Goal: Information Seeking & Learning: Learn about a topic

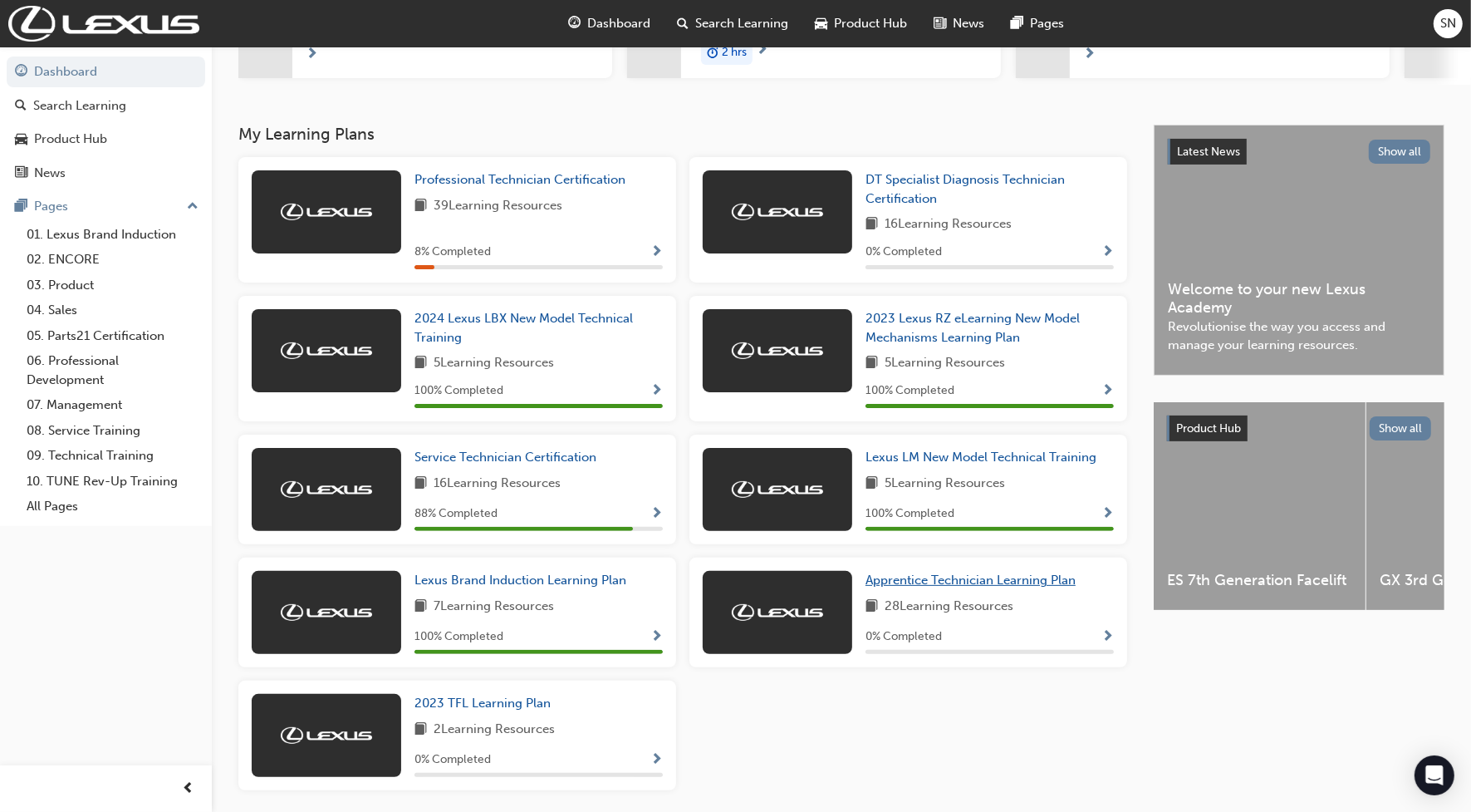
scroll to position [240, 0]
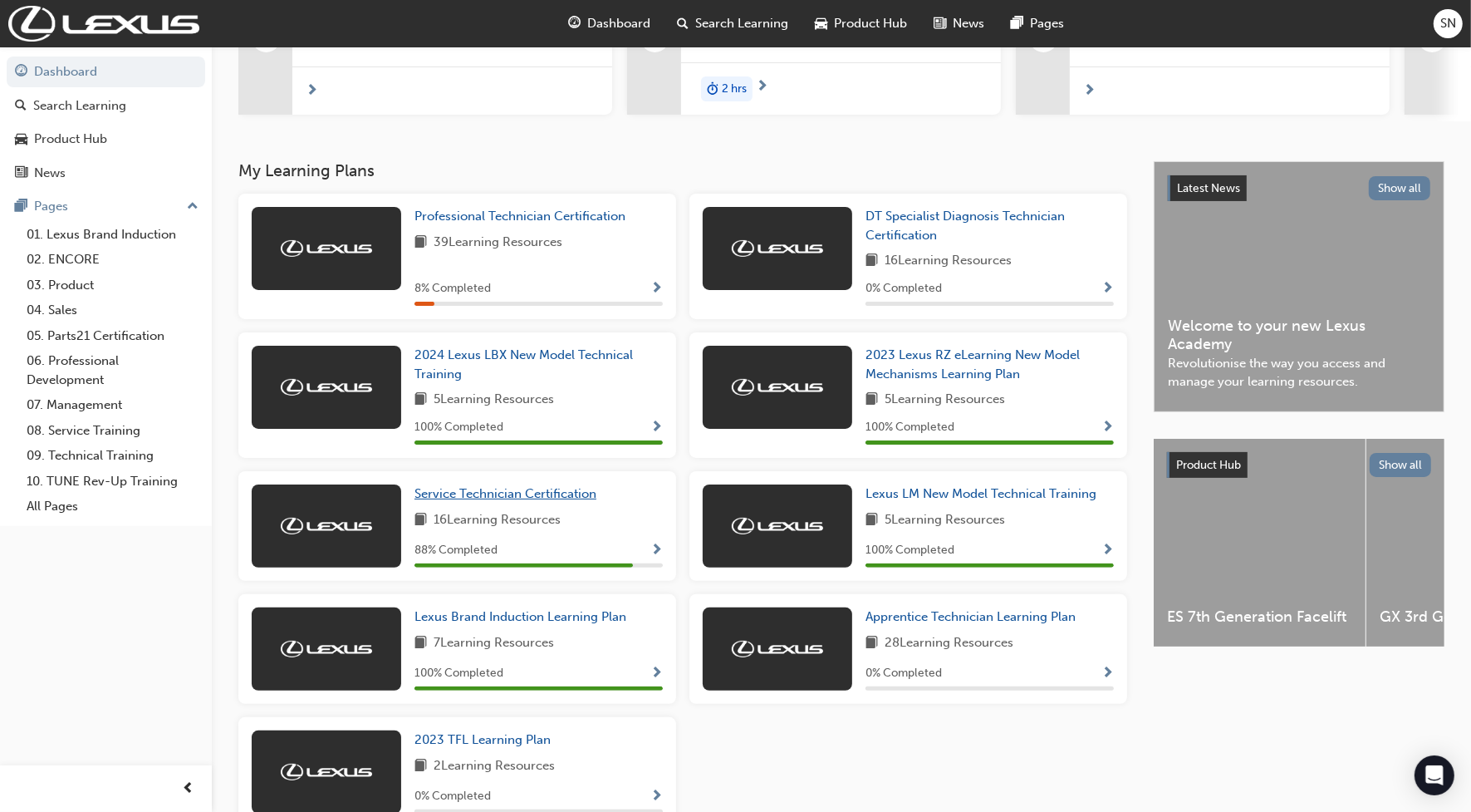
click at [573, 499] on span "Service Technician Certification" at bounding box center [506, 493] width 182 height 15
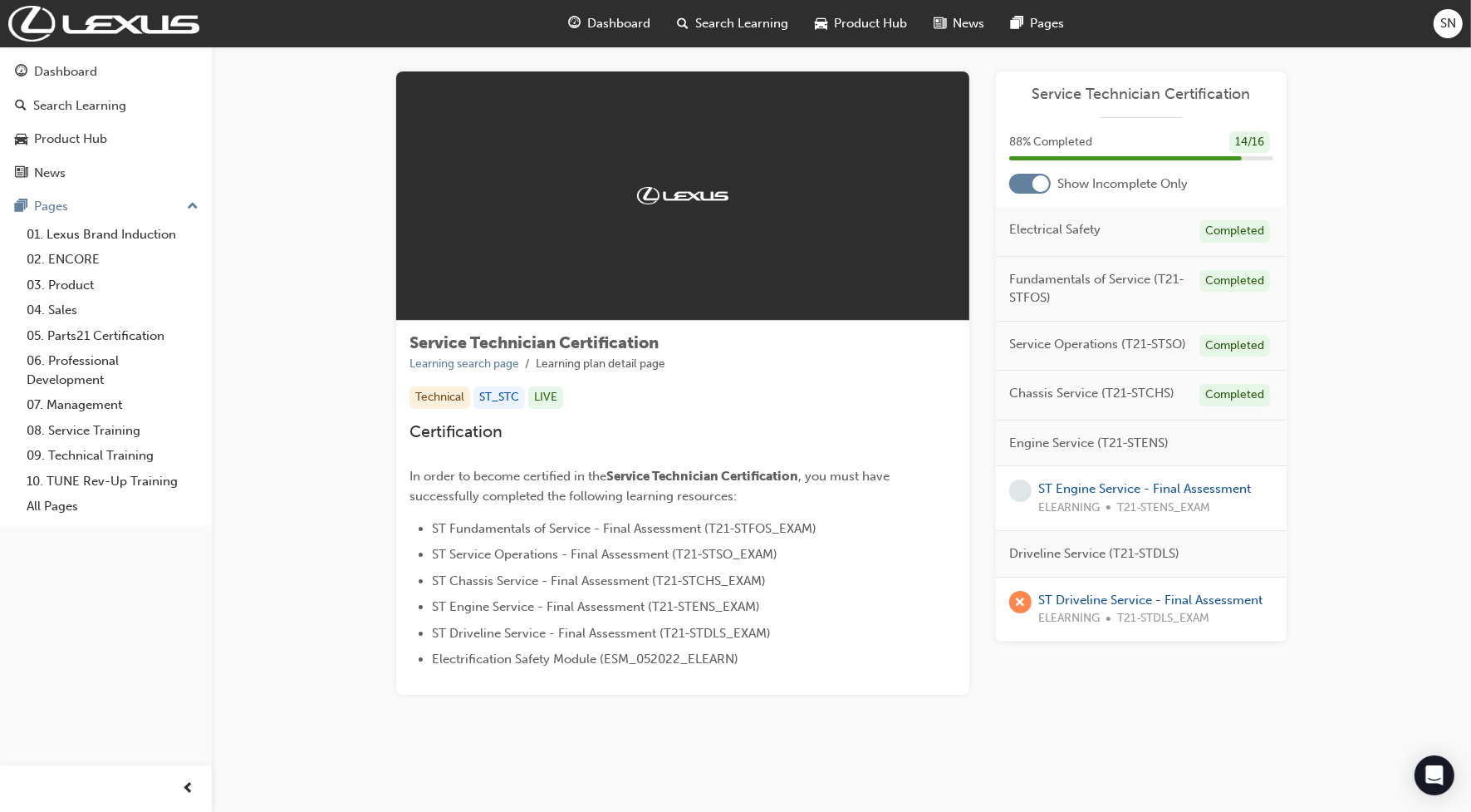
scroll to position [19, 0]
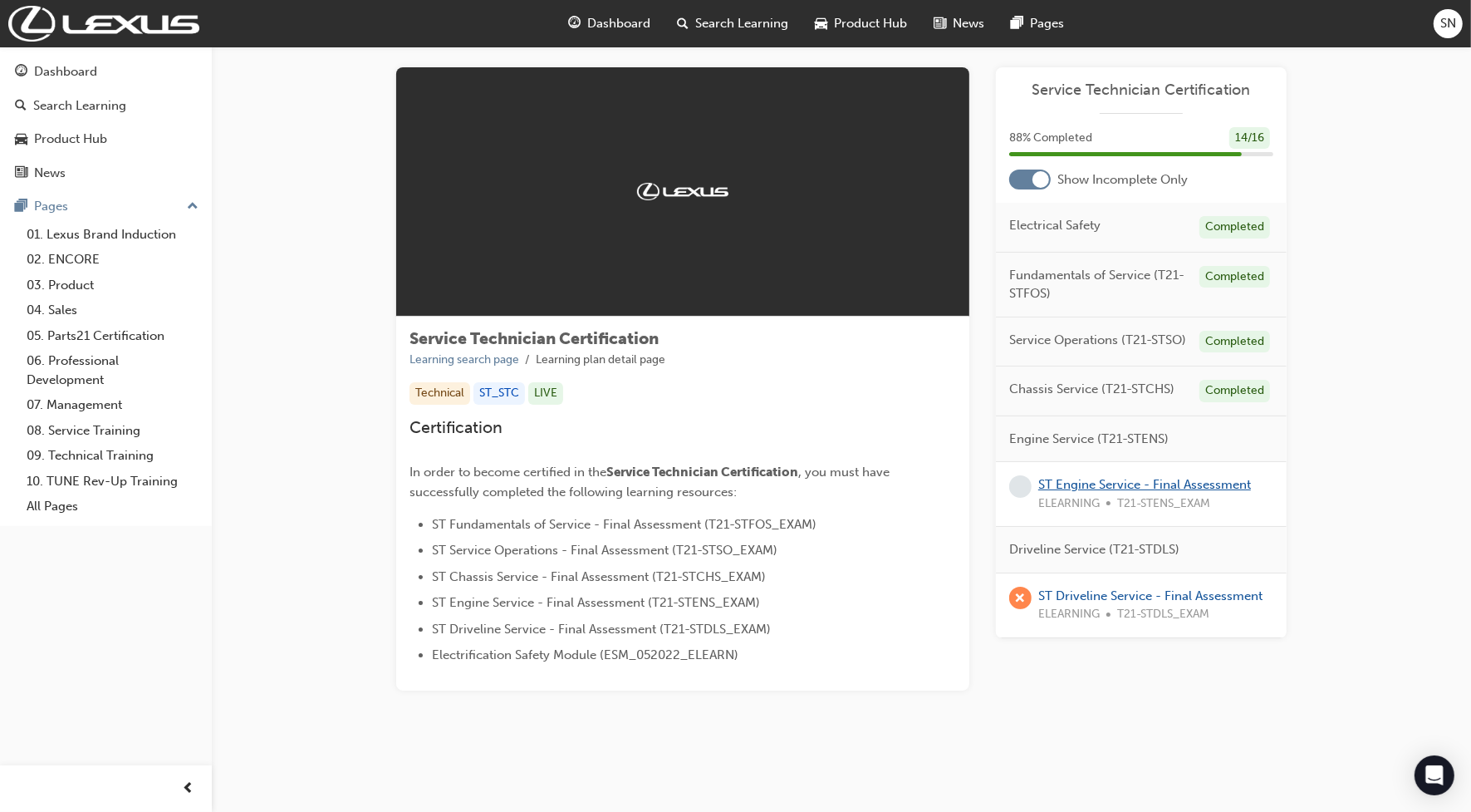
click at [1053, 482] on link "ST Engine Service - Final Assessment" at bounding box center [1144, 484] width 212 height 15
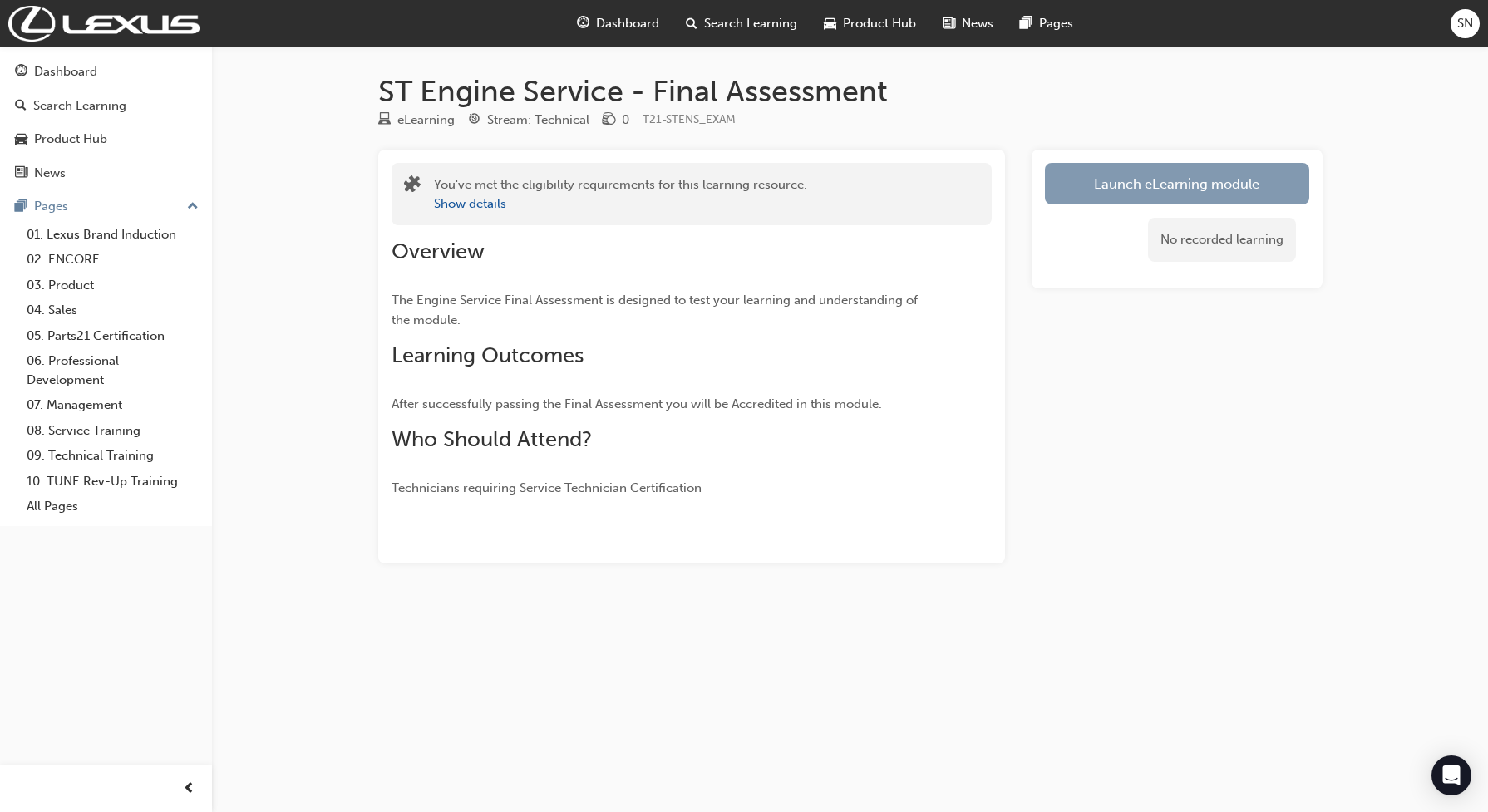
click at [1093, 193] on link "Launch eLearning module" at bounding box center [1177, 184] width 264 height 42
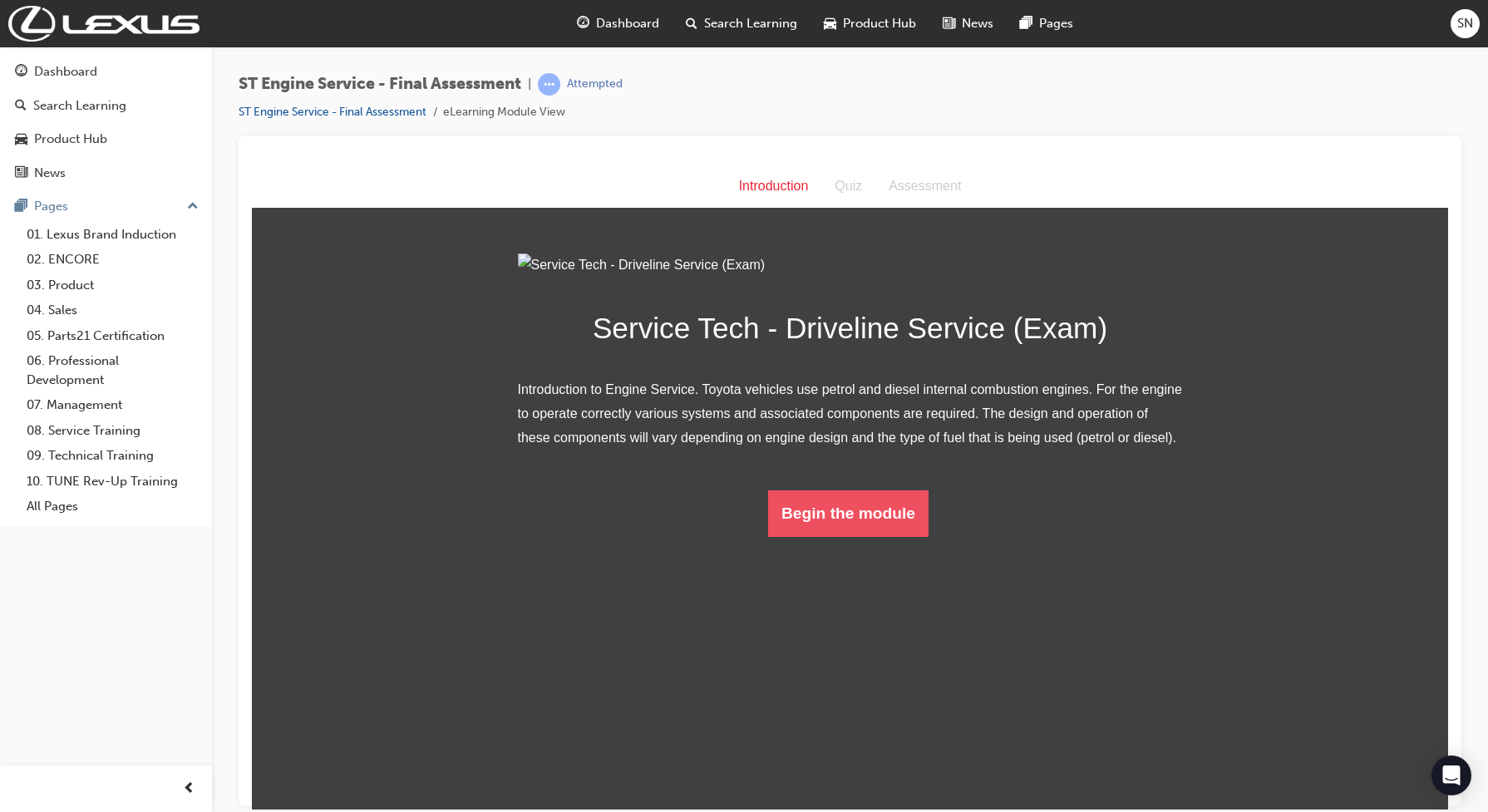
click at [827, 536] on button "Begin the module" at bounding box center [848, 512] width 160 height 46
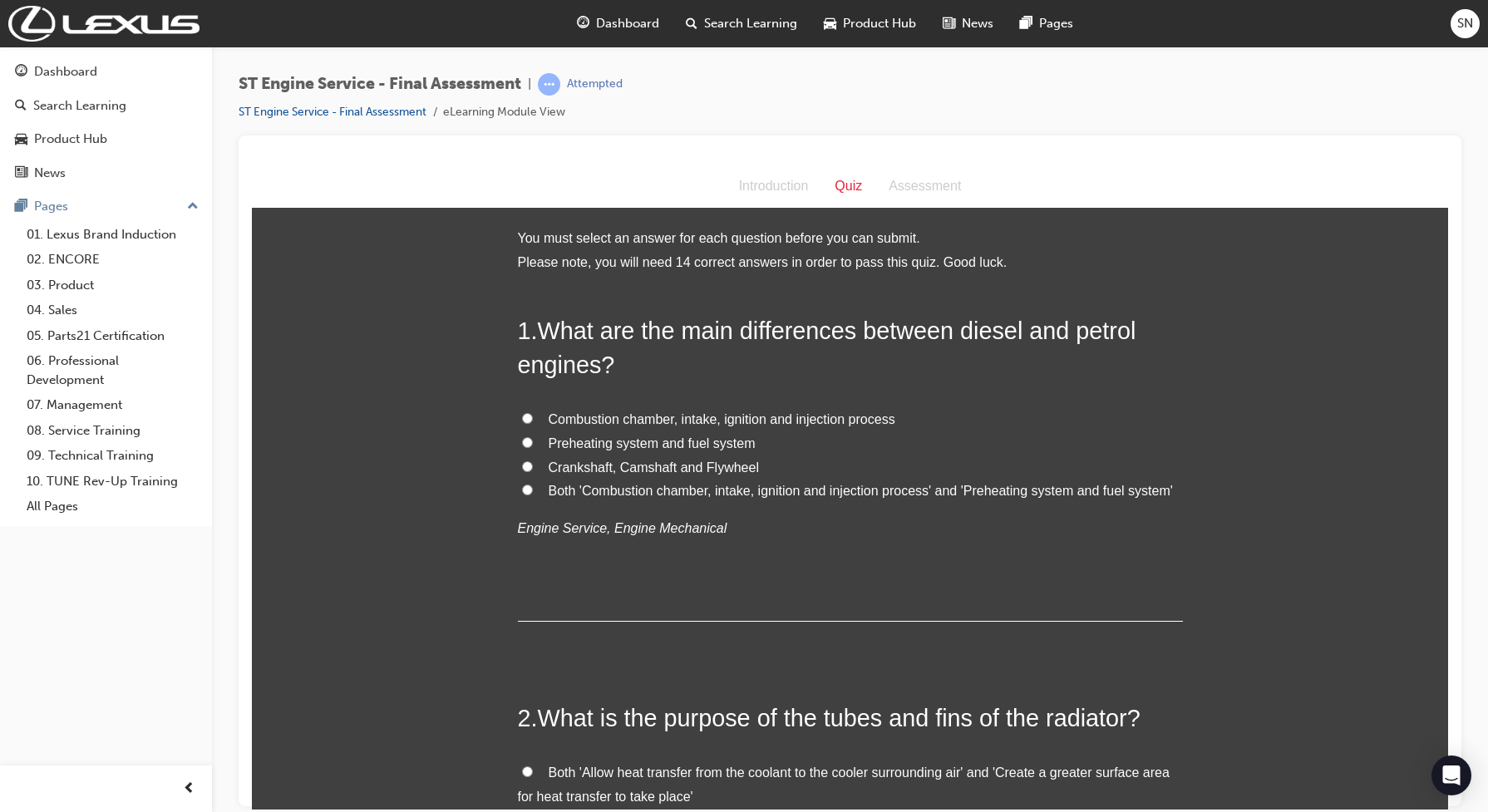
click at [522, 487] on input "Both 'Combustion chamber, intake, ignition and injection process' and 'Preheati…" at bounding box center [527, 488] width 11 height 11
radio input "true"
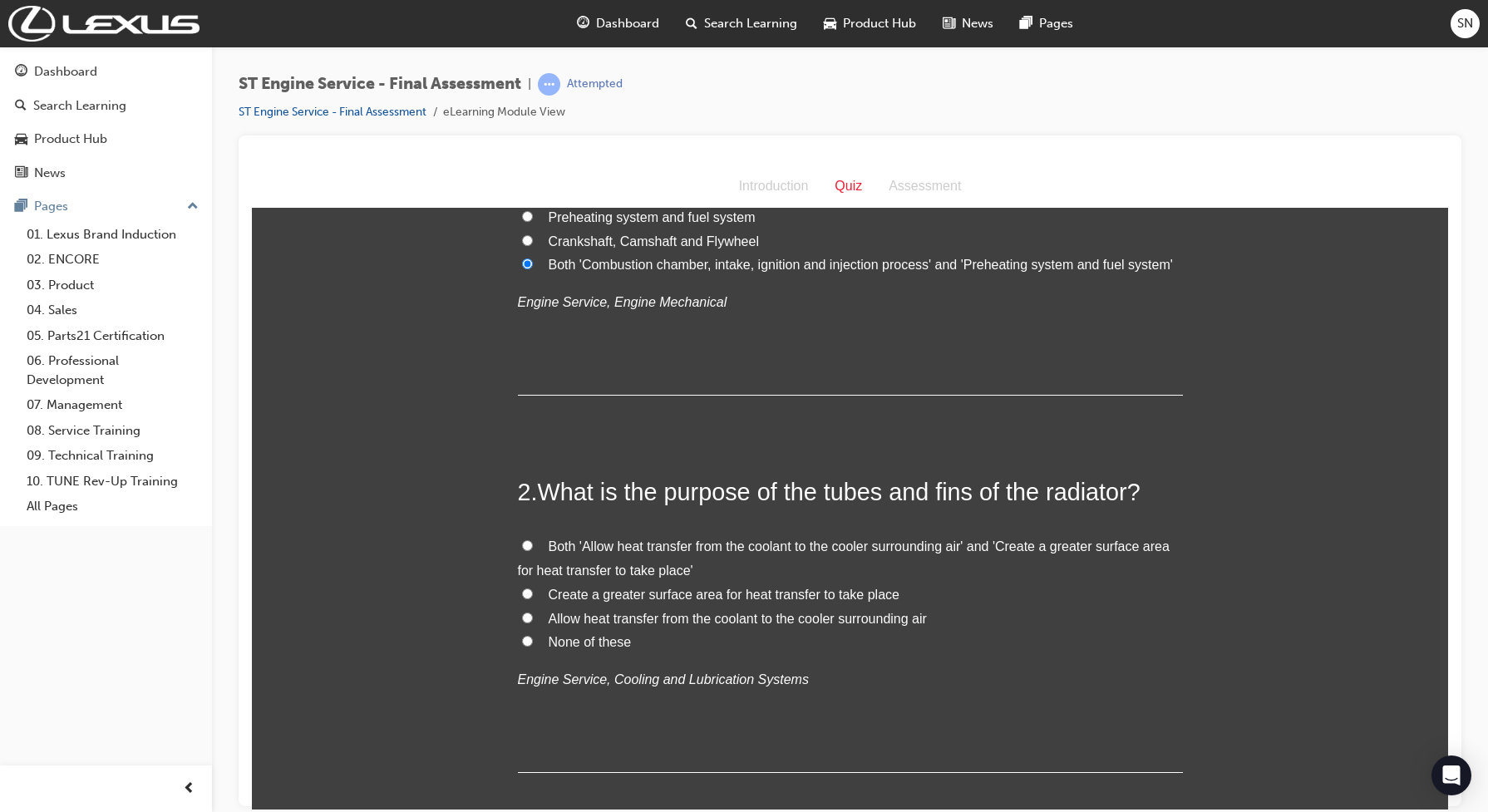
scroll to position [416, 0]
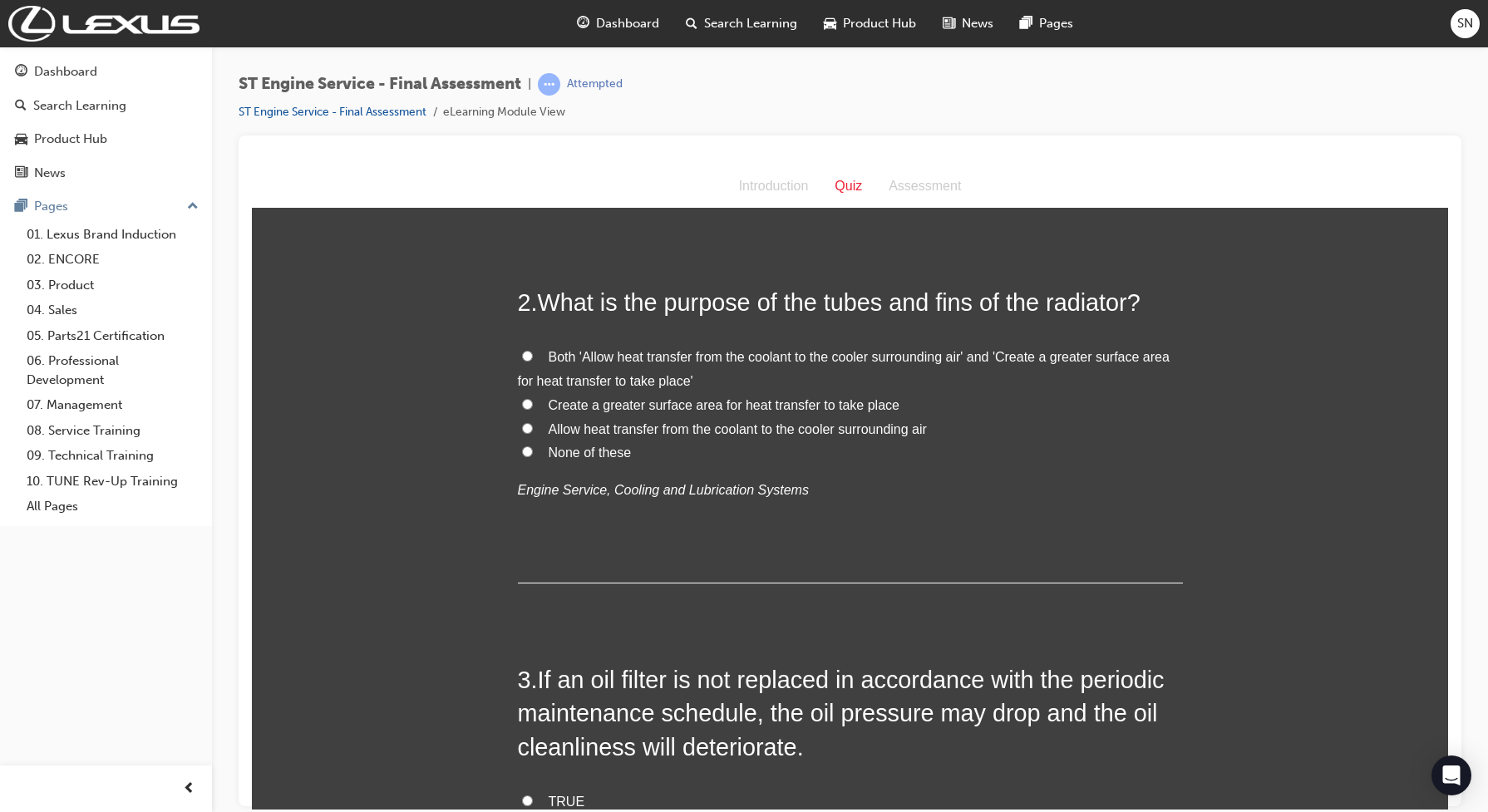
click at [522, 355] on input "Both 'Allow heat transfer from the coolant to the cooler surrounding air' and '…" at bounding box center [527, 355] width 11 height 11
radio input "true"
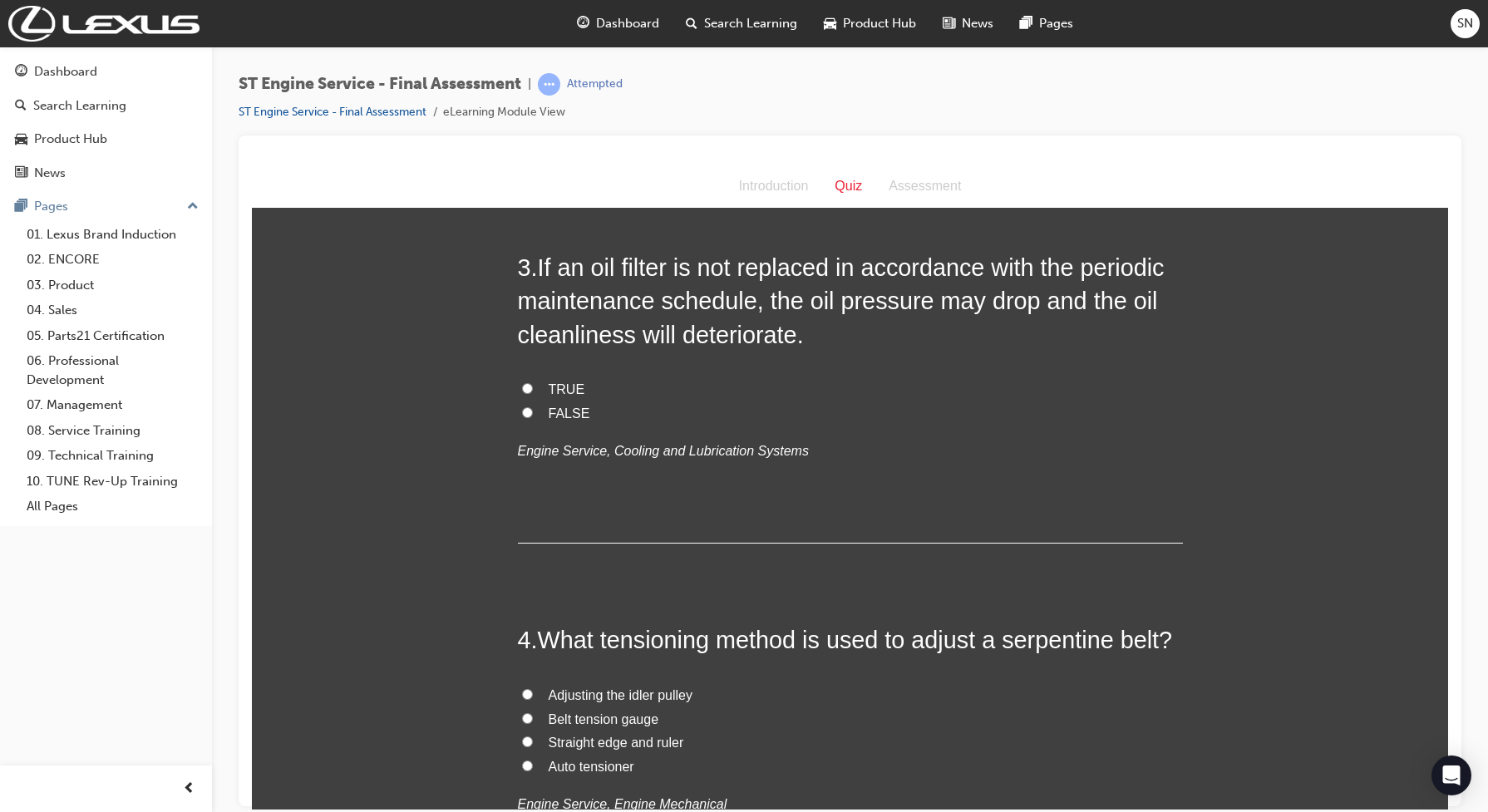
scroll to position [830, 0]
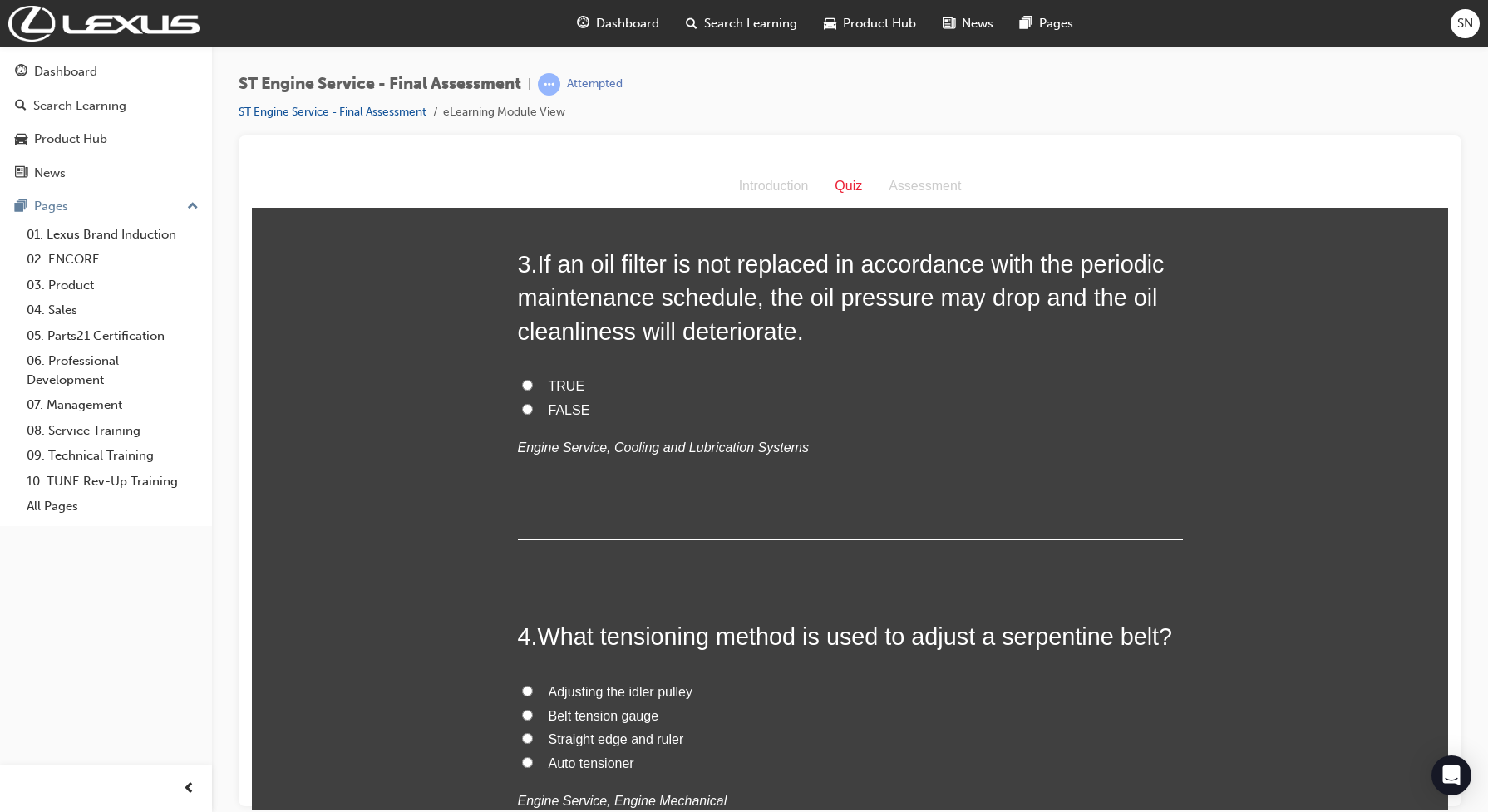
click at [522, 381] on input "TRUE" at bounding box center [527, 385] width 11 height 11
radio input "true"
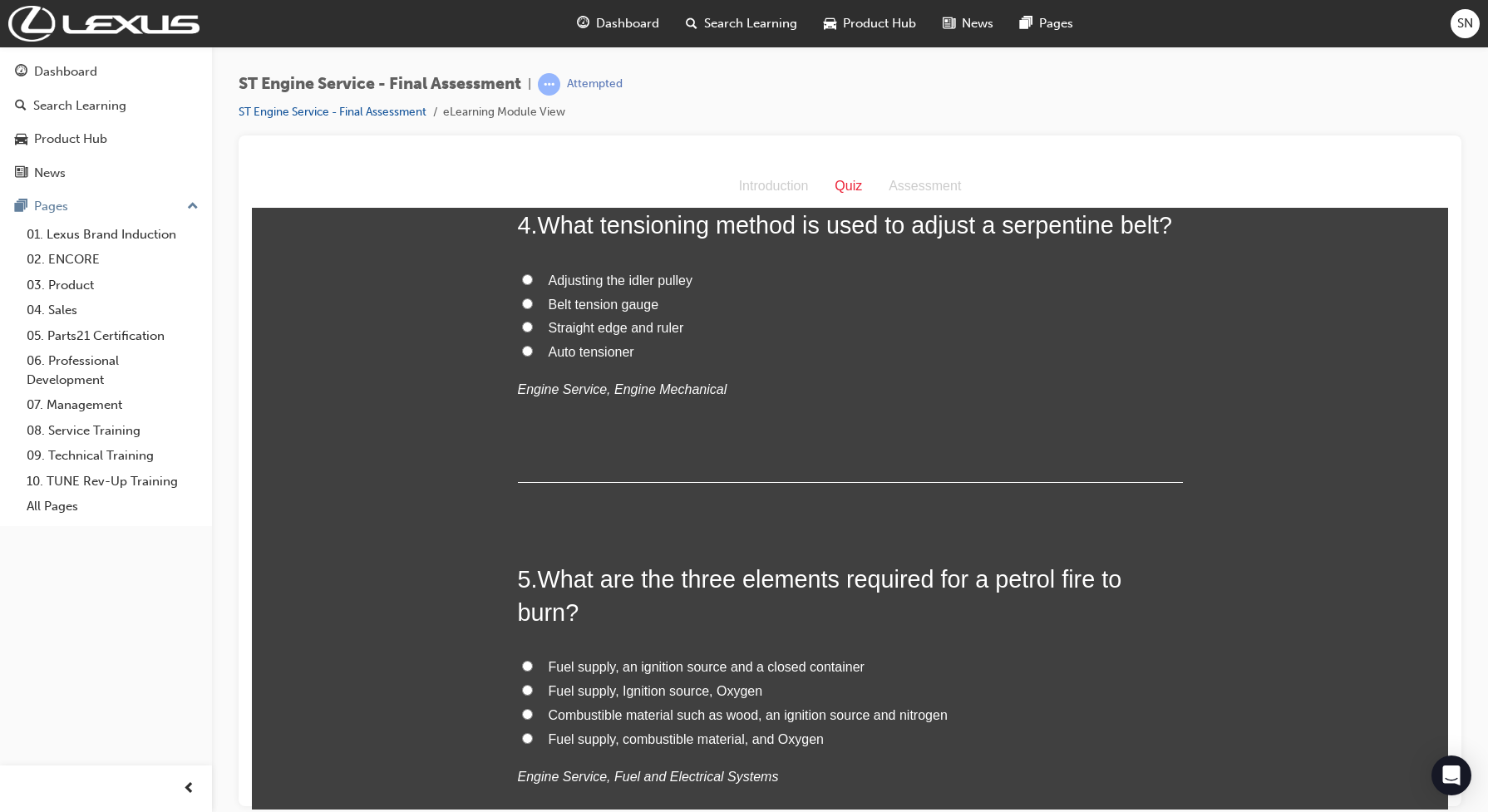
scroll to position [1246, 0]
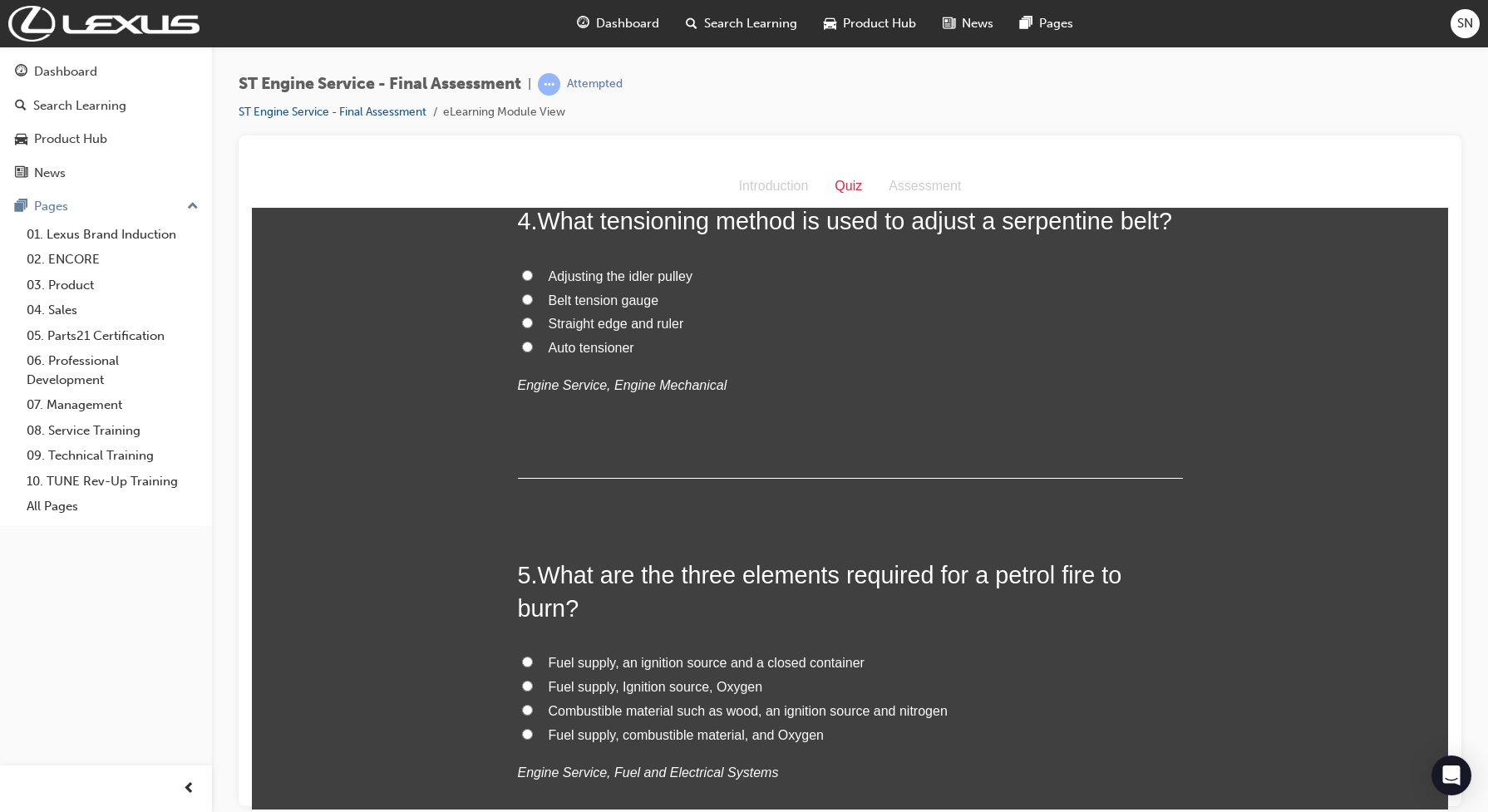
click at [522, 277] on input "Adjusting the idler pulley" at bounding box center [527, 274] width 11 height 11
radio input "true"
click at [522, 344] on input "Auto tensioner" at bounding box center [527, 346] width 11 height 11
radio input "true"
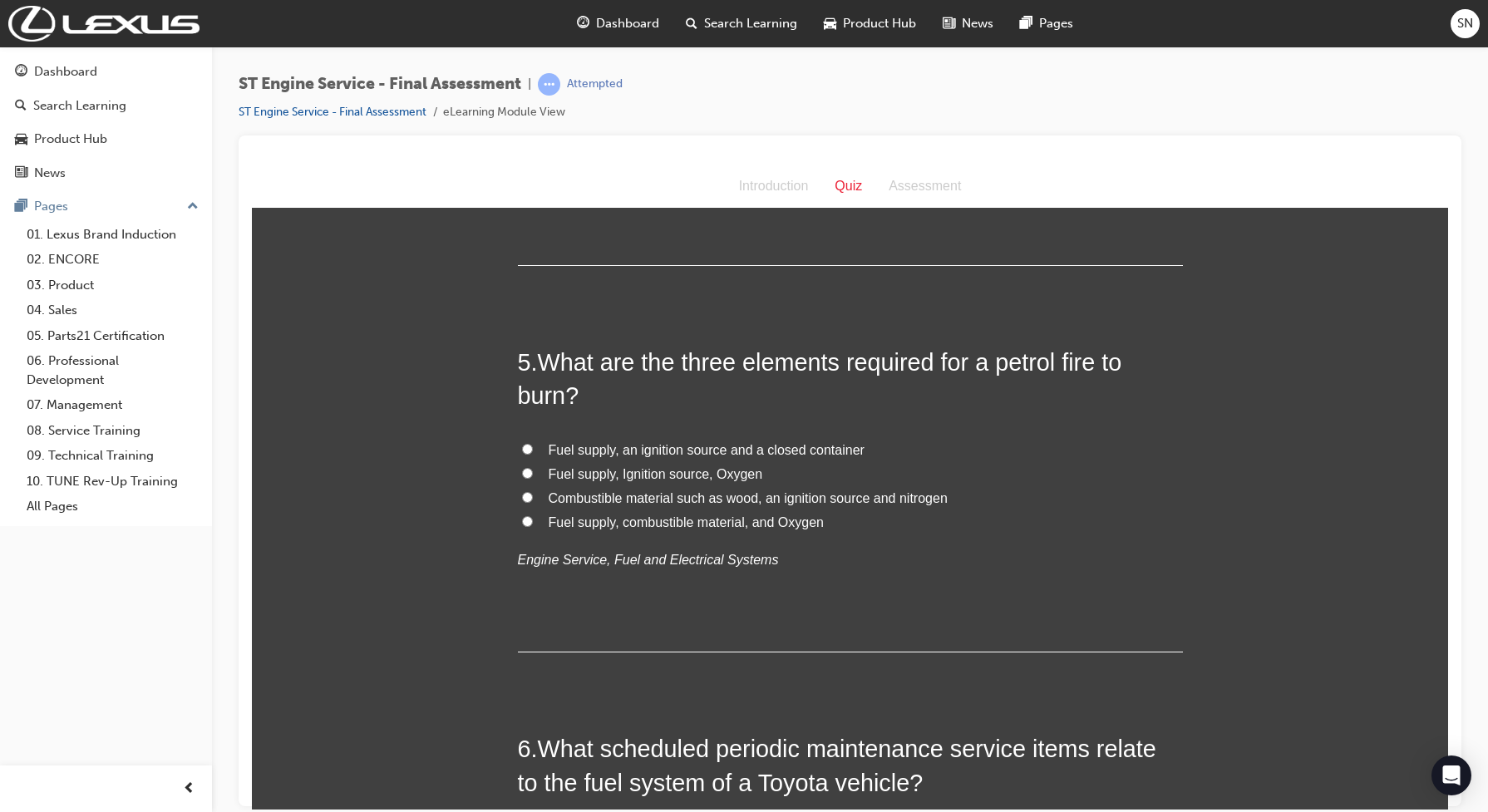
scroll to position [1557, 0]
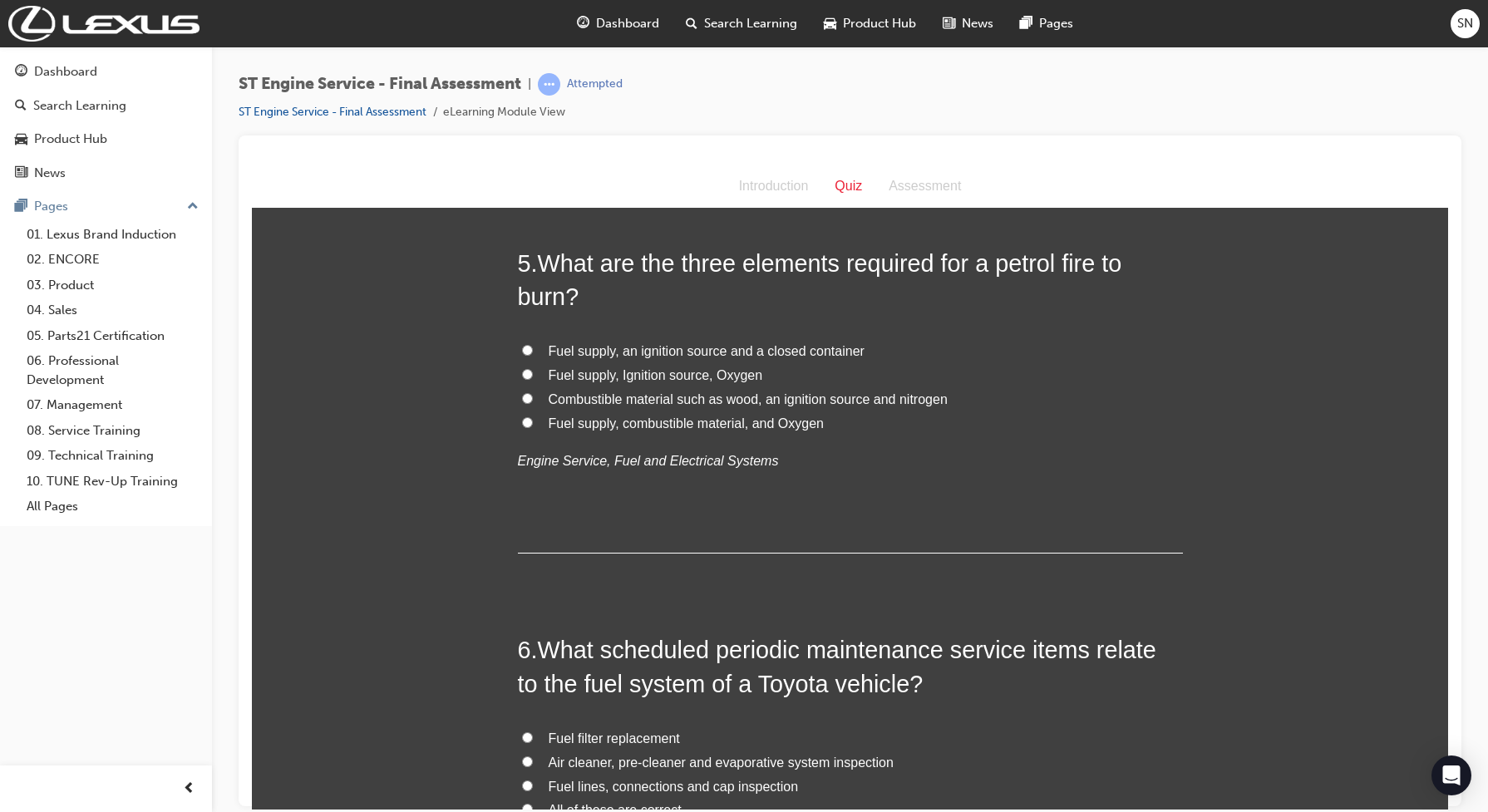
click at [522, 372] on input "Fuel supply, Ignition source, Oxygen" at bounding box center [527, 374] width 11 height 11
radio input "true"
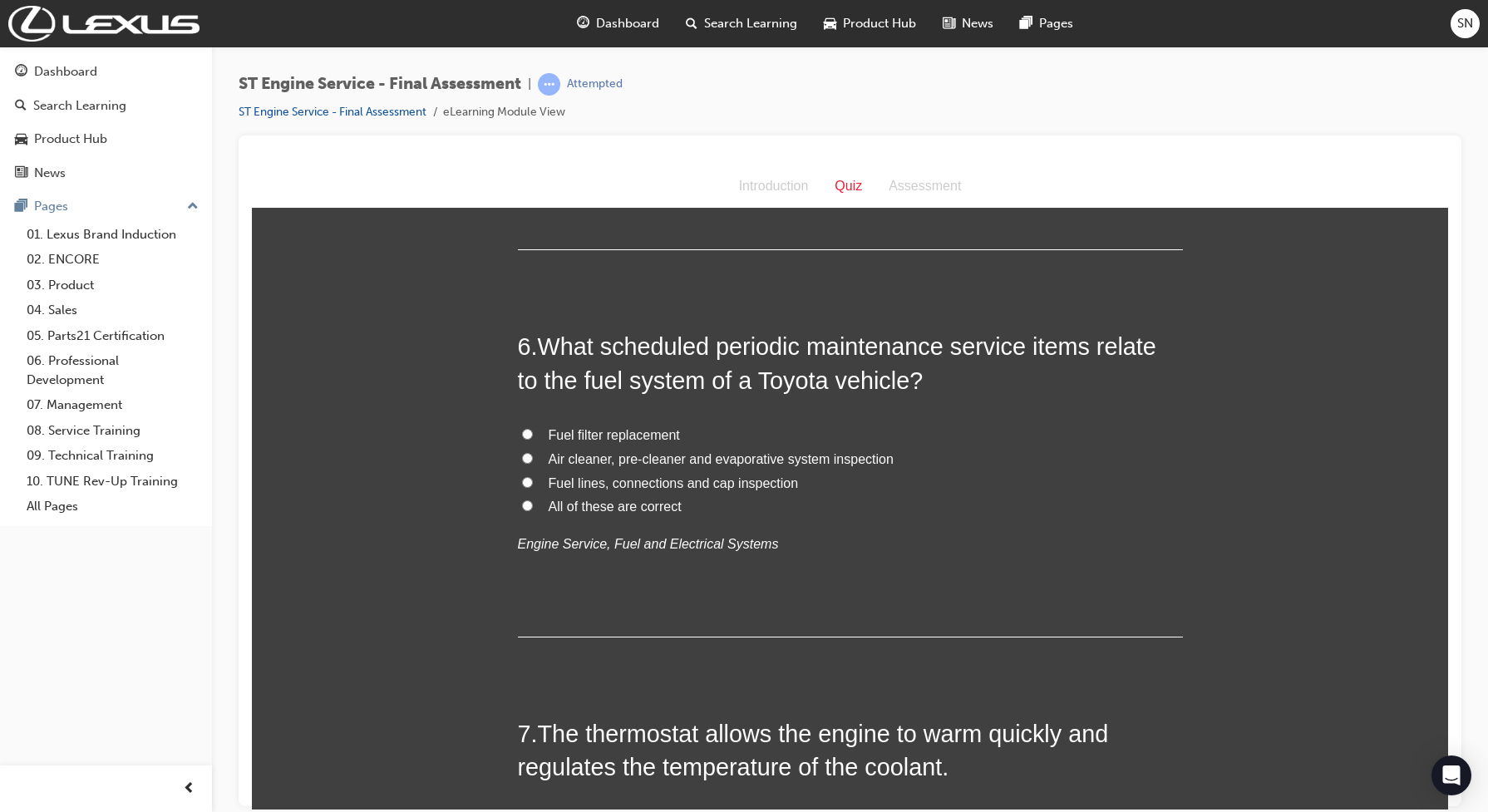
scroll to position [1869, 0]
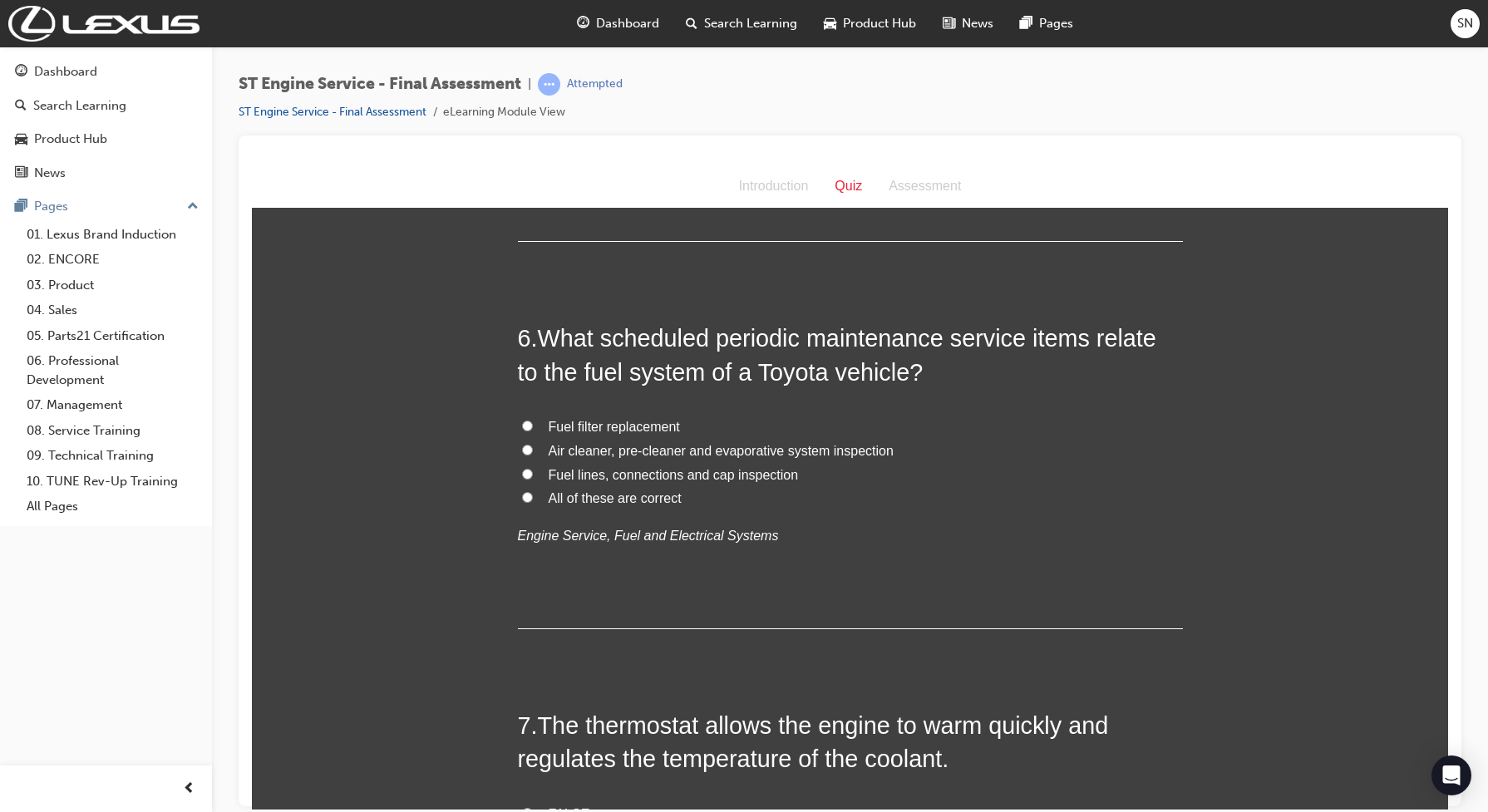
click at [522, 428] on input "Fuel filter replacement" at bounding box center [527, 425] width 11 height 11
radio input "true"
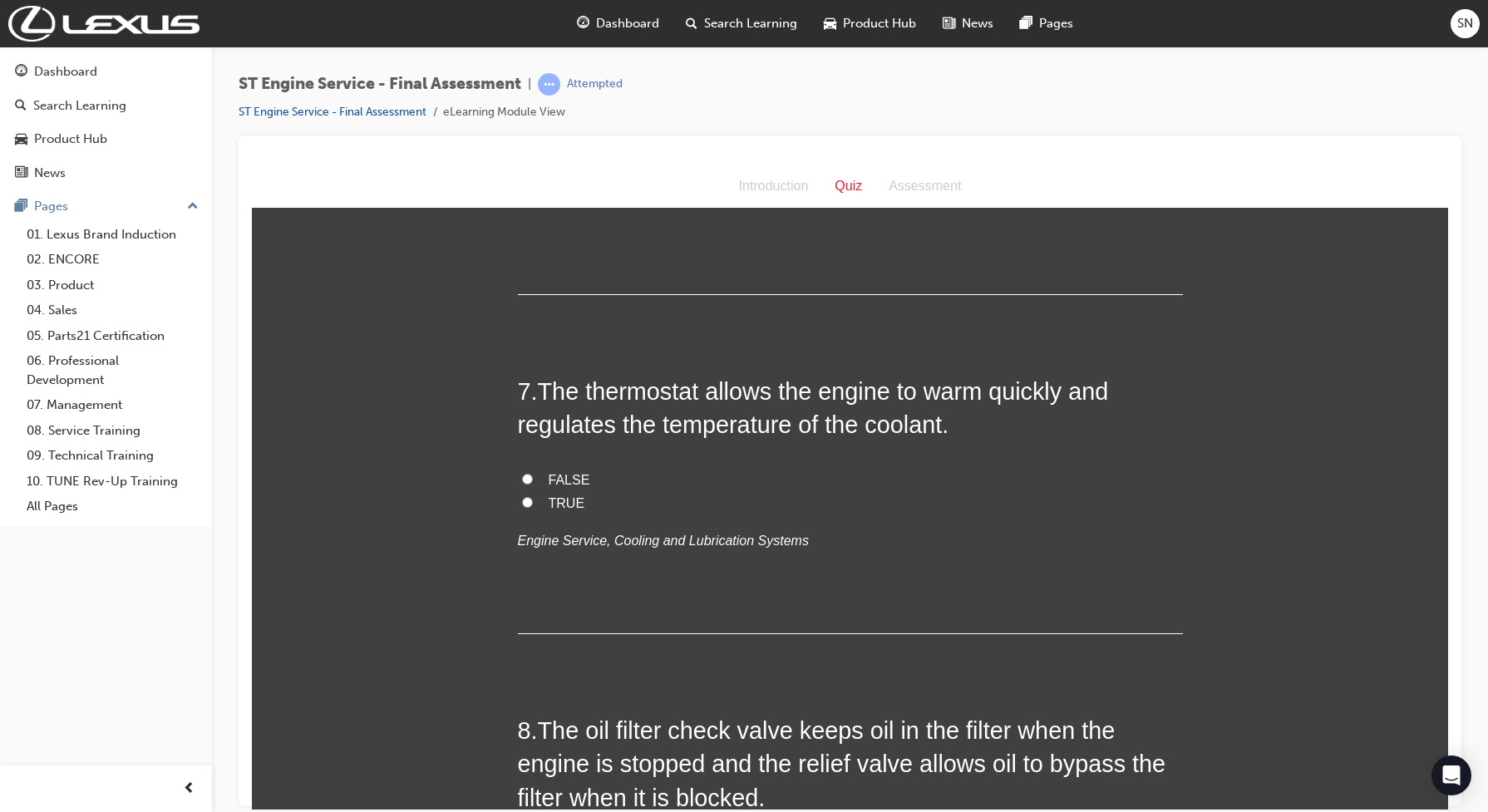
scroll to position [2285, 0]
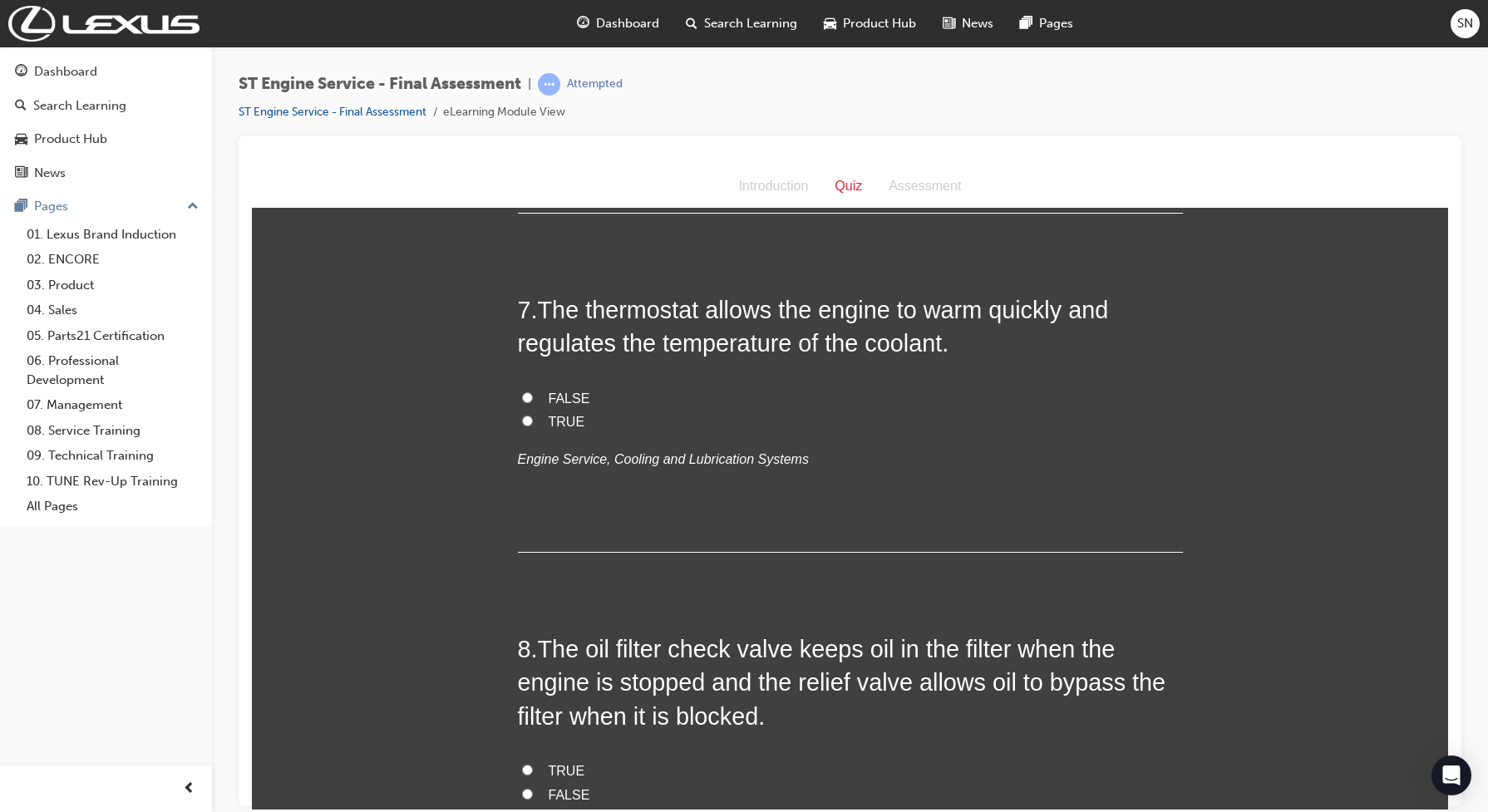
click at [522, 425] on input "TRUE" at bounding box center [527, 420] width 11 height 11
radio input "true"
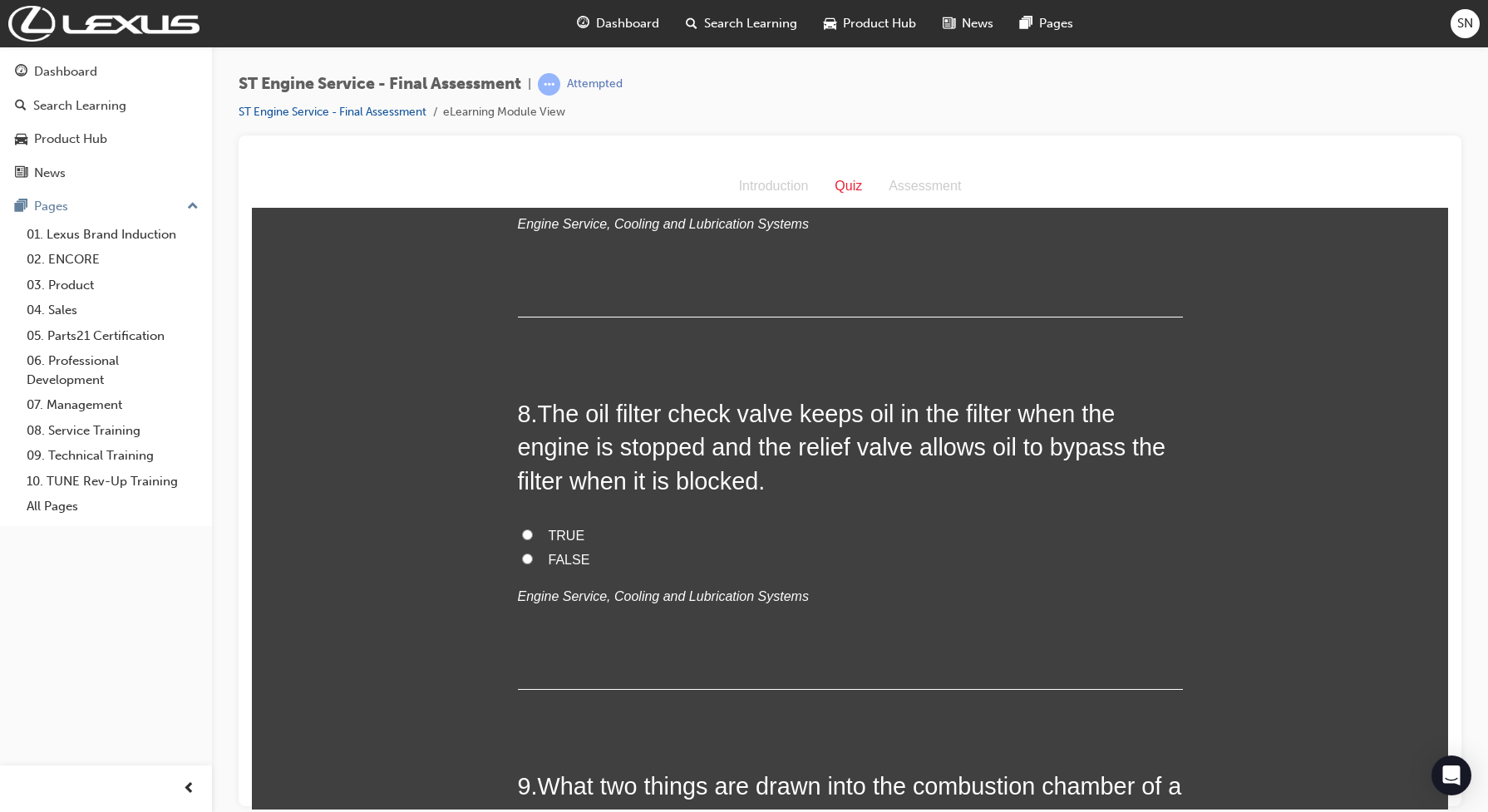
scroll to position [2595, 0]
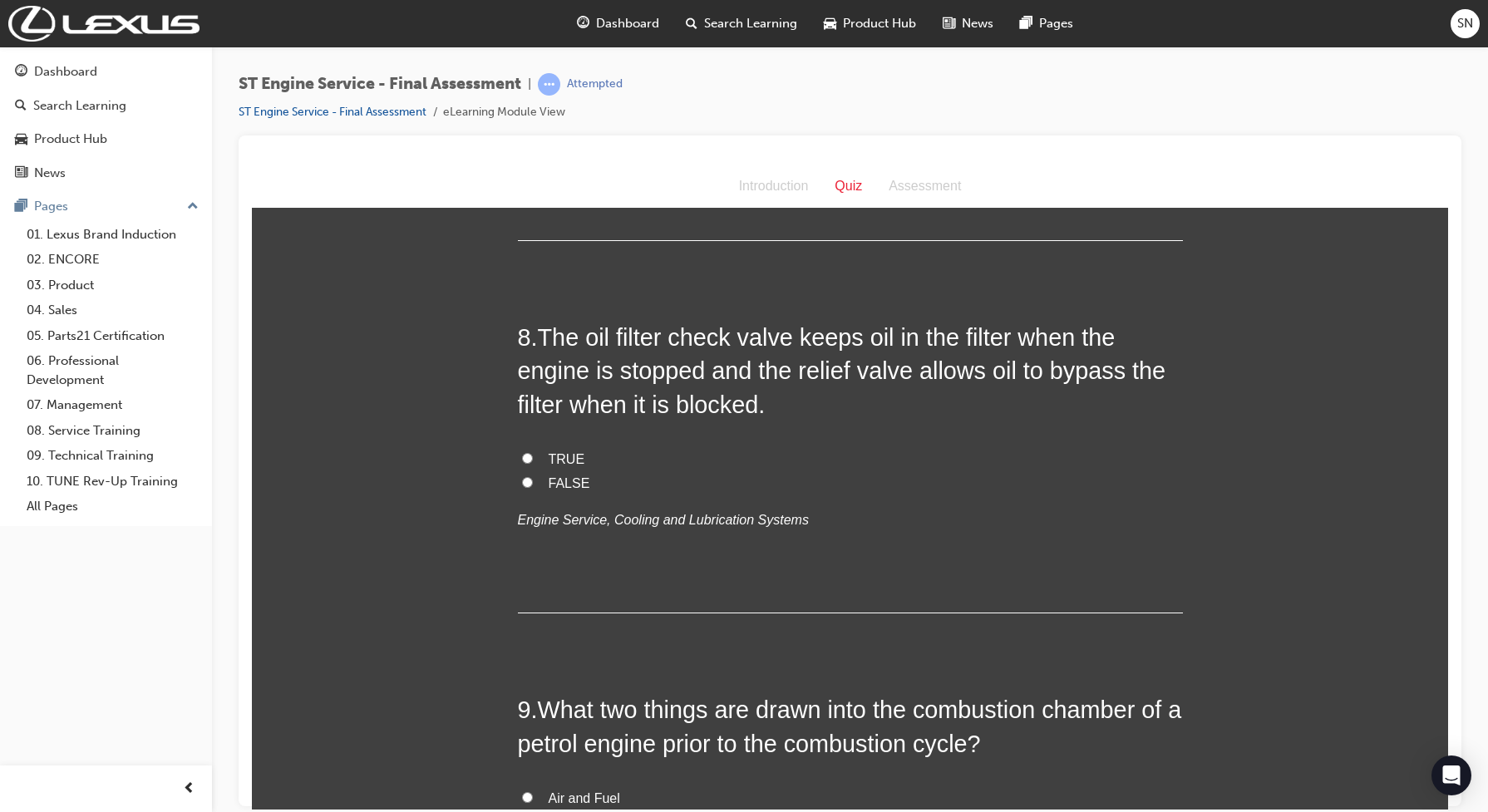
click at [522, 460] on input "TRUE" at bounding box center [527, 457] width 11 height 11
radio input "true"
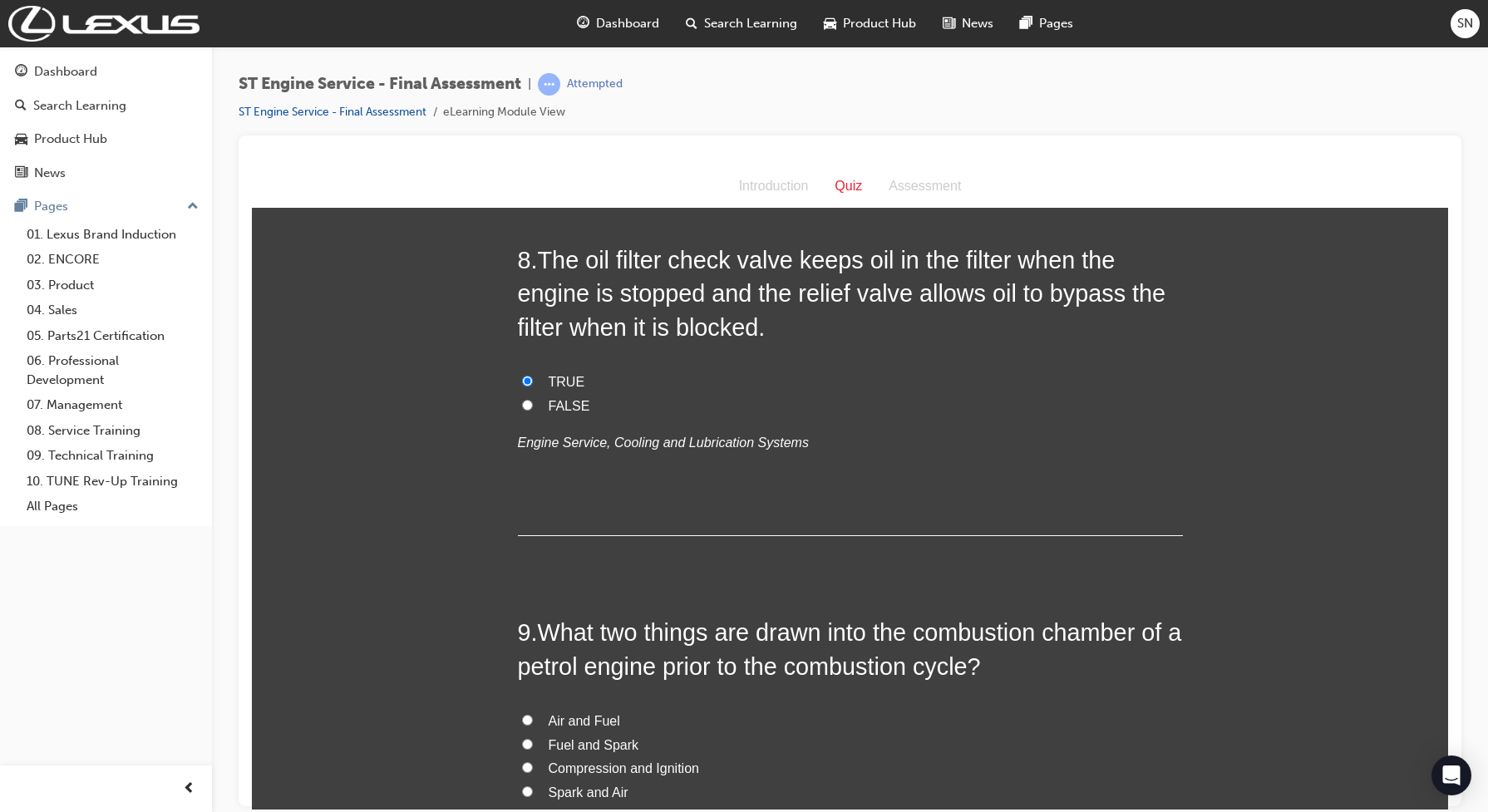
scroll to position [3011, 0]
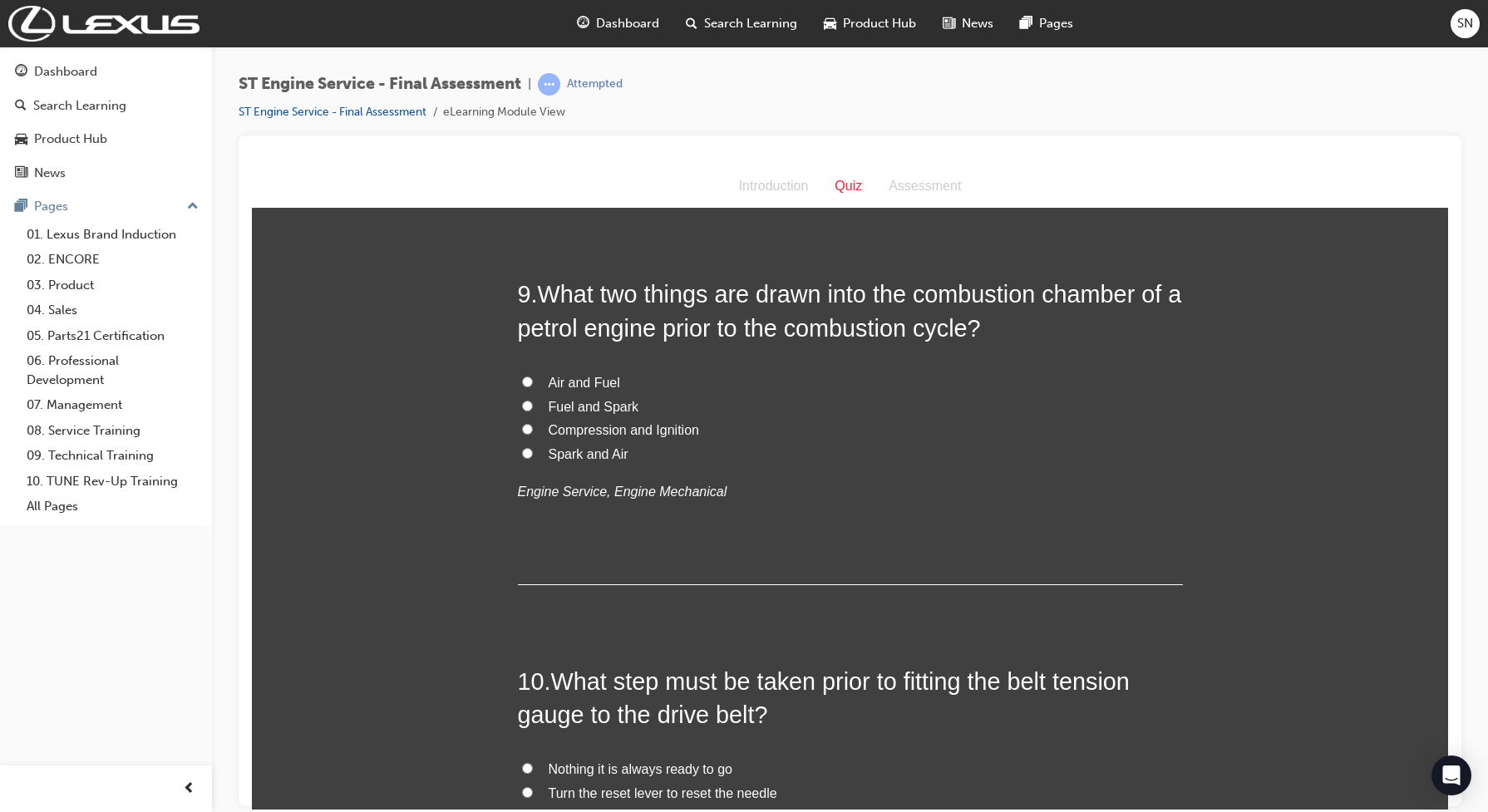
click at [522, 385] on input "Air and Fuel" at bounding box center [527, 381] width 11 height 11
radio input "true"
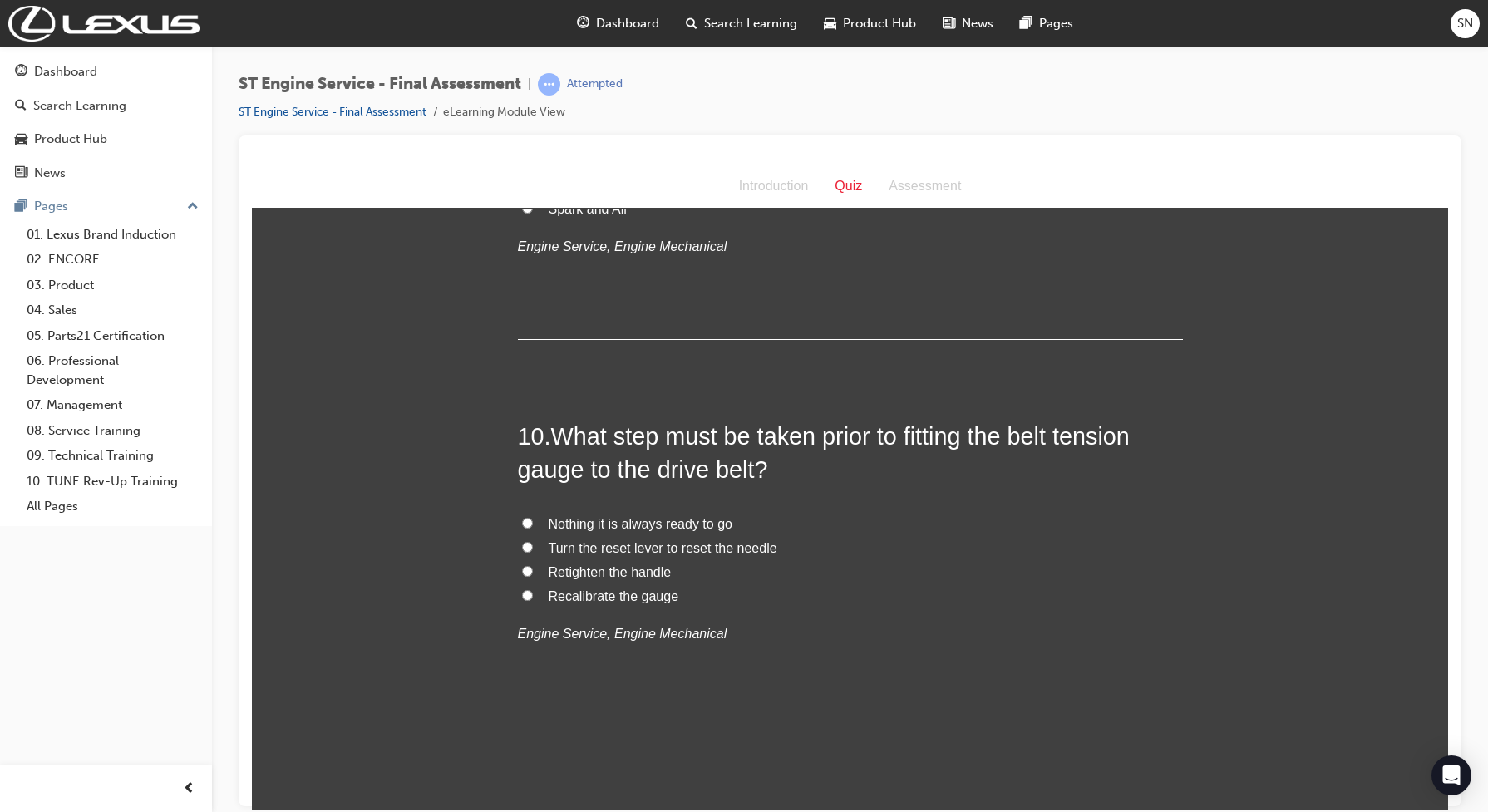
scroll to position [3323, 0]
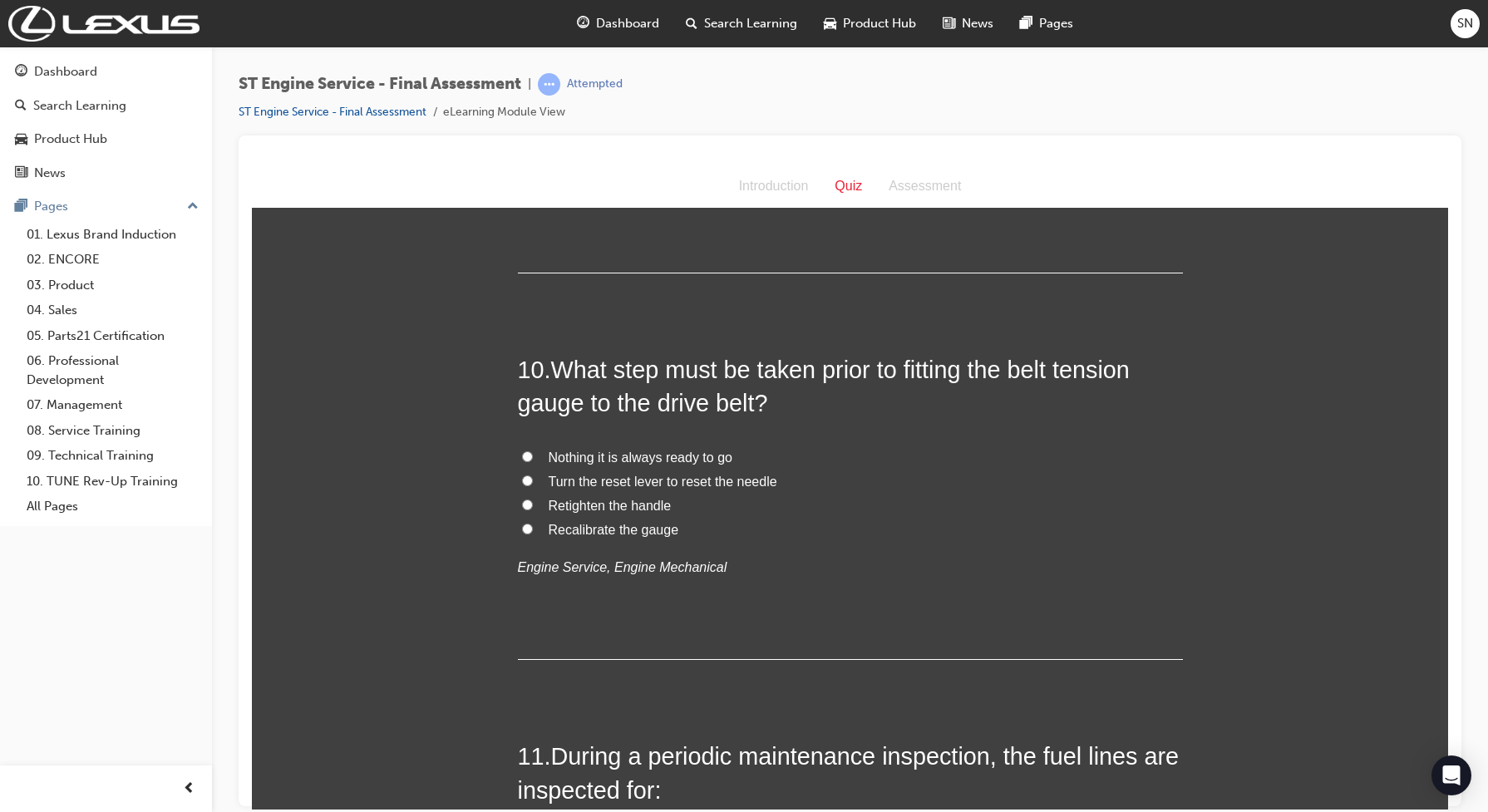
click at [522, 483] on input "Turn the reset lever to reset the needle" at bounding box center [527, 479] width 11 height 11
radio input "true"
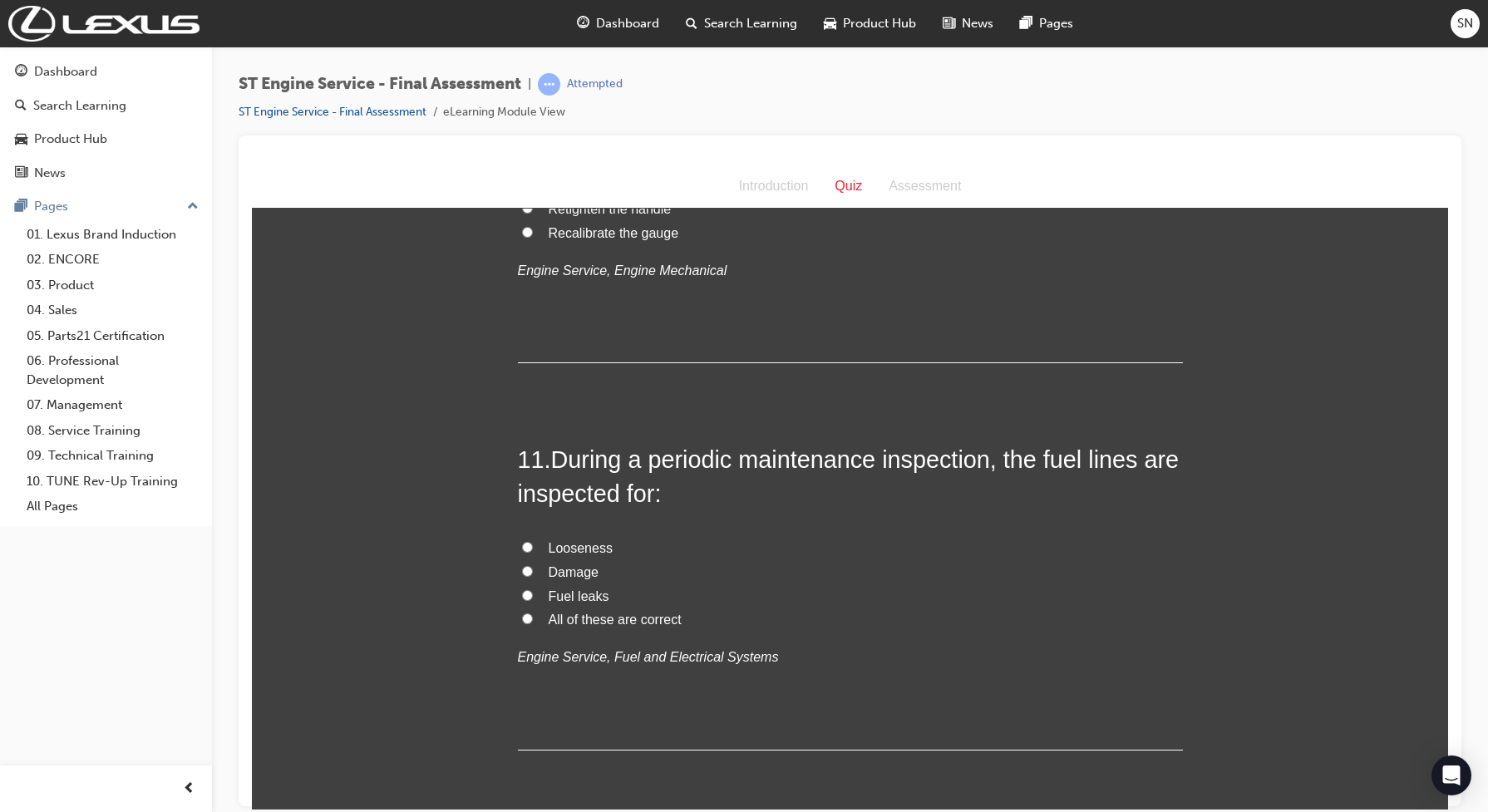
scroll to position [3738, 0]
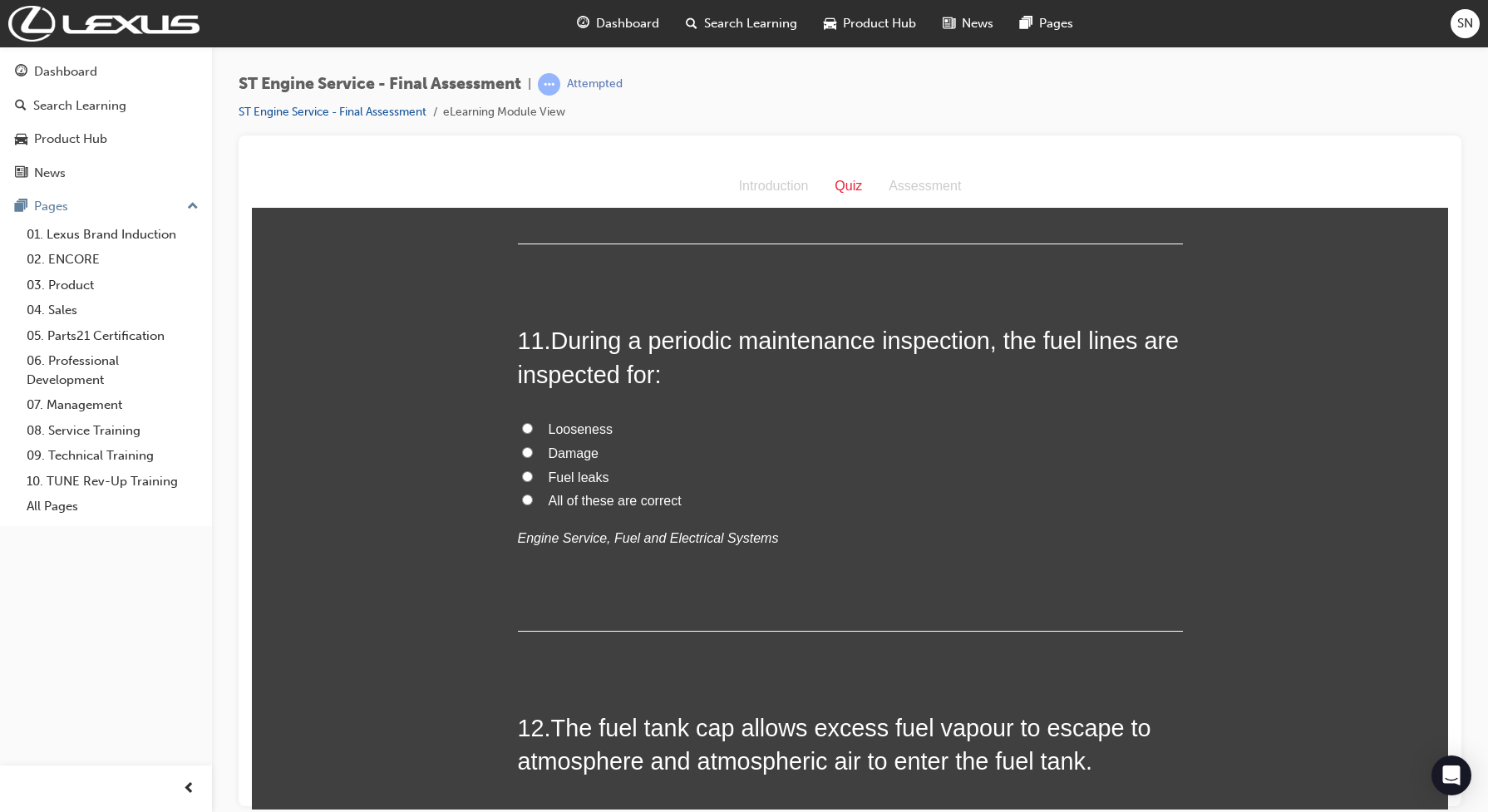
click at [522, 503] on input "All of these are correct" at bounding box center [527, 499] width 11 height 11
radio input "true"
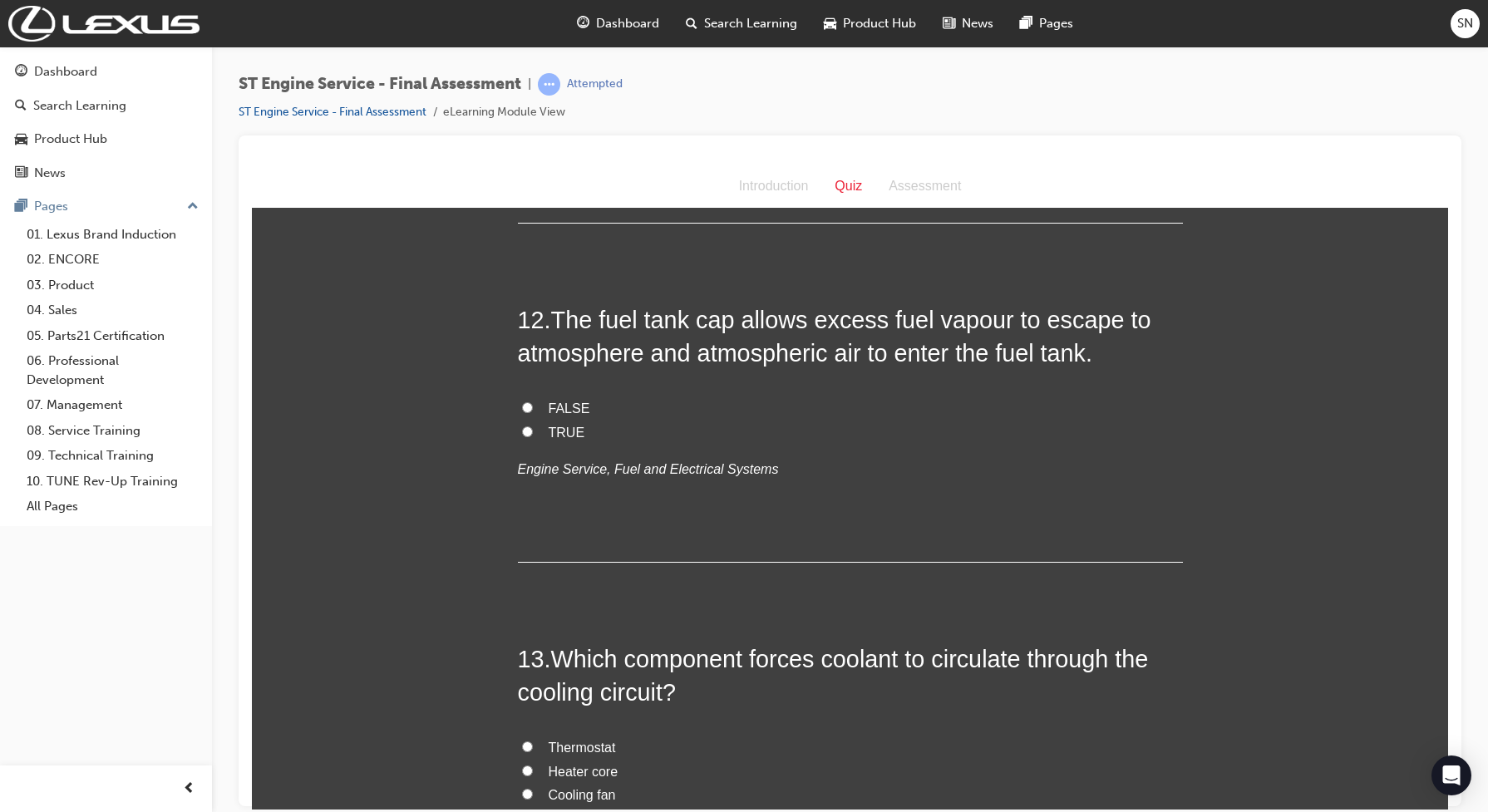
scroll to position [4153, 0]
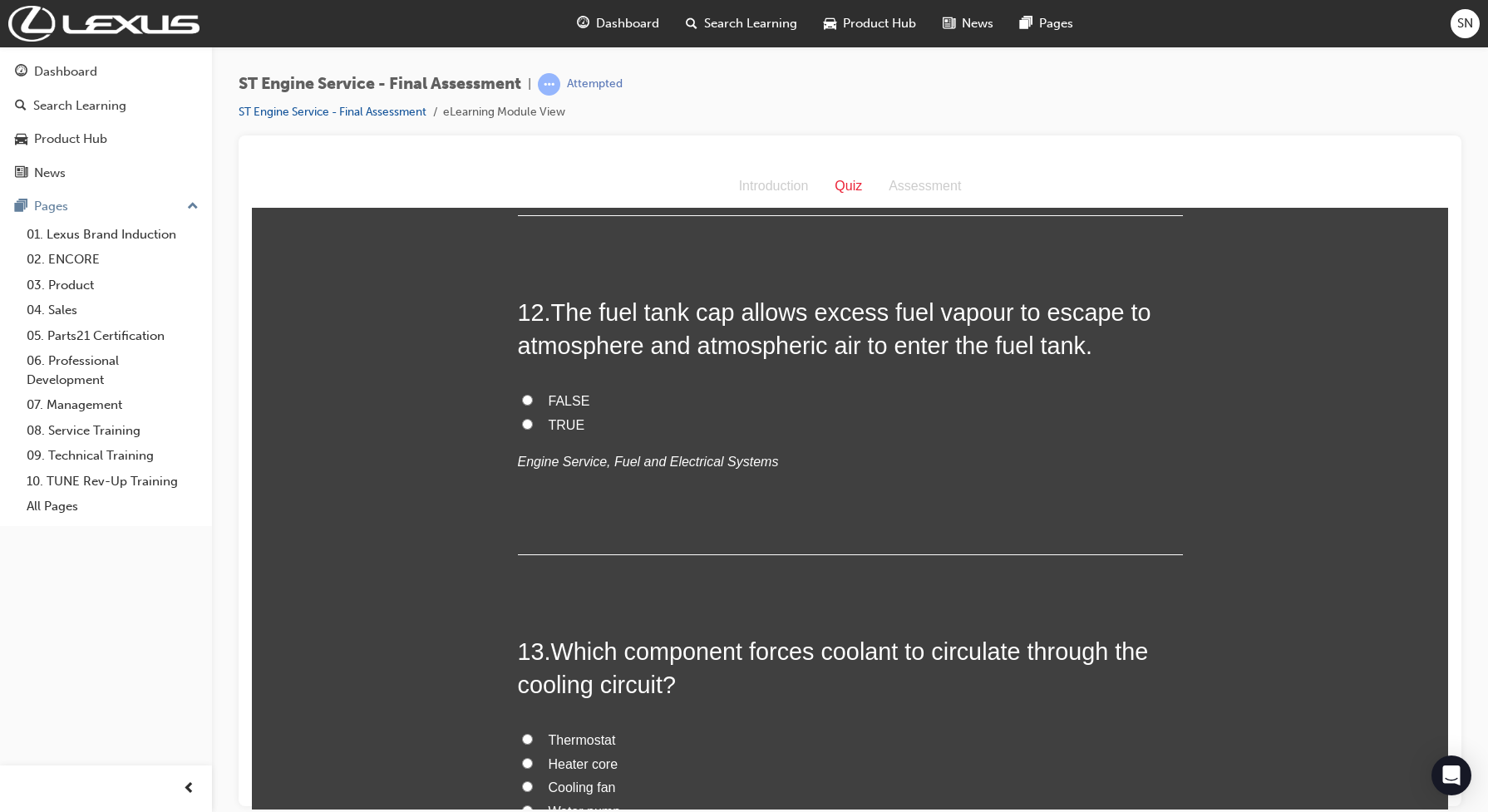
click at [522, 427] on input "TRUE" at bounding box center [527, 423] width 11 height 11
radio input "true"
click at [522, 405] on input "FALSE" at bounding box center [527, 399] width 11 height 11
radio input "true"
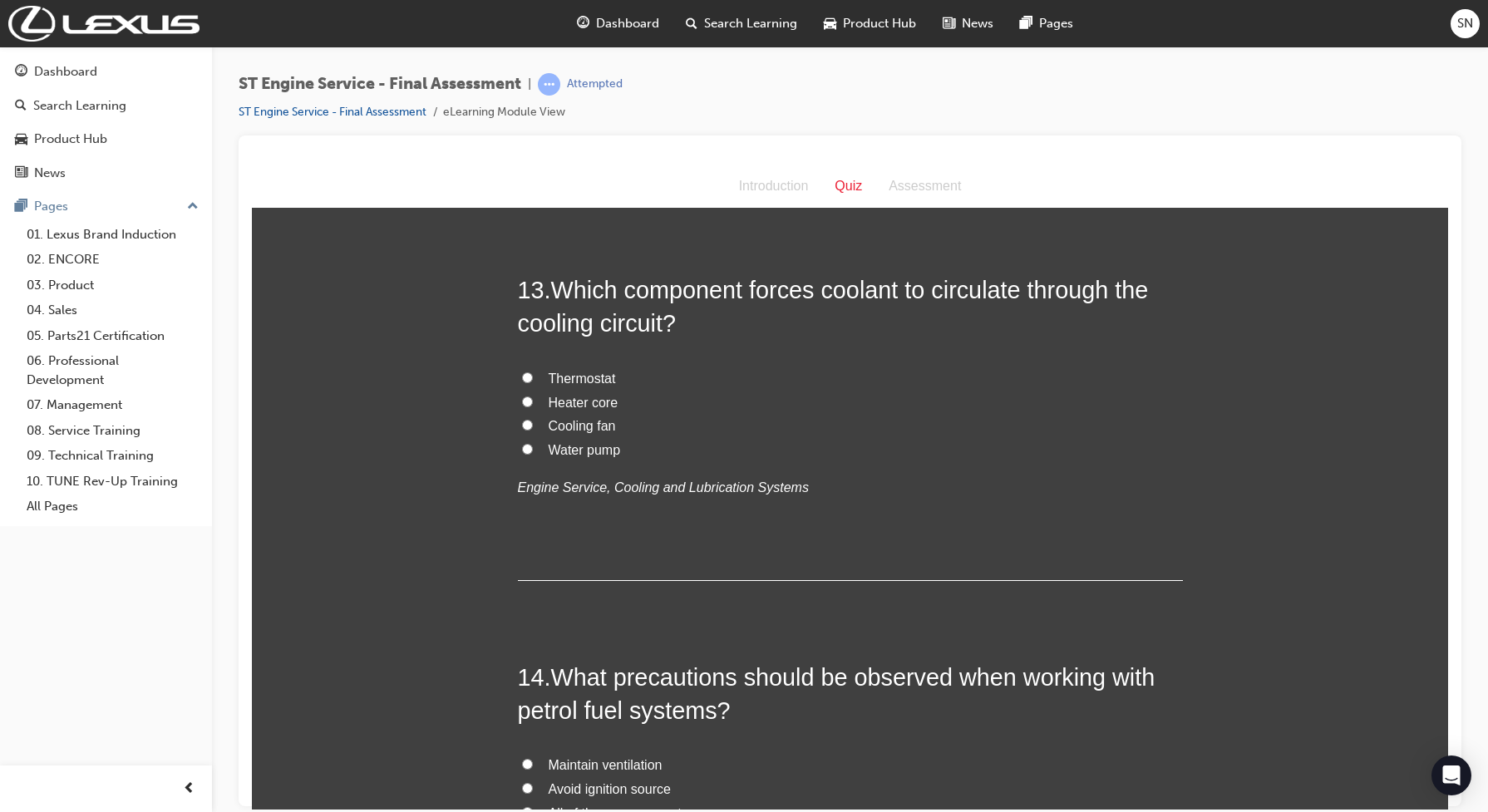
scroll to position [4465, 0]
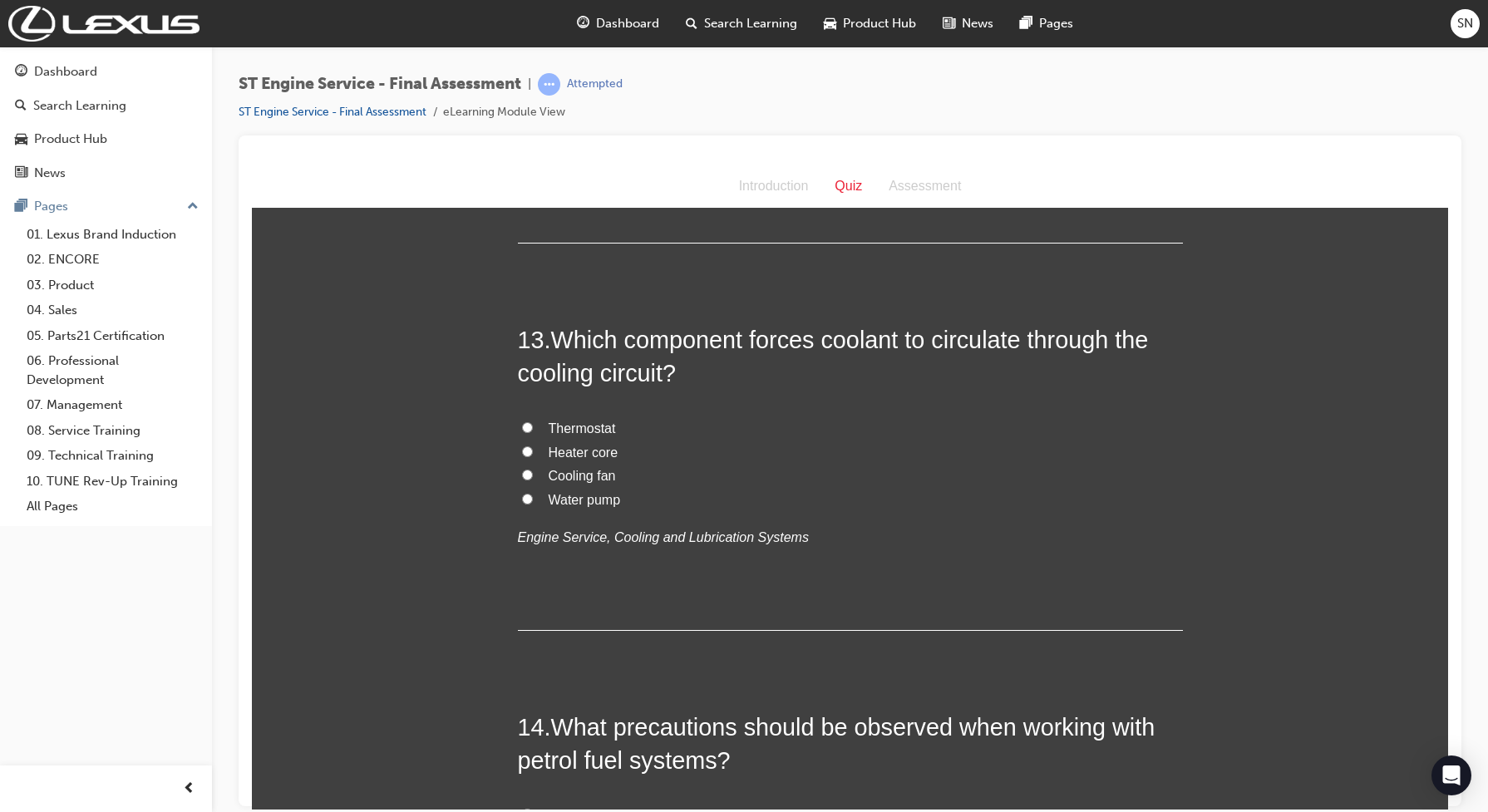
click at [522, 502] on input "Water pump" at bounding box center [527, 498] width 11 height 11
radio input "true"
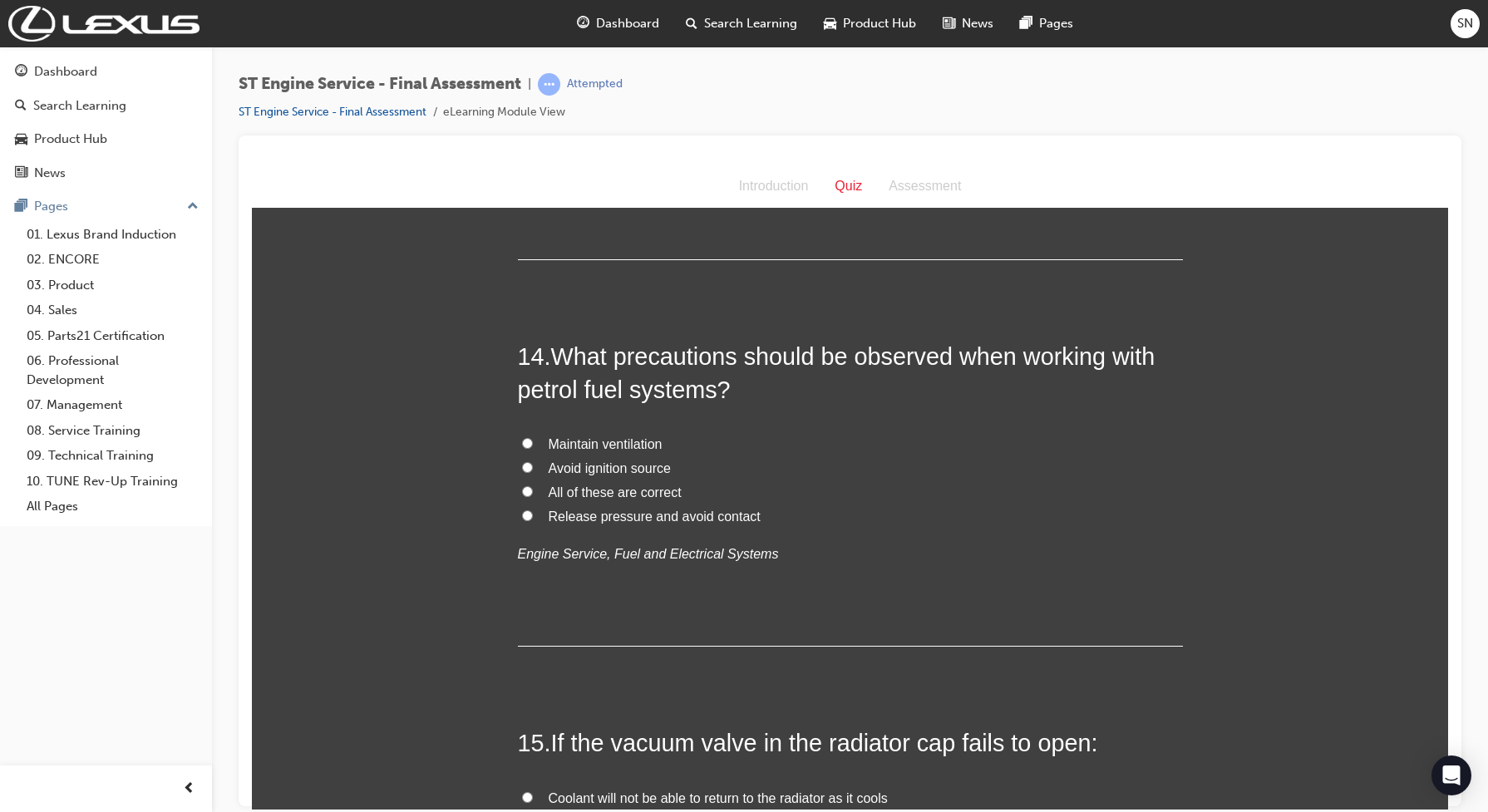
scroll to position [4880, 0]
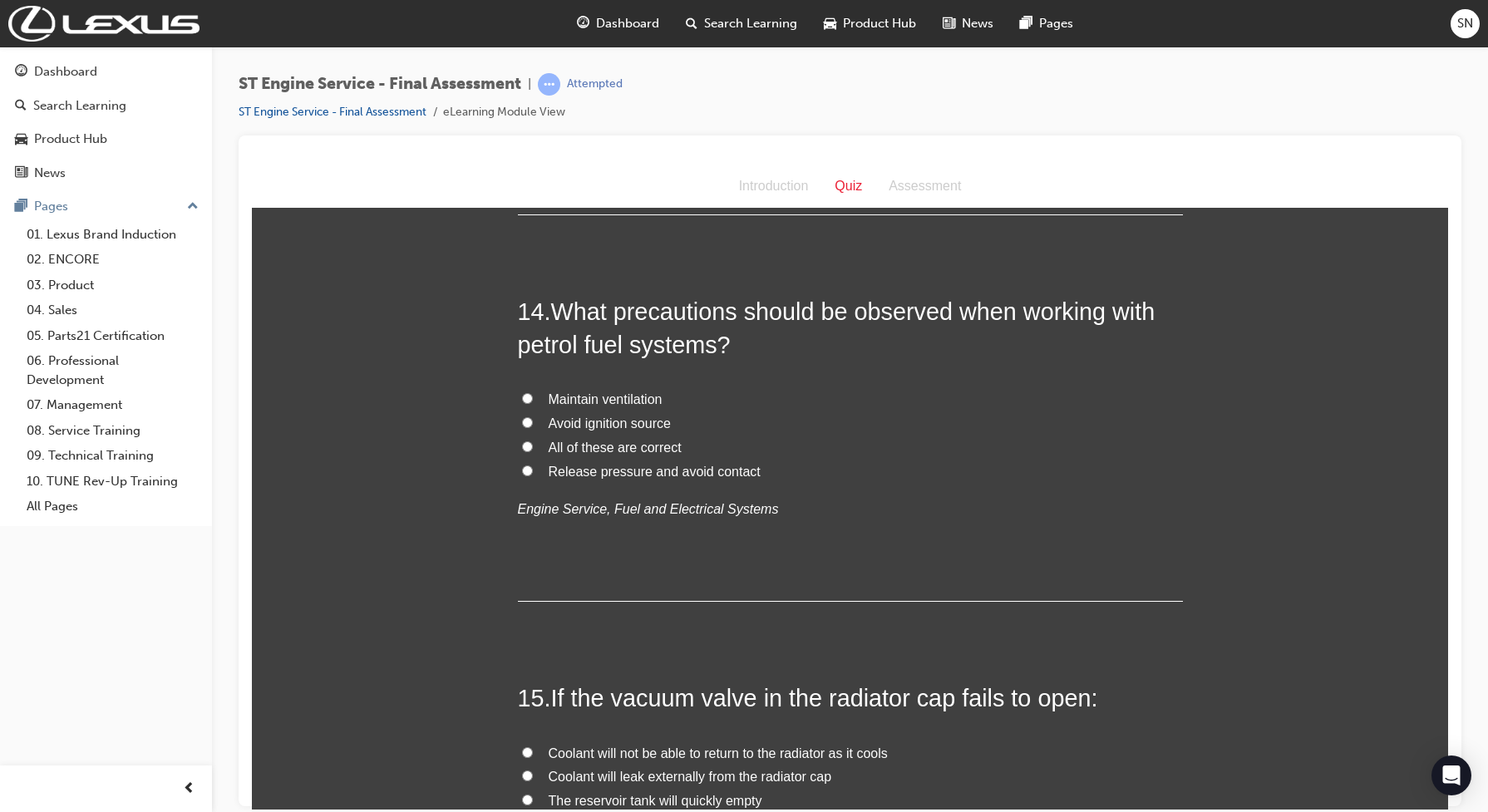
click at [522, 444] on input "All of these are correct" at bounding box center [527, 446] width 11 height 11
radio input "true"
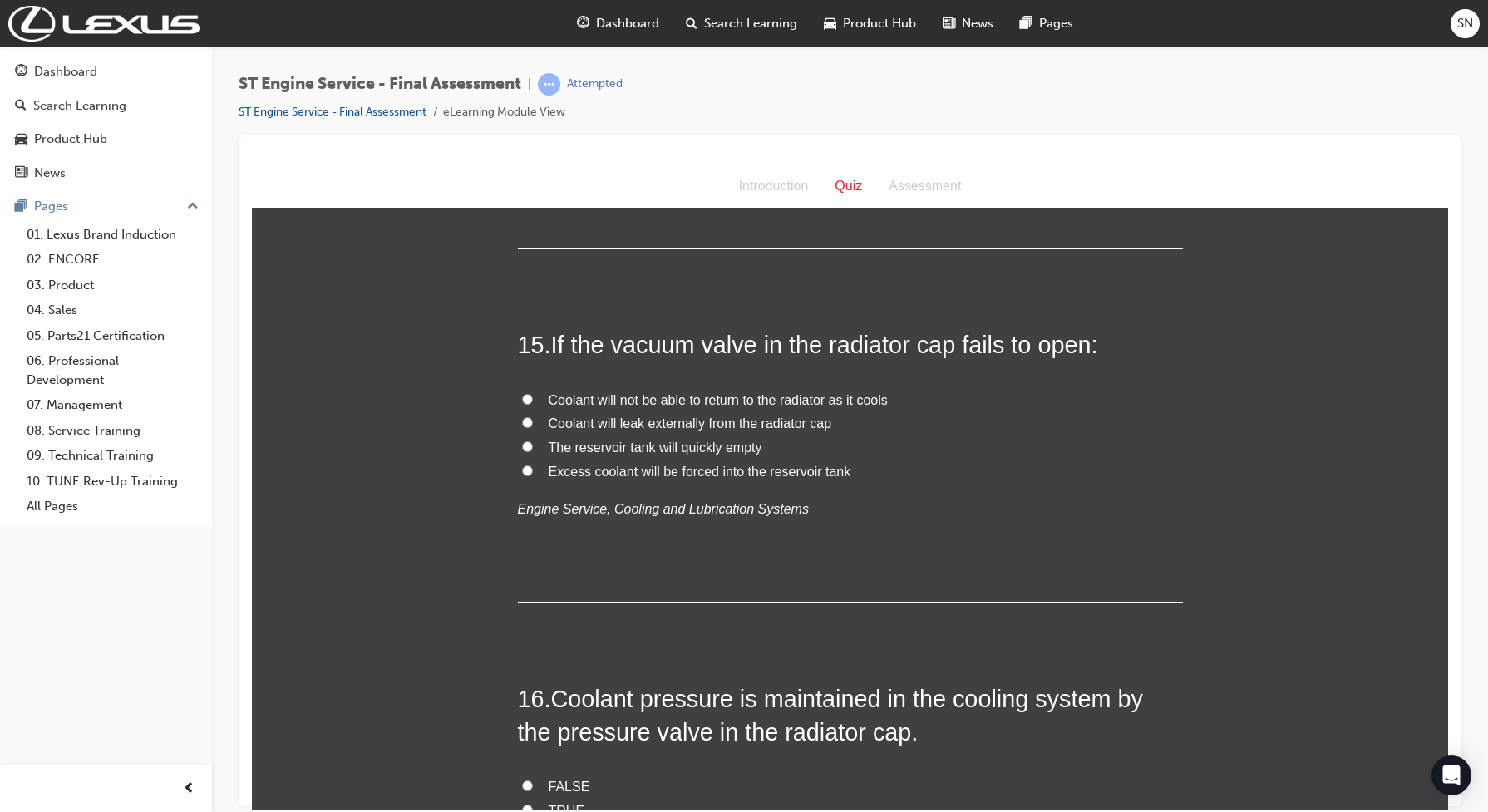
scroll to position [5296, 0]
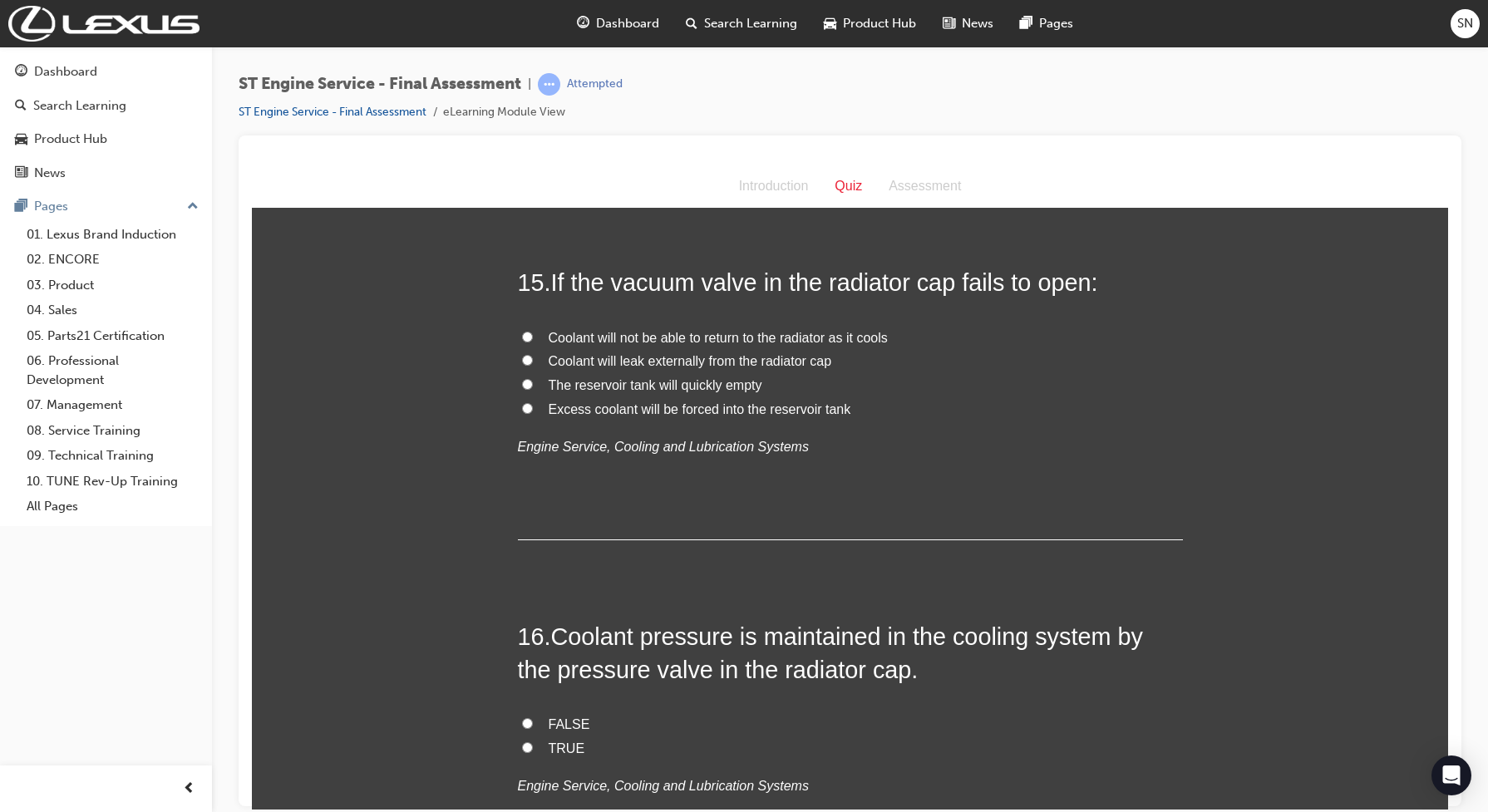
click at [522, 341] on input "Coolant will not be able to return to the radiator as it cools" at bounding box center [527, 336] width 11 height 11
radio input "true"
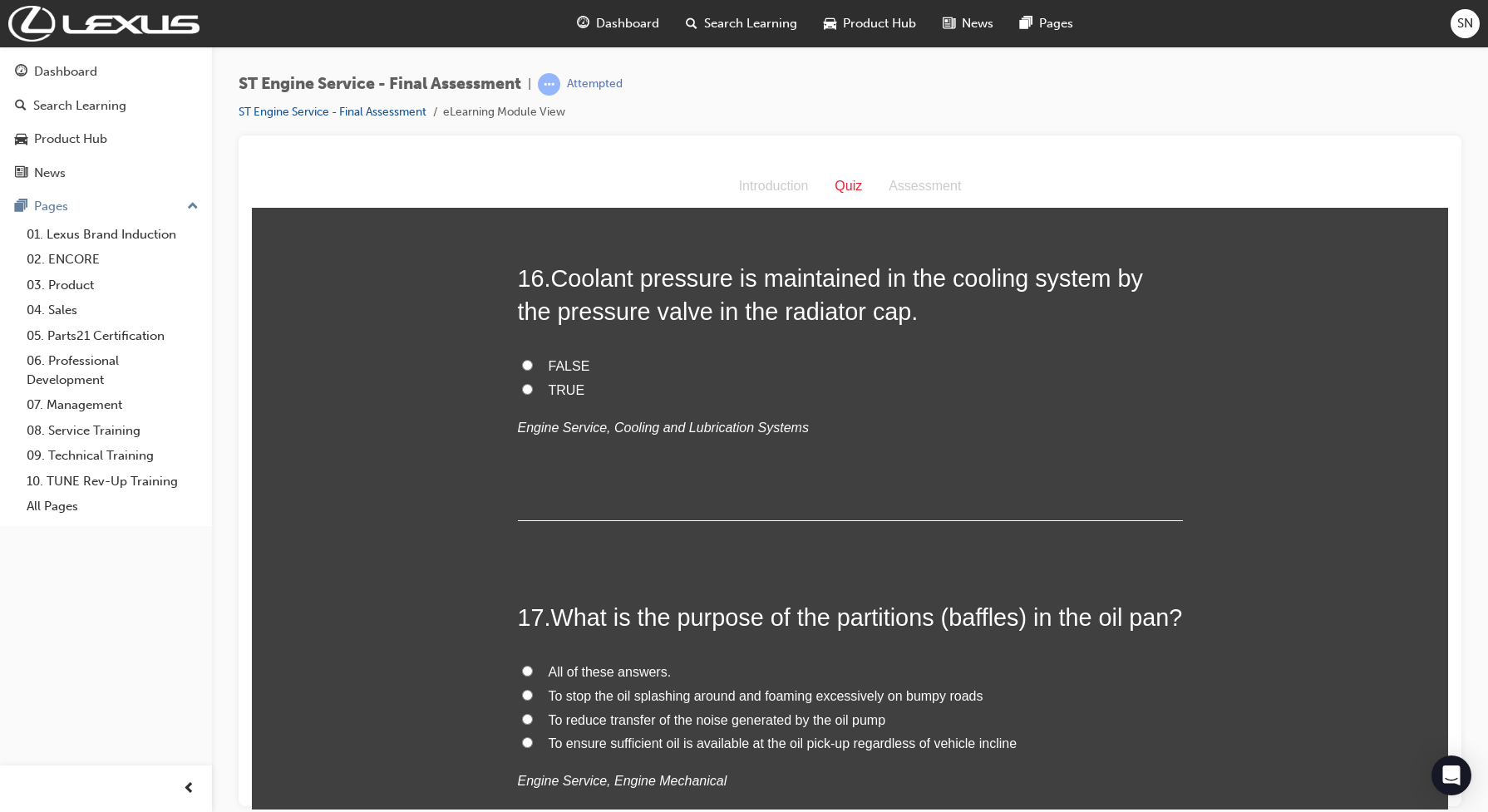
scroll to position [5607, 0]
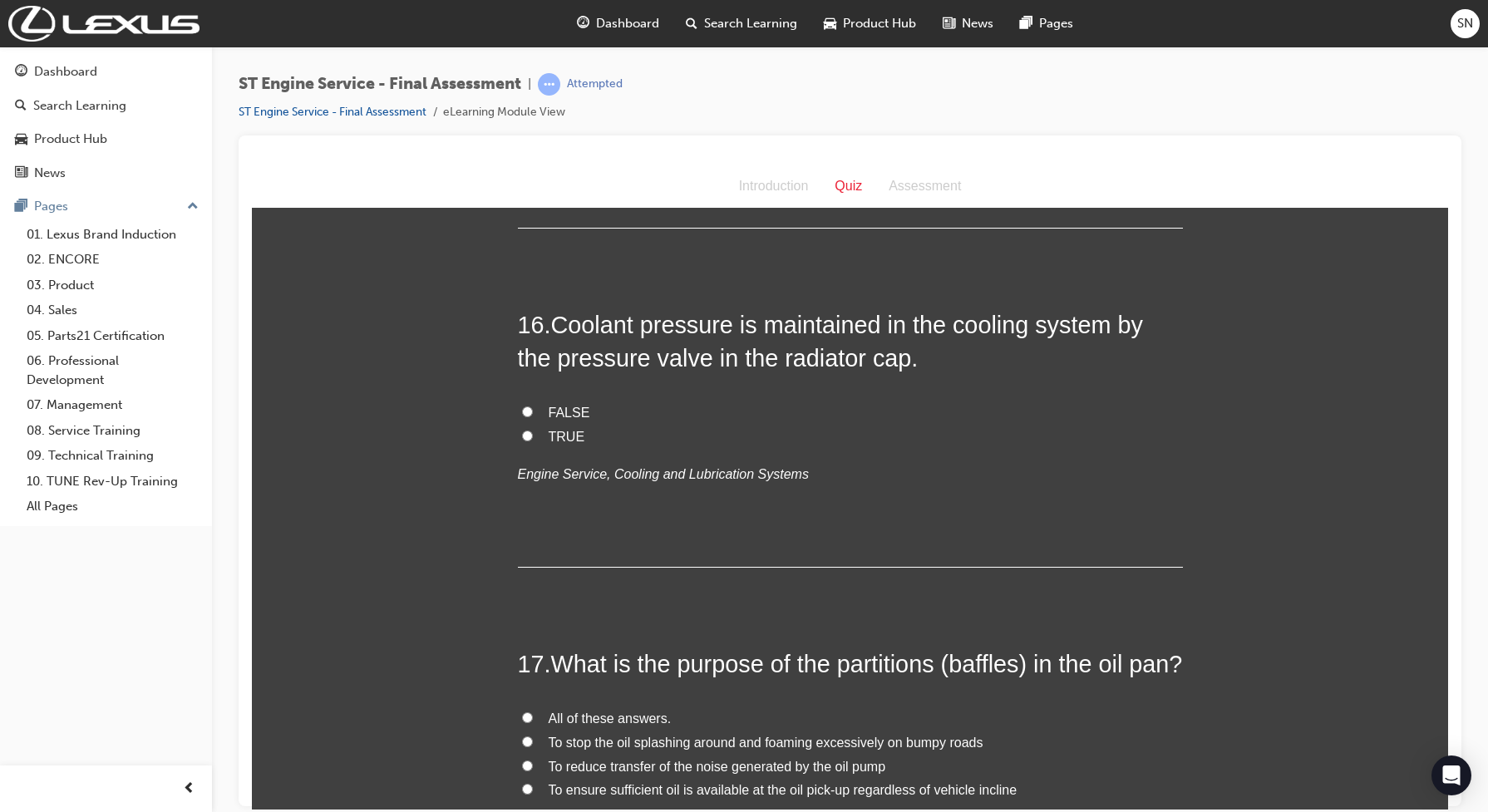
drag, startPoint x: 518, startPoint y: 438, endPoint x: 483, endPoint y: 447, distance: 36.1
click at [522, 438] on input "TRUE" at bounding box center [527, 435] width 11 height 11
radio input "true"
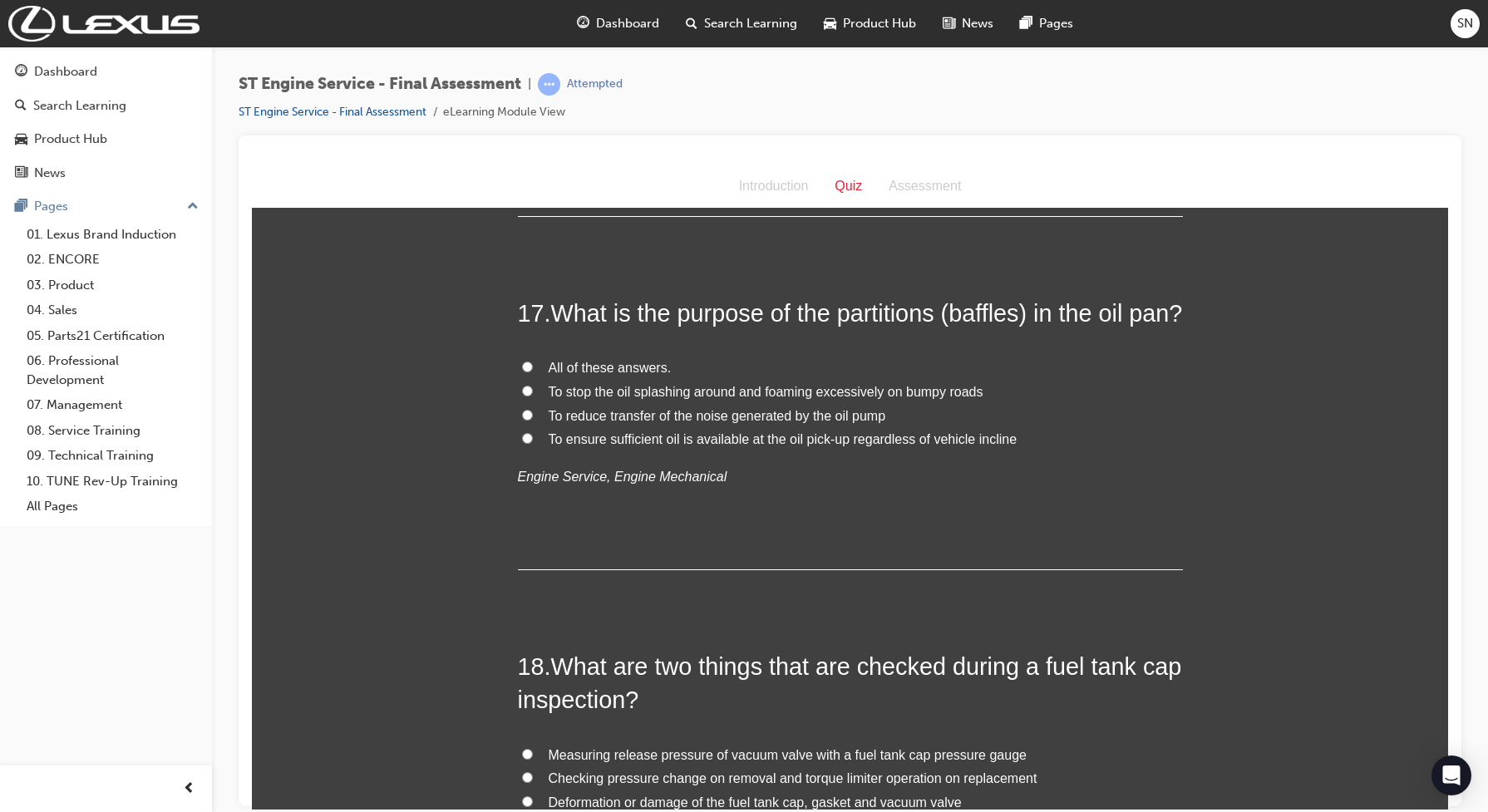
scroll to position [6022, 0]
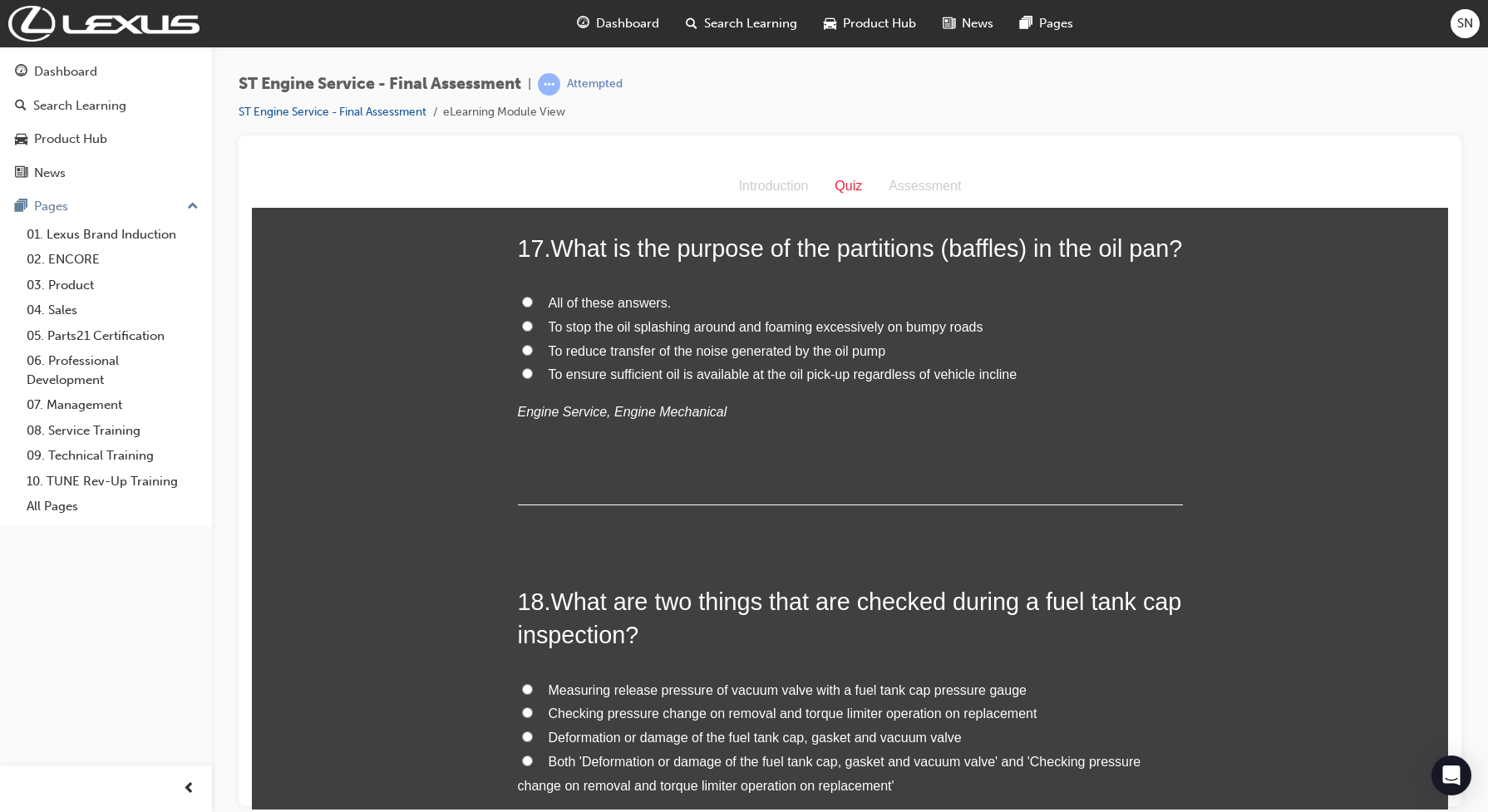
click at [522, 306] on input "All of these answers." at bounding box center [527, 301] width 11 height 11
radio input "true"
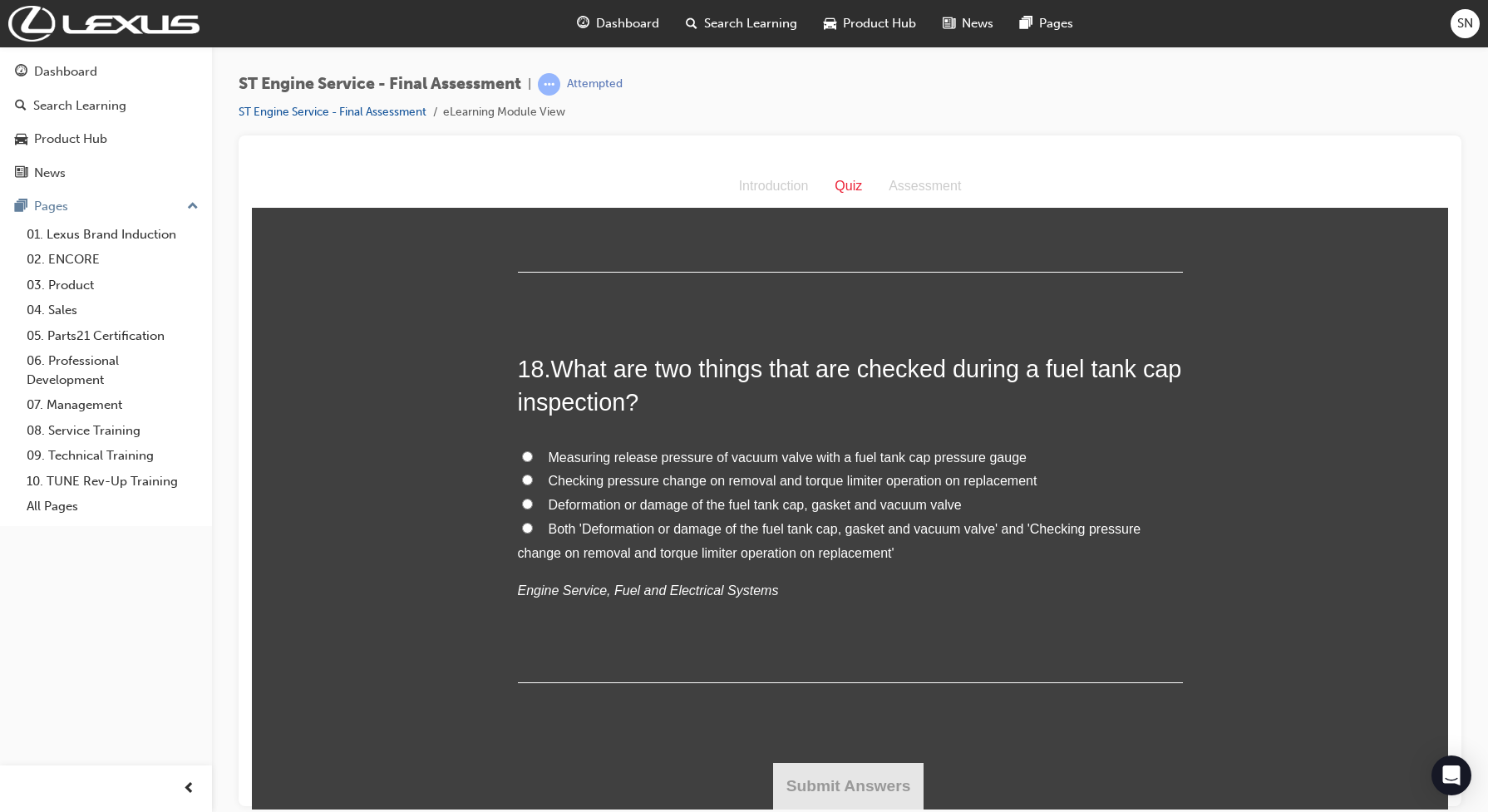
scroll to position [6292, 0]
click at [521, 523] on label "Both 'Deformation or damage of the fuel tank cap, gasket and vacuum valve' and …" at bounding box center [850, 540] width 665 height 48
click at [522, 523] on input "Both 'Deformation or damage of the fuel tank cap, gasket and vacuum valve' and …" at bounding box center [527, 527] width 11 height 11
radio input "true"
click at [786, 788] on button "Submit Answers" at bounding box center [849, 785] width 151 height 46
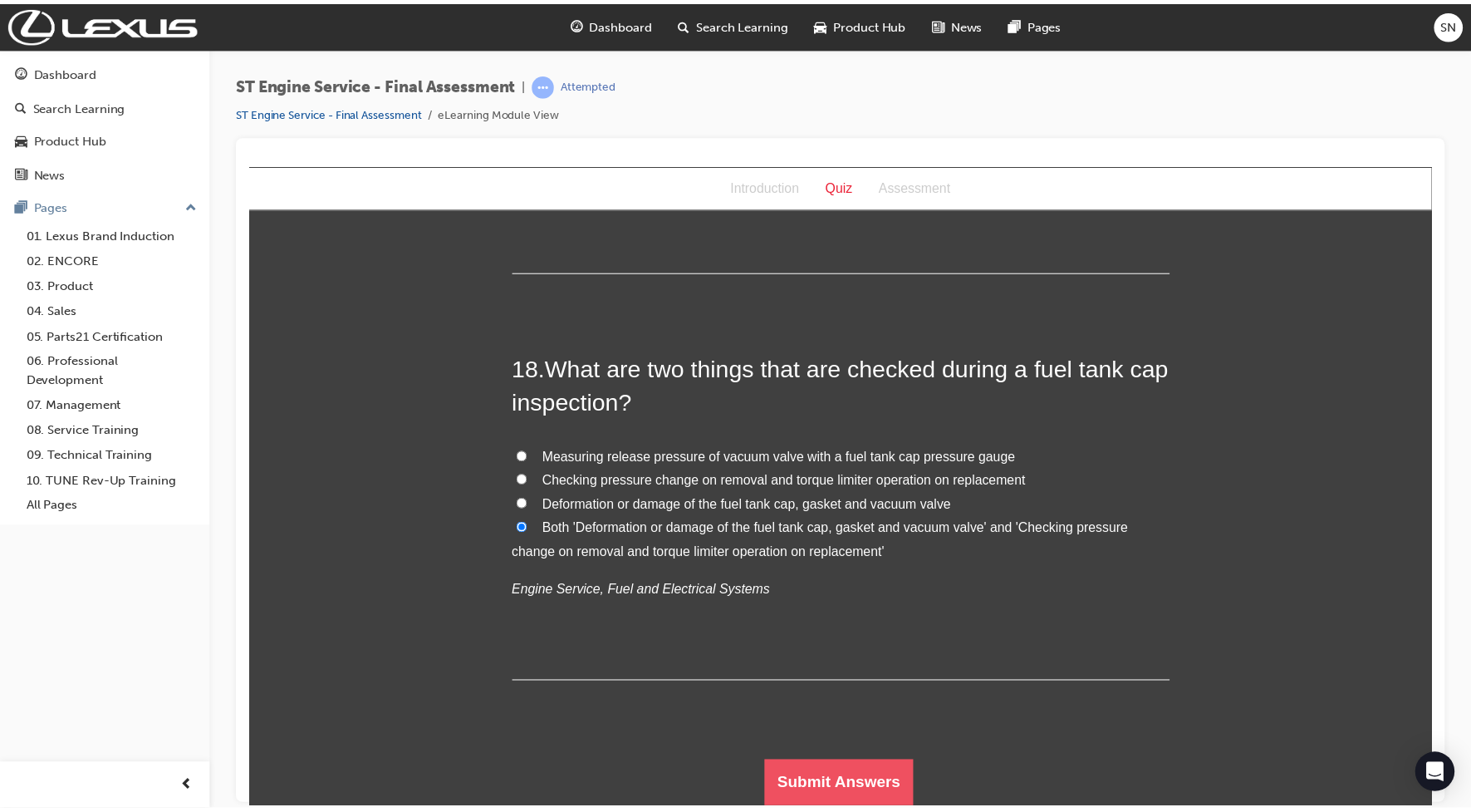
scroll to position [0, 0]
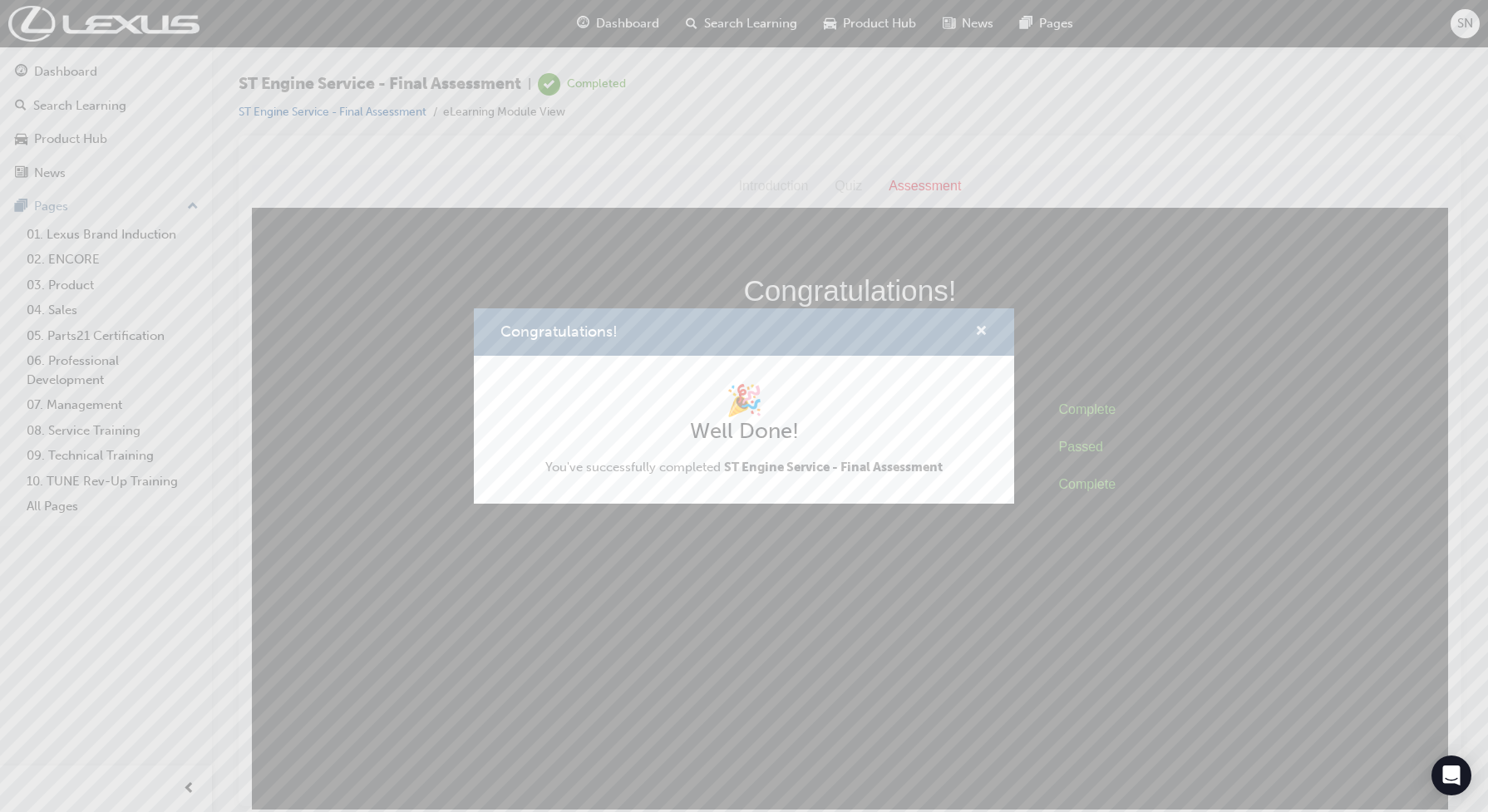
click at [985, 329] on span "cross-icon" at bounding box center [981, 332] width 13 height 15
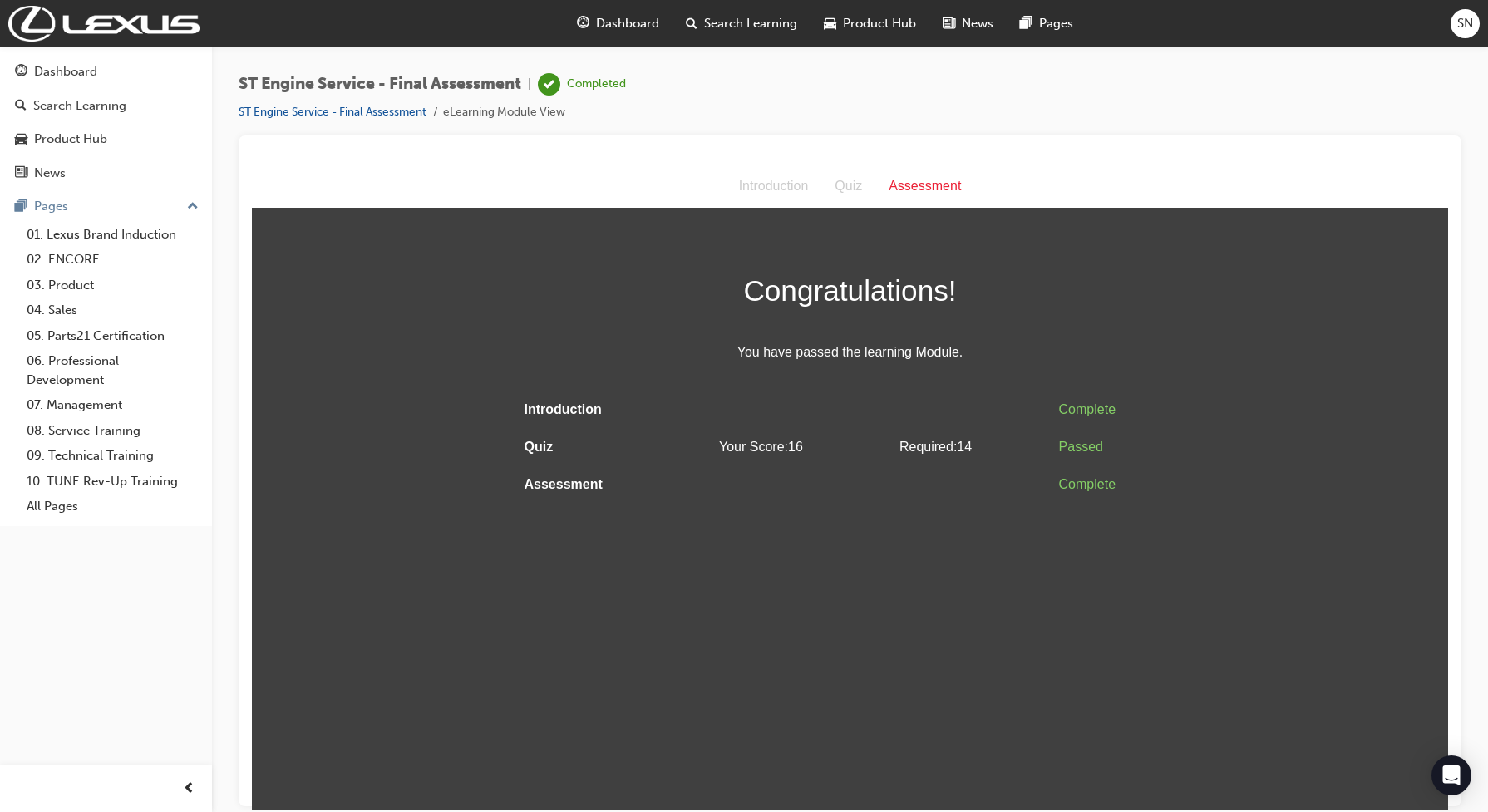
click at [622, 10] on div "Dashboard" at bounding box center [617, 23] width 108 height 34
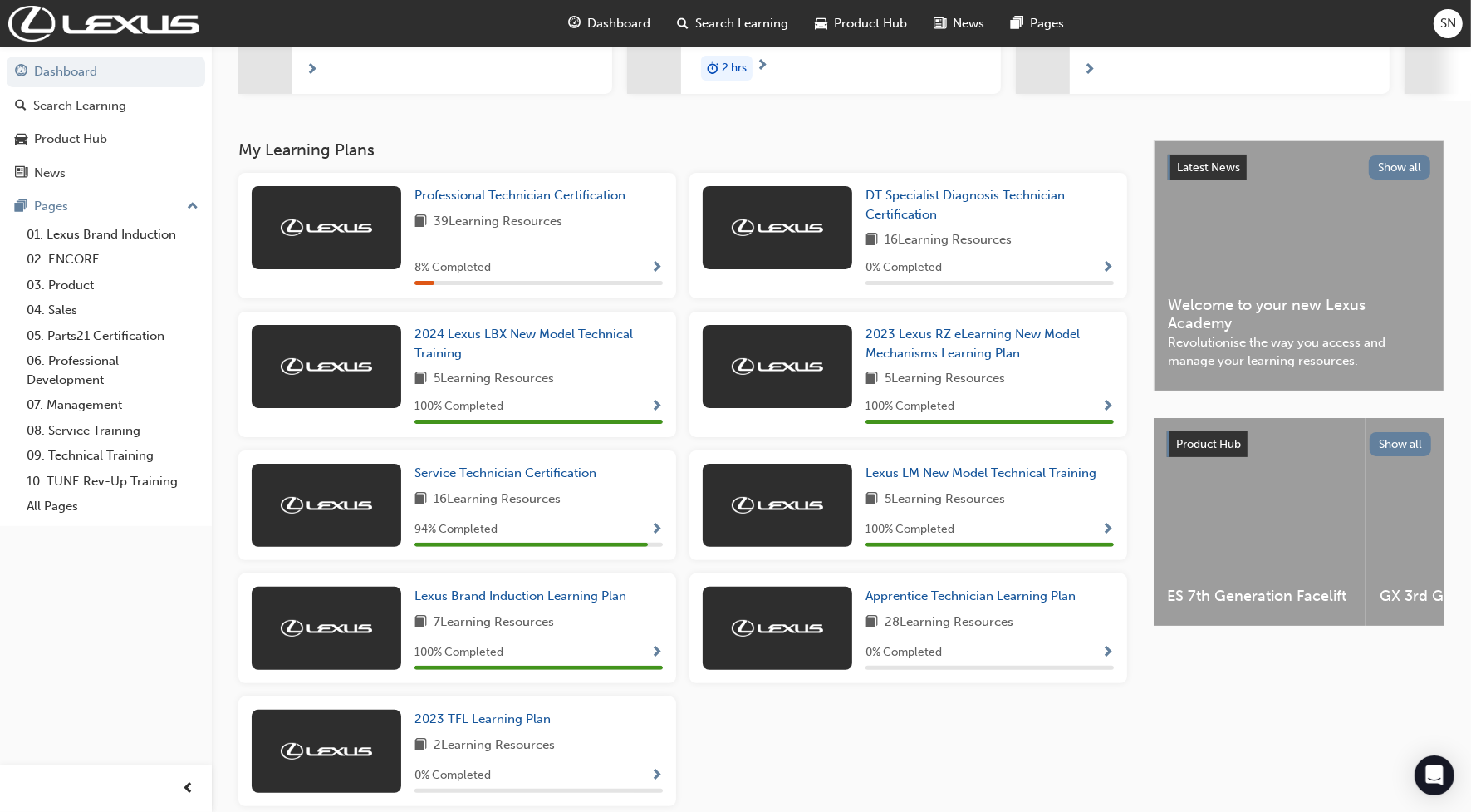
scroll to position [312, 0]
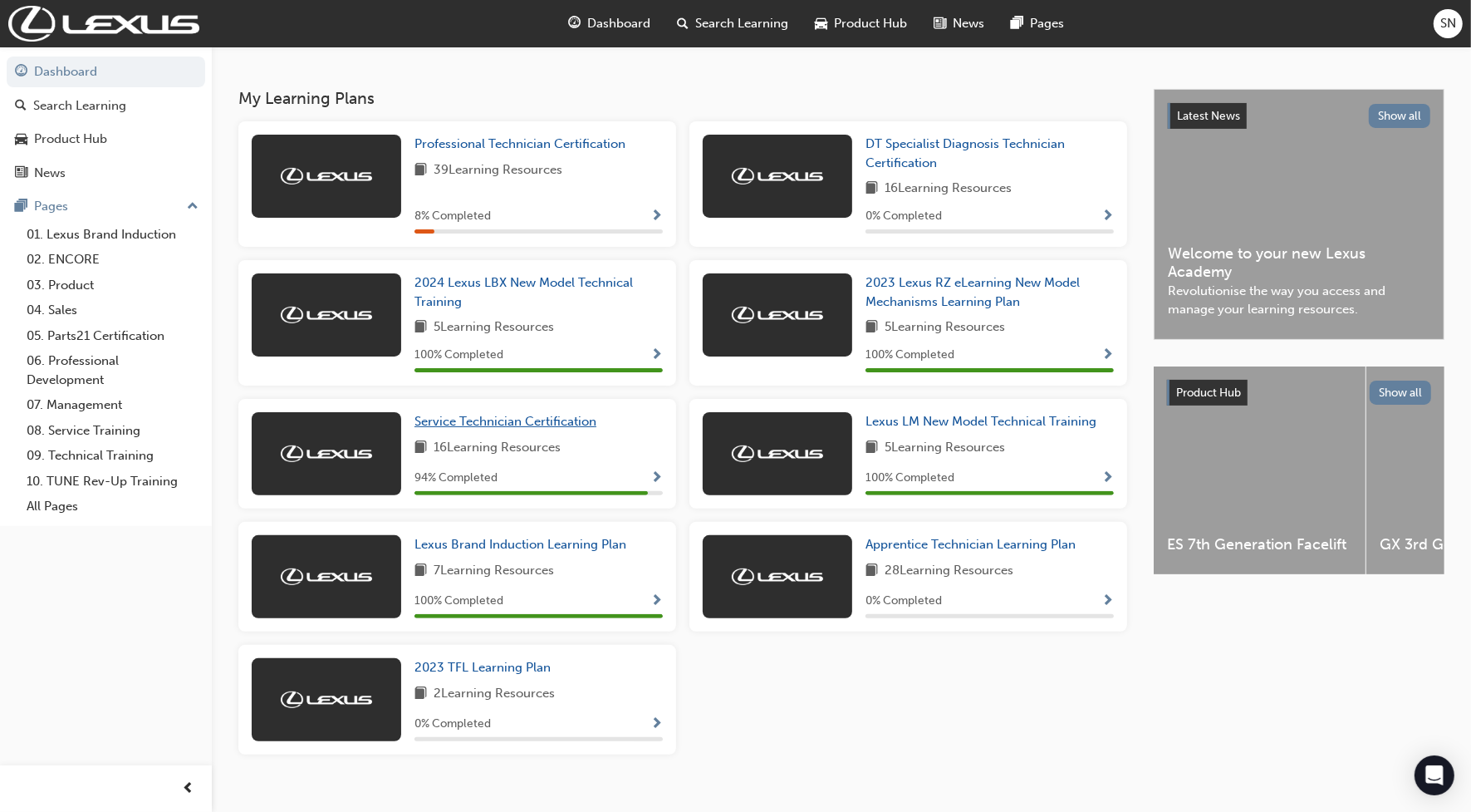
click at [558, 431] on link "Service Technician Certification" at bounding box center [509, 421] width 189 height 19
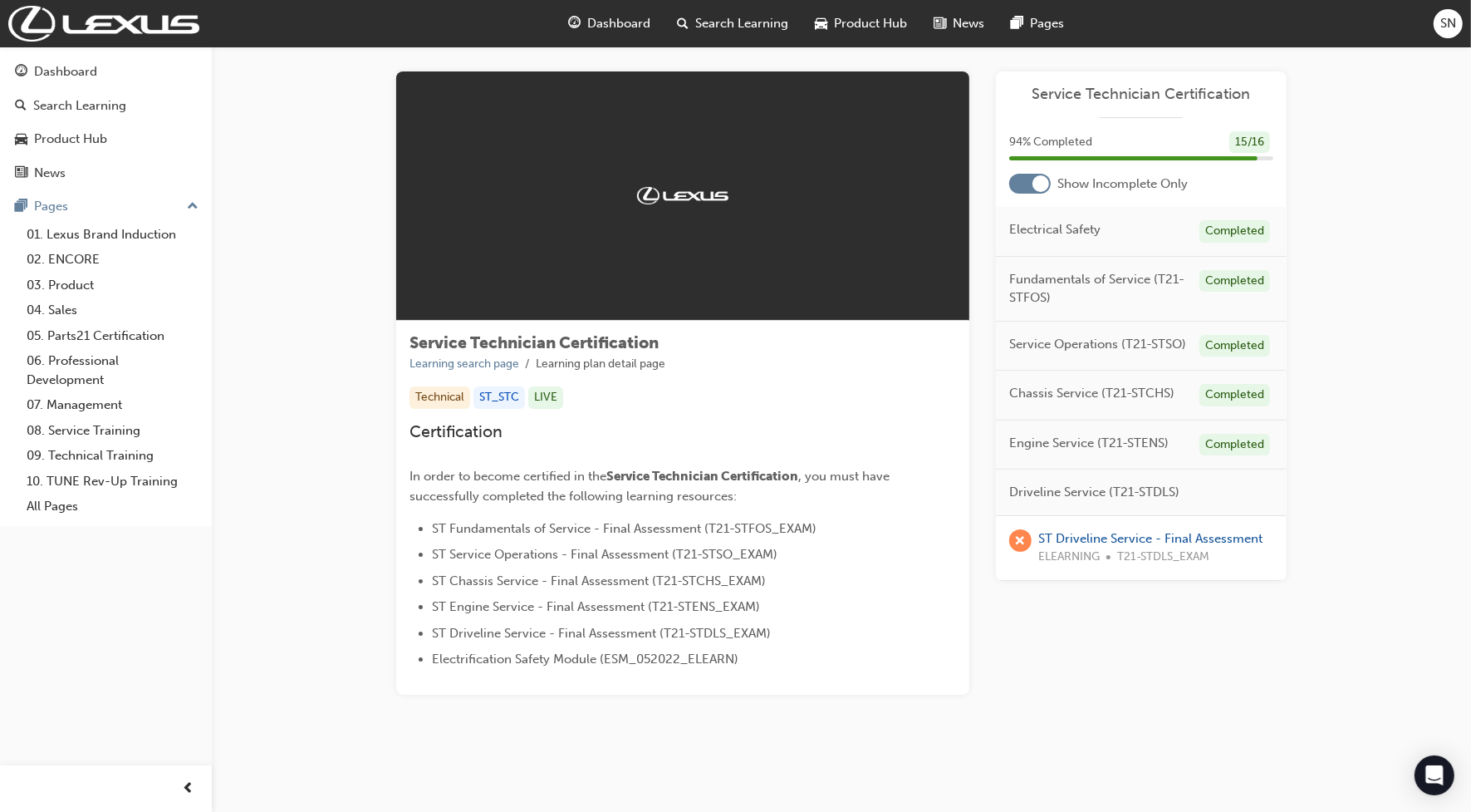
scroll to position [19, 0]
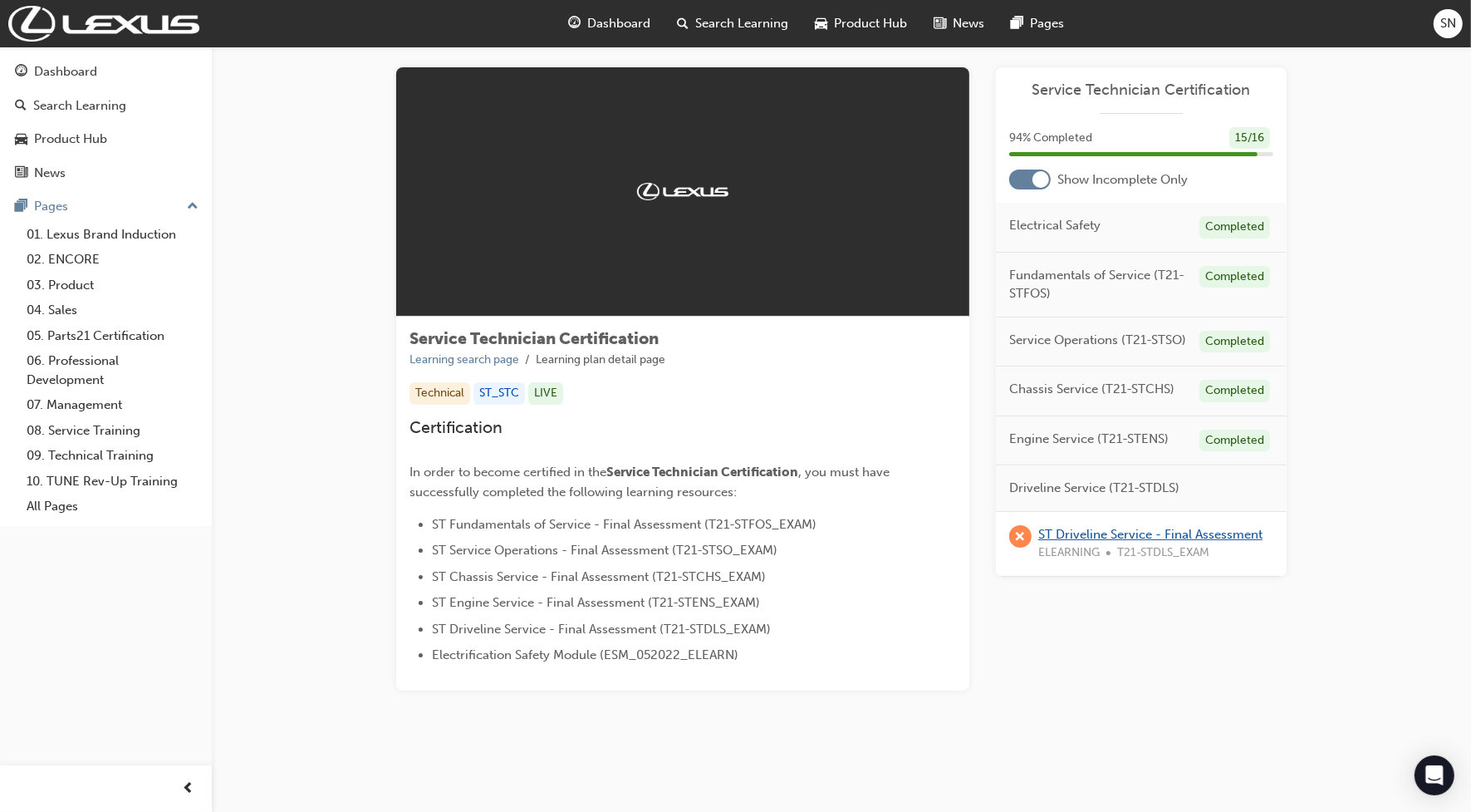
click at [1101, 537] on link "ST Driveline Service - Final Assessment" at bounding box center [1150, 534] width 224 height 15
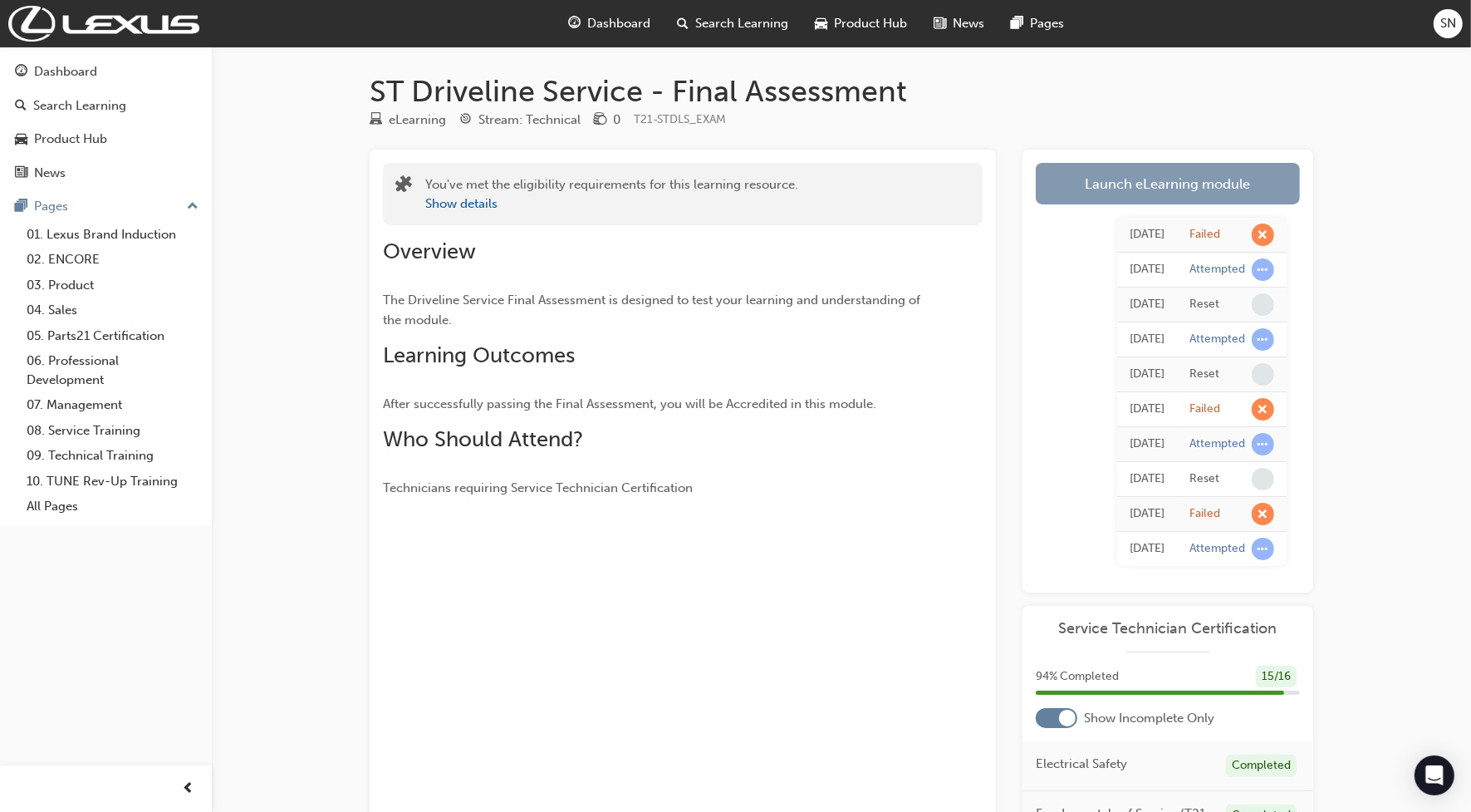
click at [1077, 180] on link "Launch eLearning module" at bounding box center [1168, 184] width 264 height 42
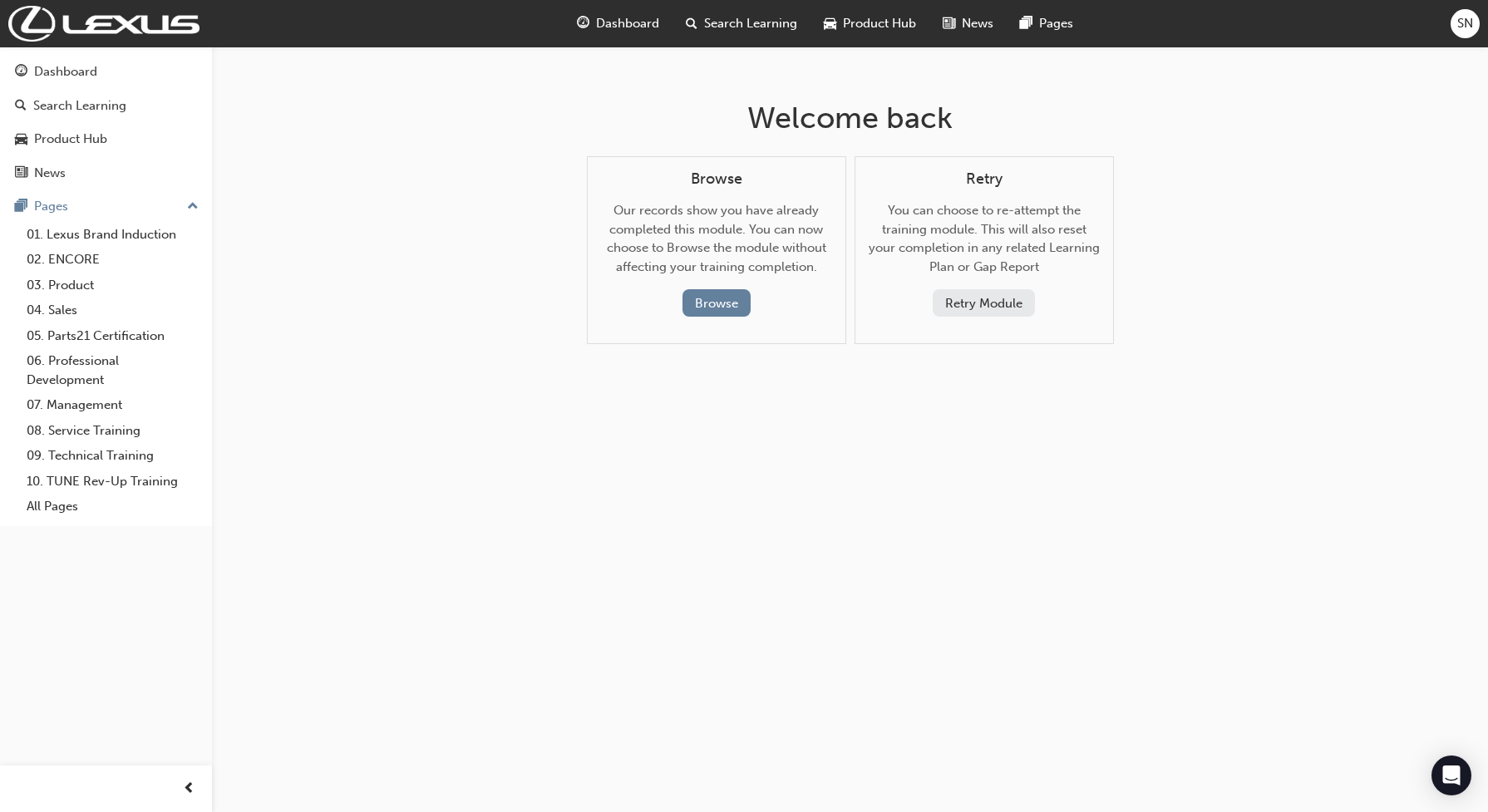
click at [991, 307] on button "Retry Module" at bounding box center [984, 303] width 102 height 27
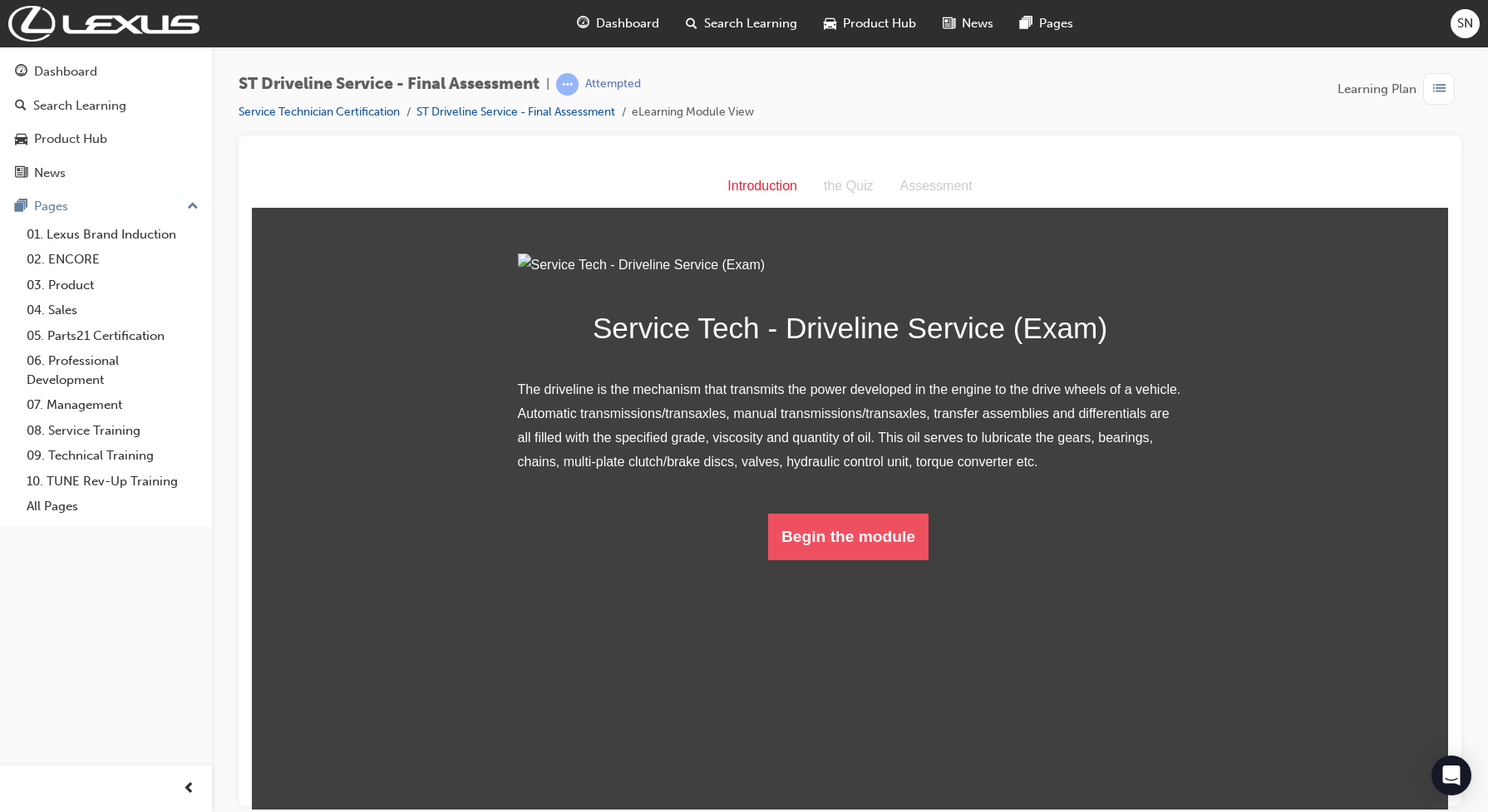
click at [806, 559] on button "Begin the module" at bounding box center [848, 535] width 160 height 46
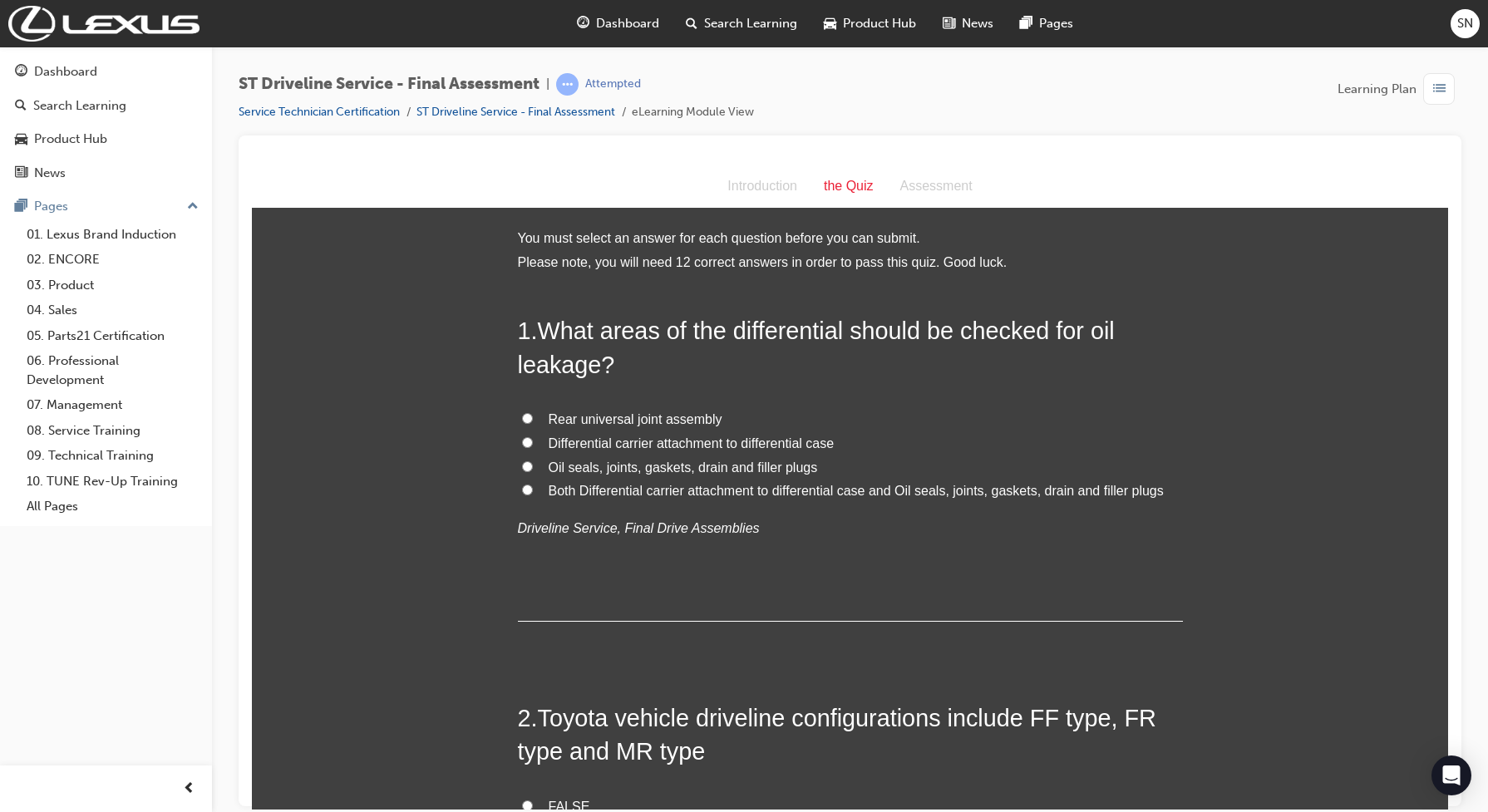
click at [522, 466] on input "Oil seals, joints, gaskets, drain and filler plugs" at bounding box center [527, 466] width 11 height 11
radio input "true"
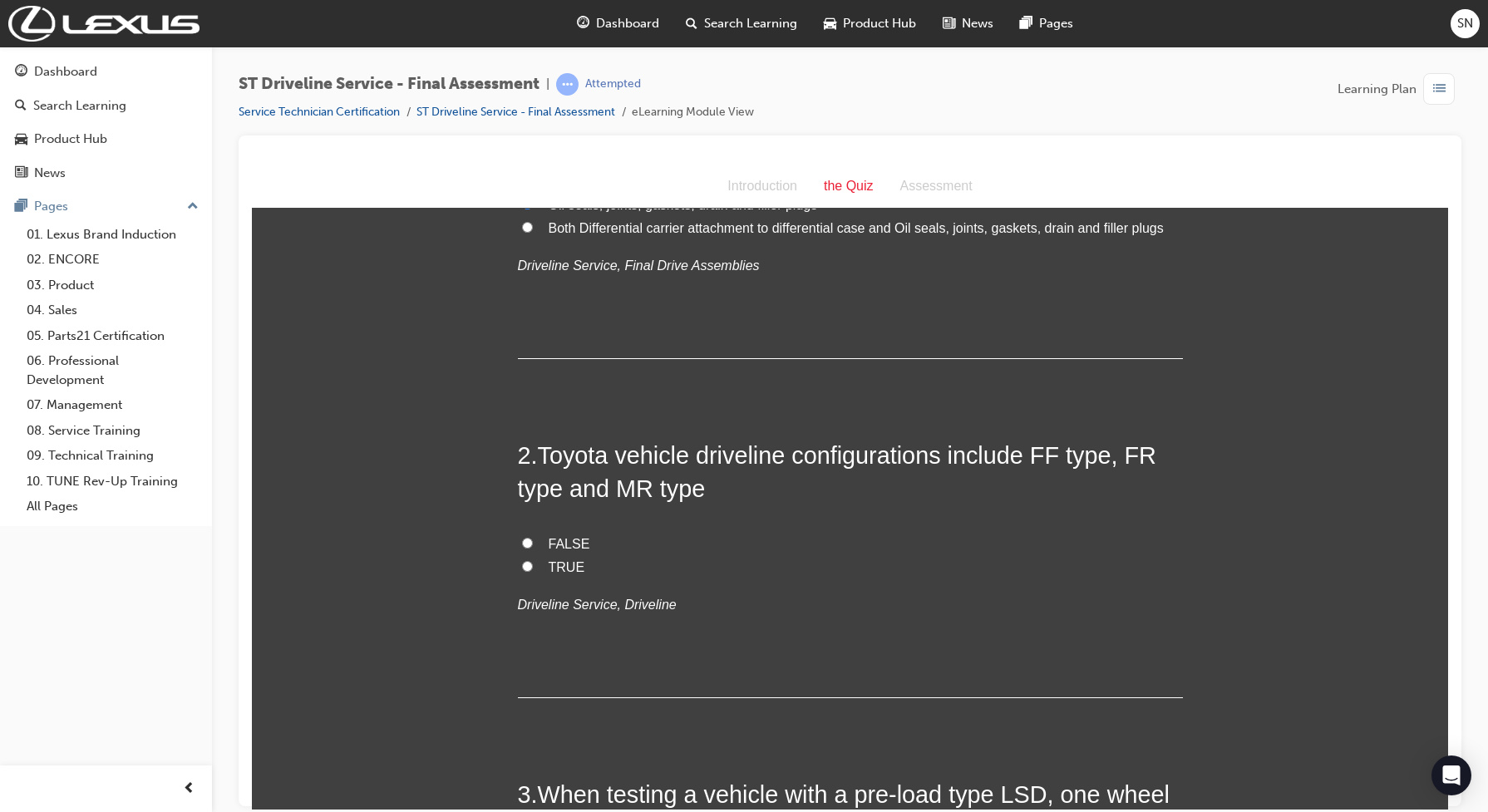
scroll to position [312, 0]
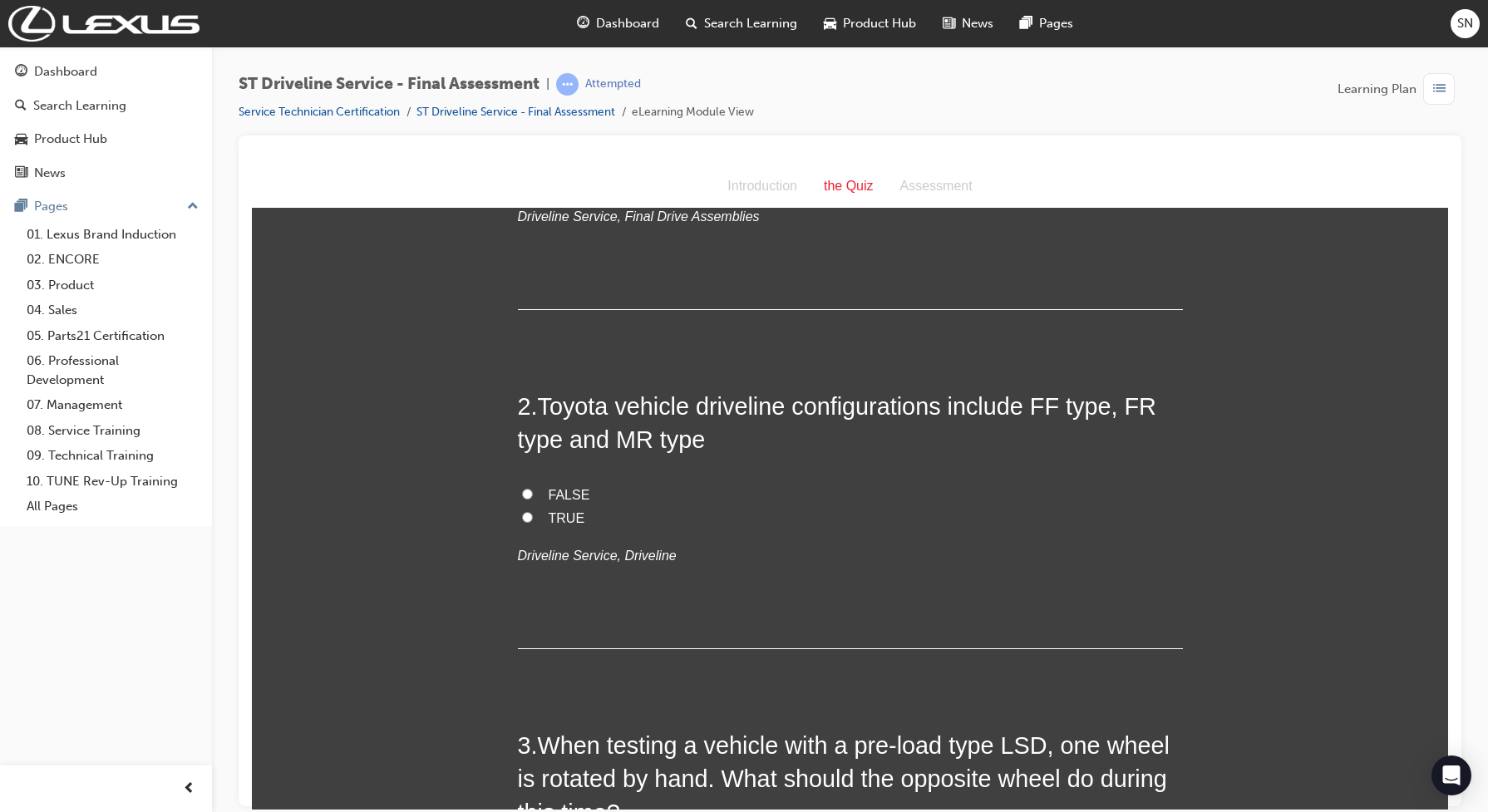
click at [522, 518] on input "TRUE" at bounding box center [527, 517] width 11 height 11
radio input "true"
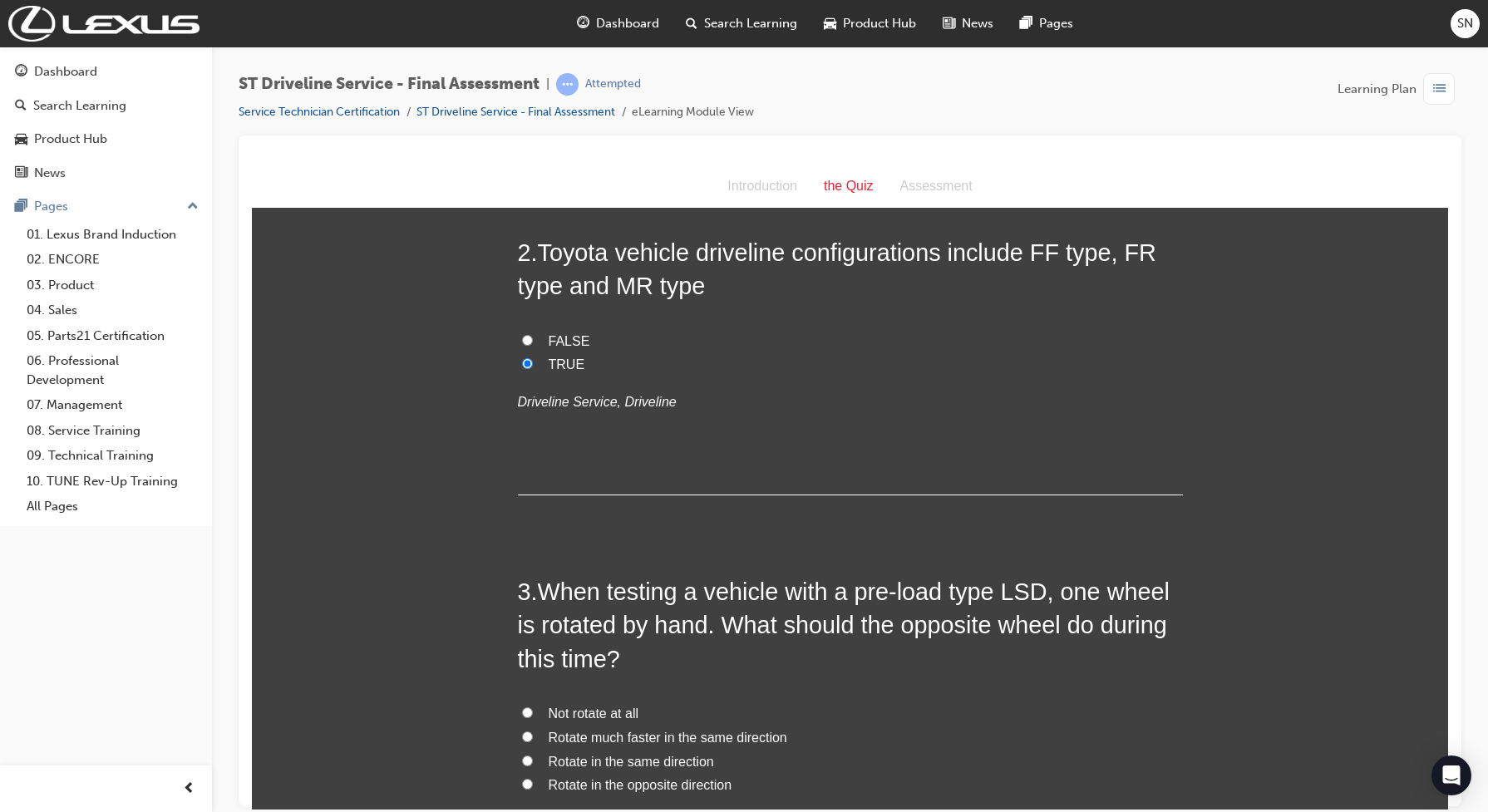
scroll to position [623, 0]
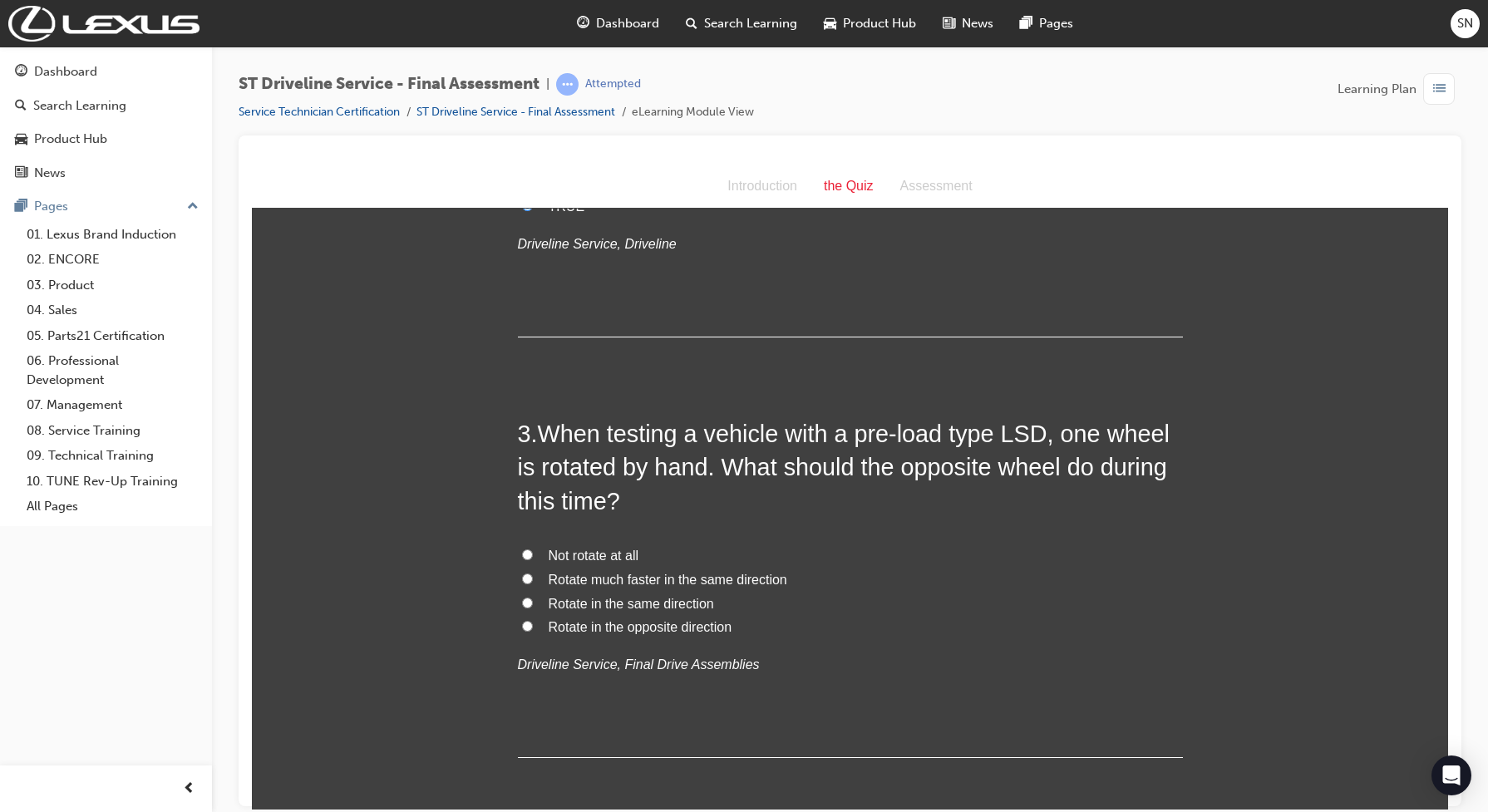
click at [522, 627] on input "Rotate in the opposite direction" at bounding box center [527, 625] width 11 height 11
radio input "true"
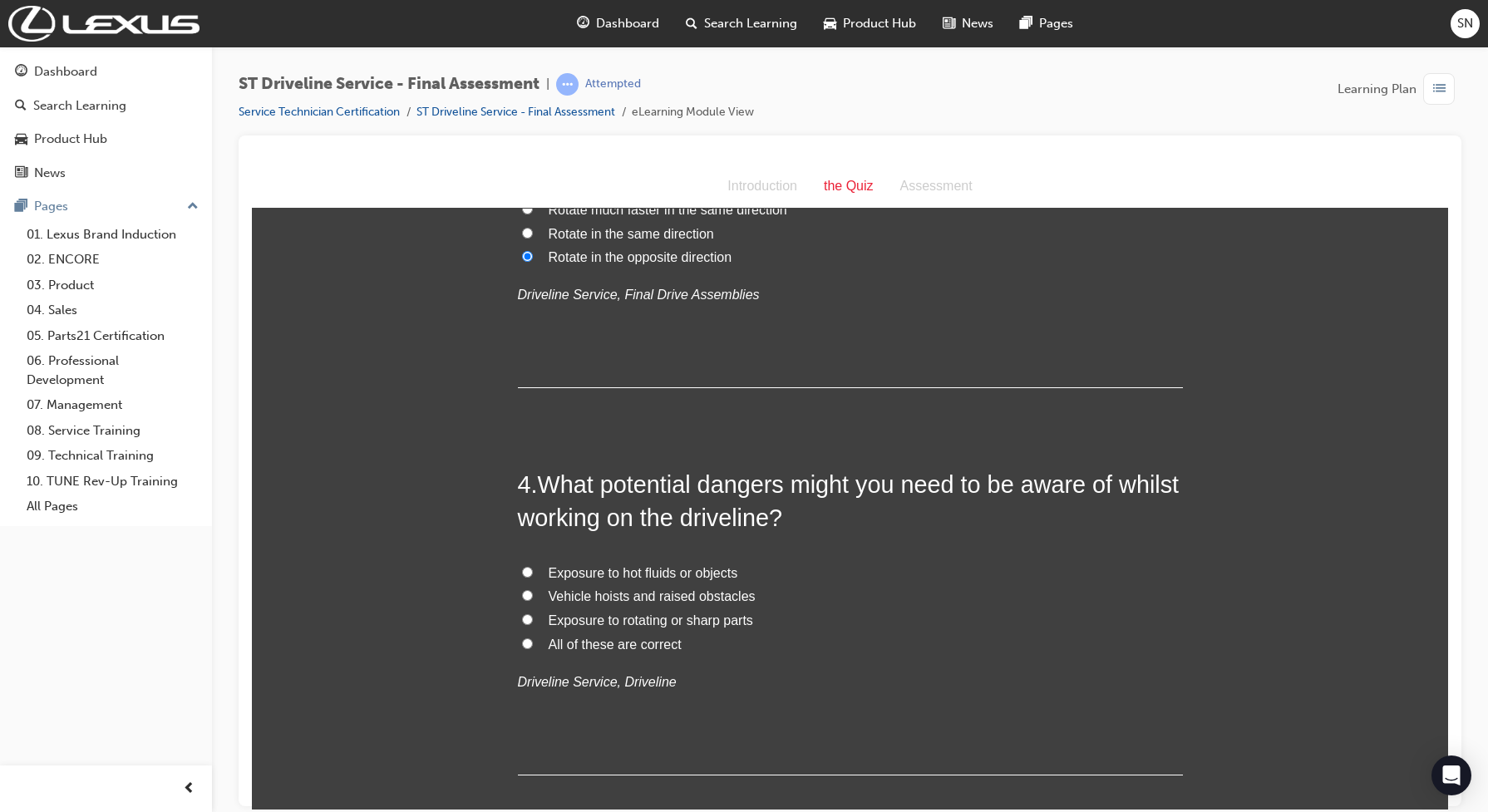
scroll to position [1038, 0]
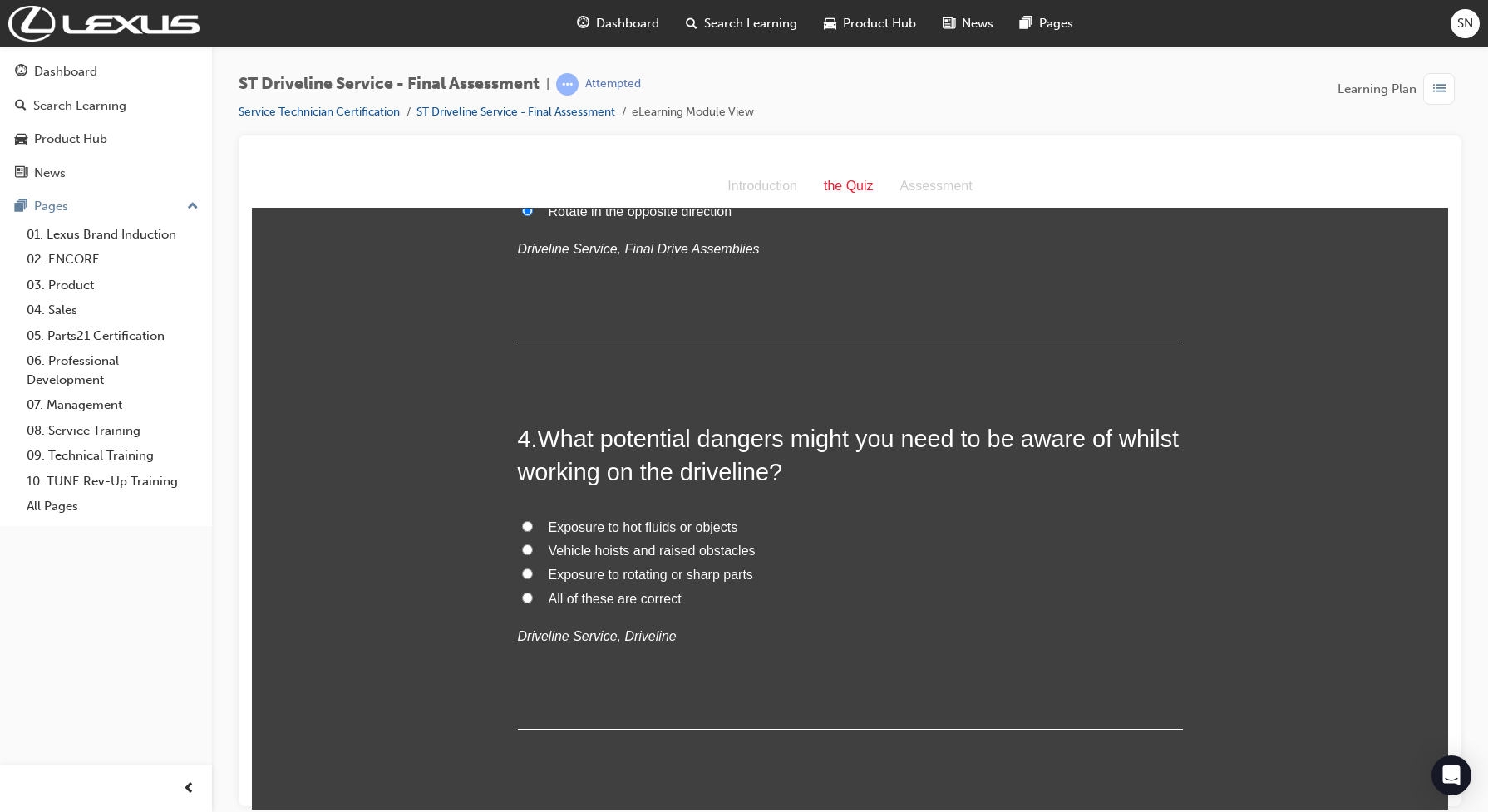
click at [522, 598] on input "All of these are correct" at bounding box center [527, 597] width 11 height 11
radio input "true"
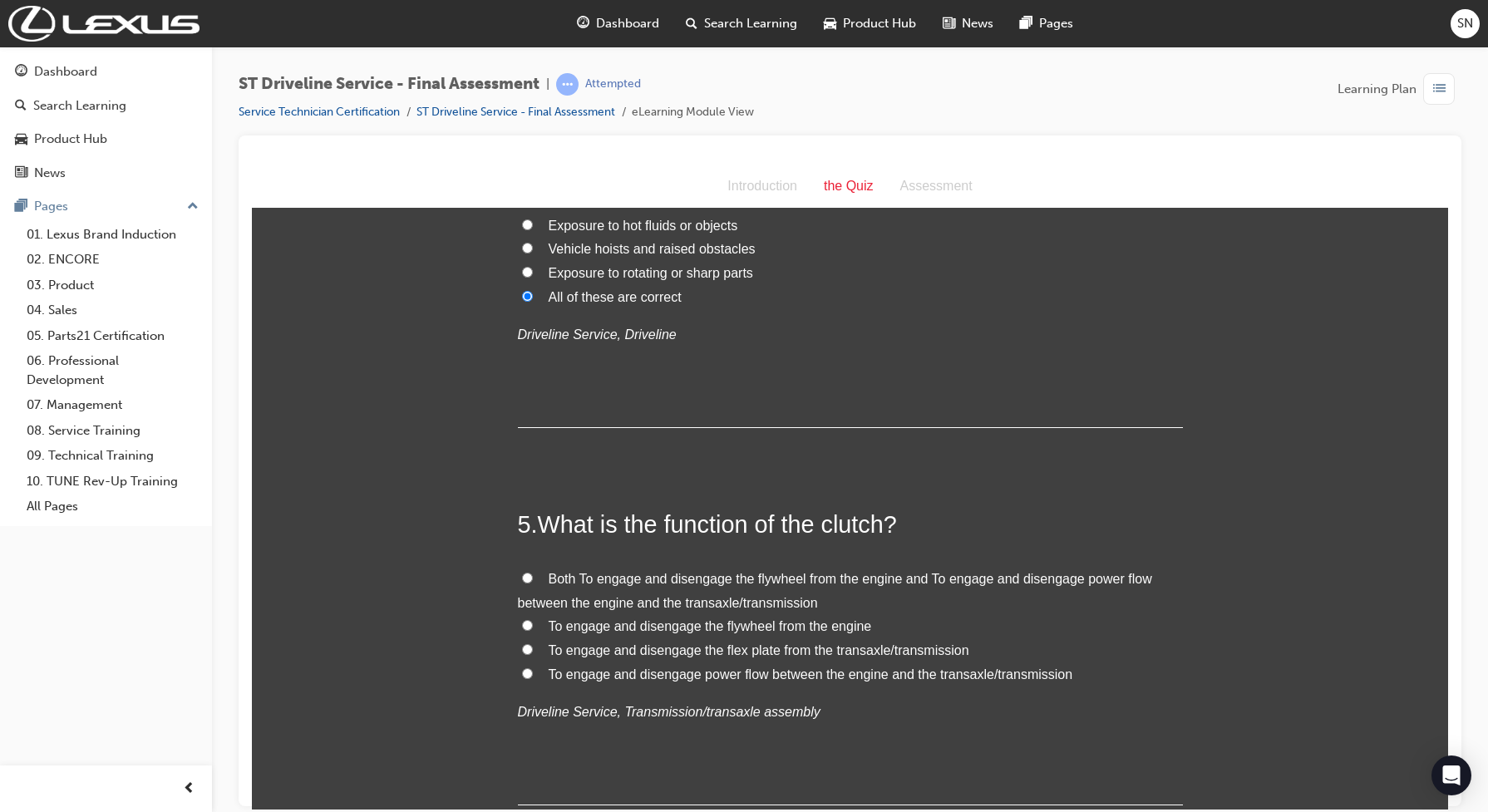
scroll to position [1454, 0]
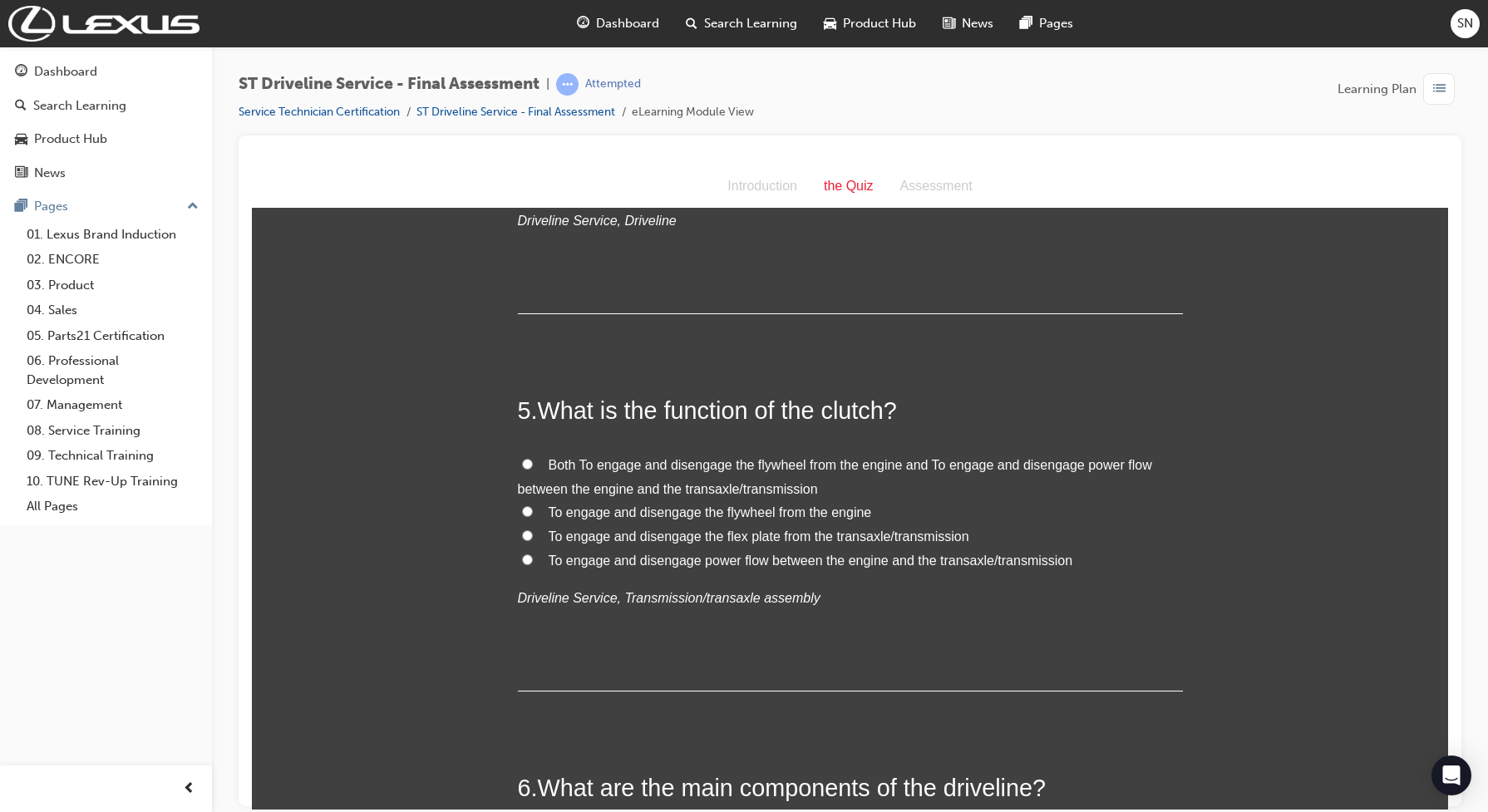
click at [522, 563] on input "To engage and disengage power flow between the engine and the transaxle/transmi…" at bounding box center [527, 559] width 11 height 11
radio input "true"
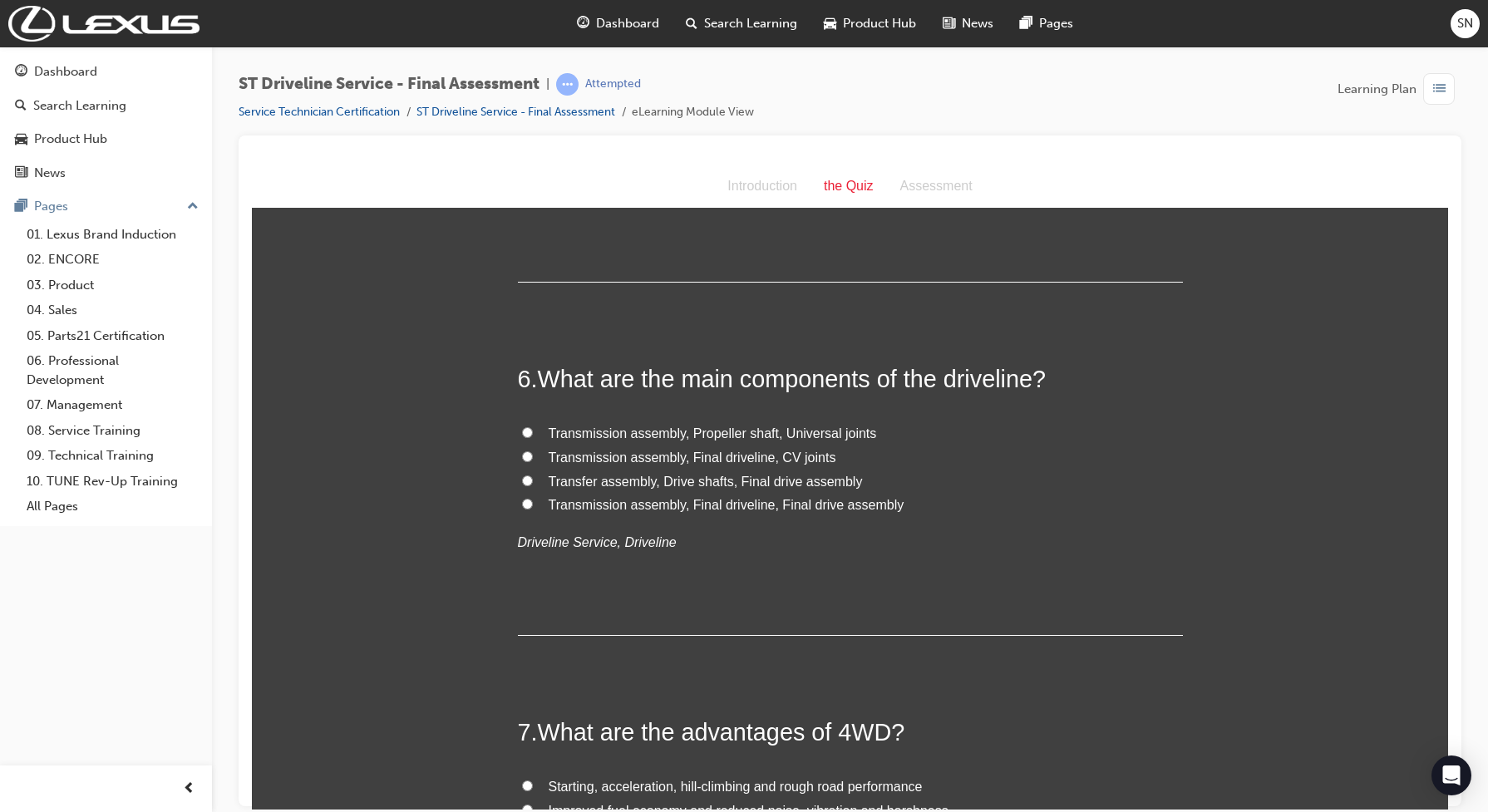
scroll to position [1869, 0]
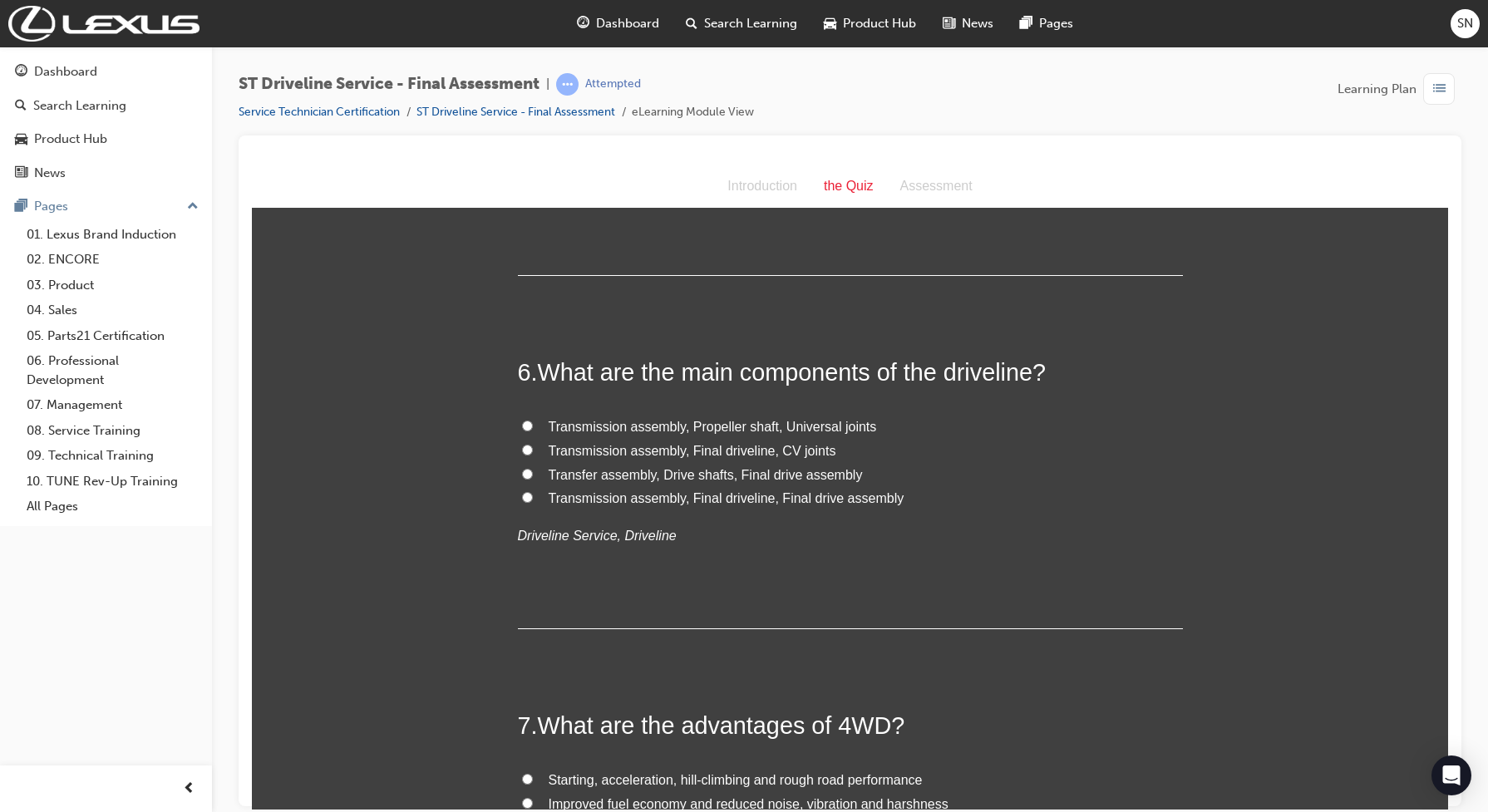
click at [522, 447] on input "Transmission assembly, Final driveline, CV joints" at bounding box center [527, 449] width 11 height 11
radio input "true"
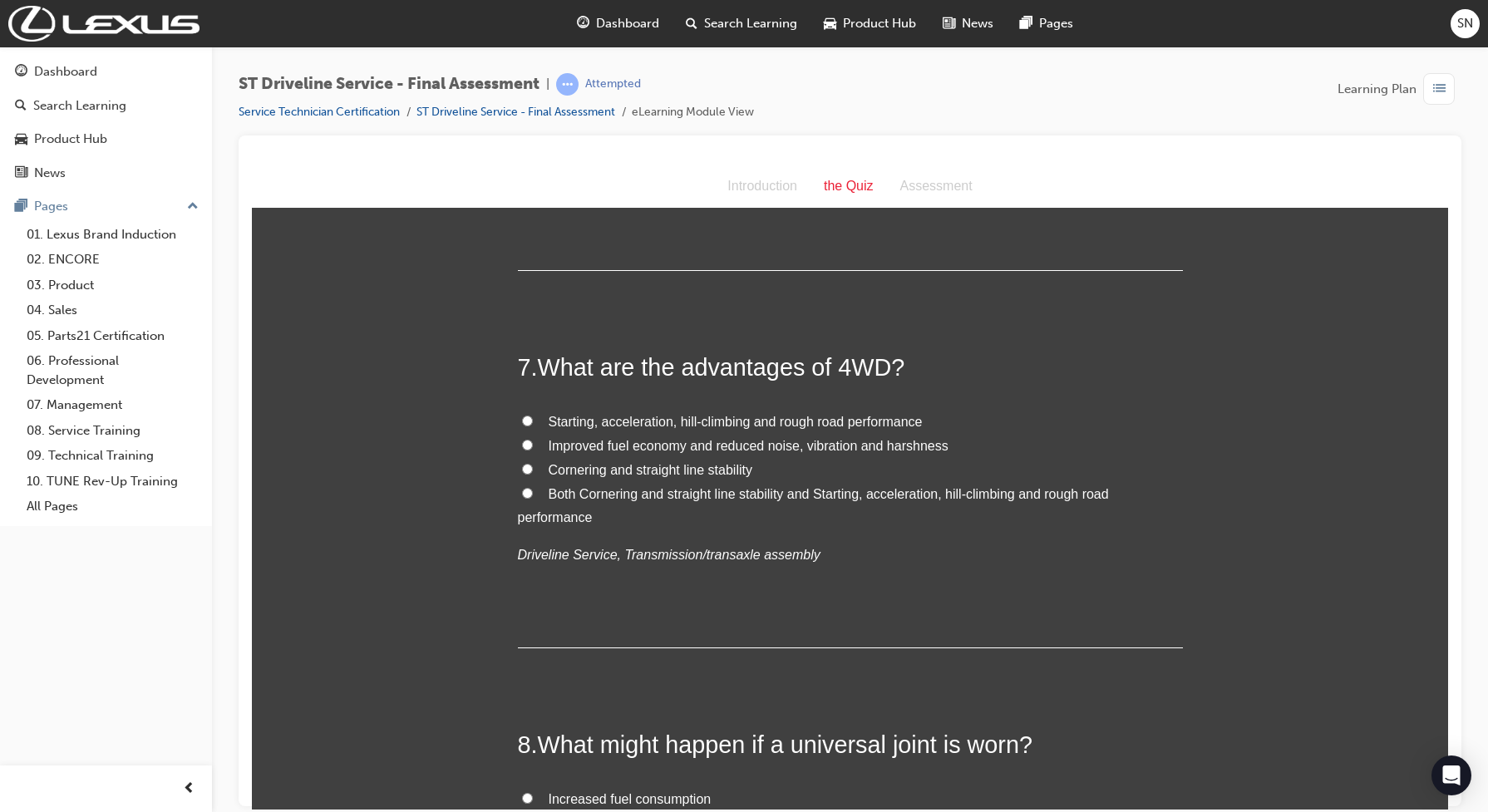
scroll to position [2285, 0]
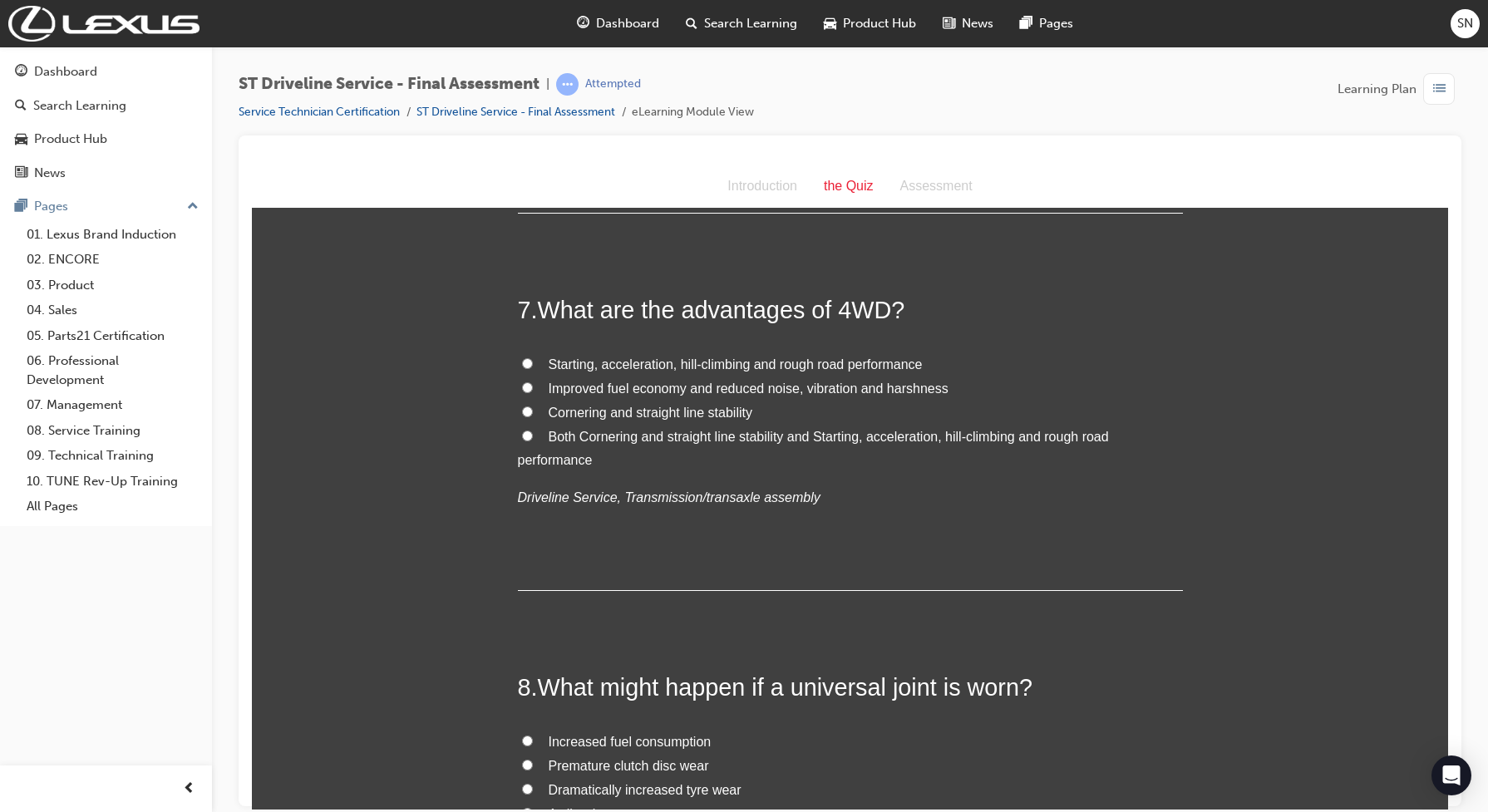
click at [522, 438] on input "Both Cornering and straight line stability and Starting, acceleration, hill-cli…" at bounding box center [527, 435] width 11 height 11
radio input "true"
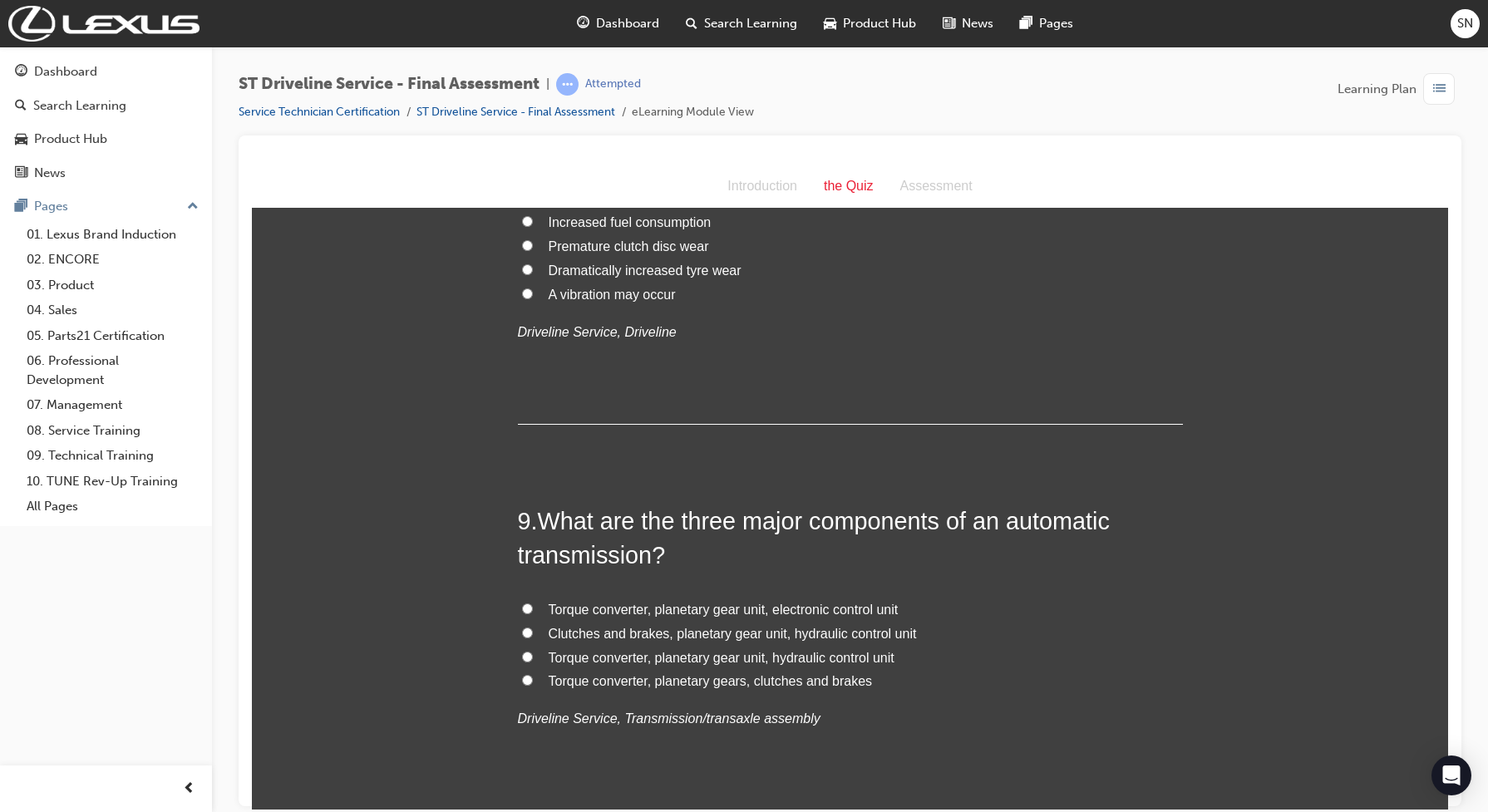
scroll to position [2699, 0]
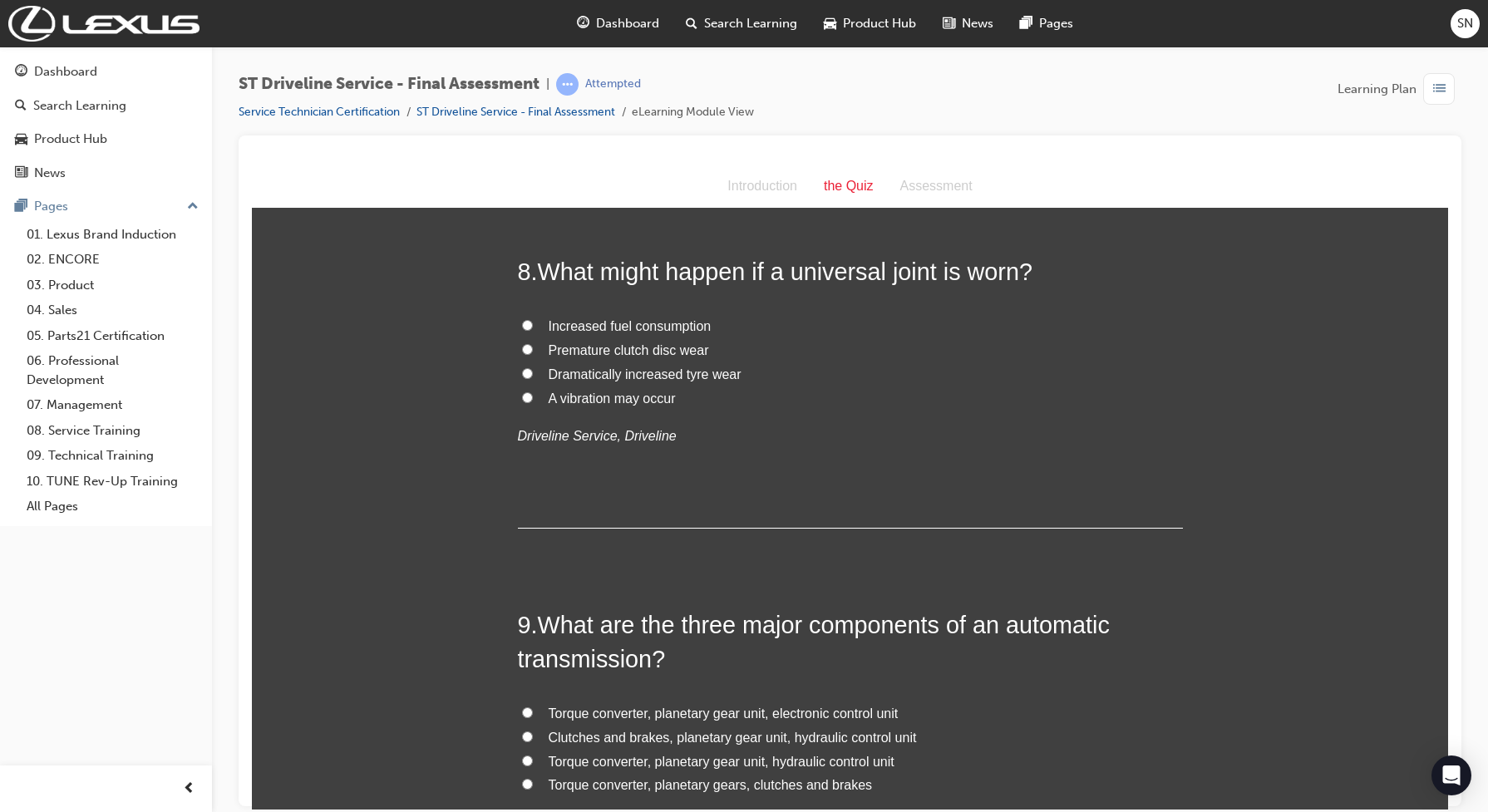
click at [529, 398] on label "A vibration may occur" at bounding box center [850, 398] width 665 height 24
click at [529, 398] on input "A vibration may occur" at bounding box center [527, 396] width 11 height 11
radio input "true"
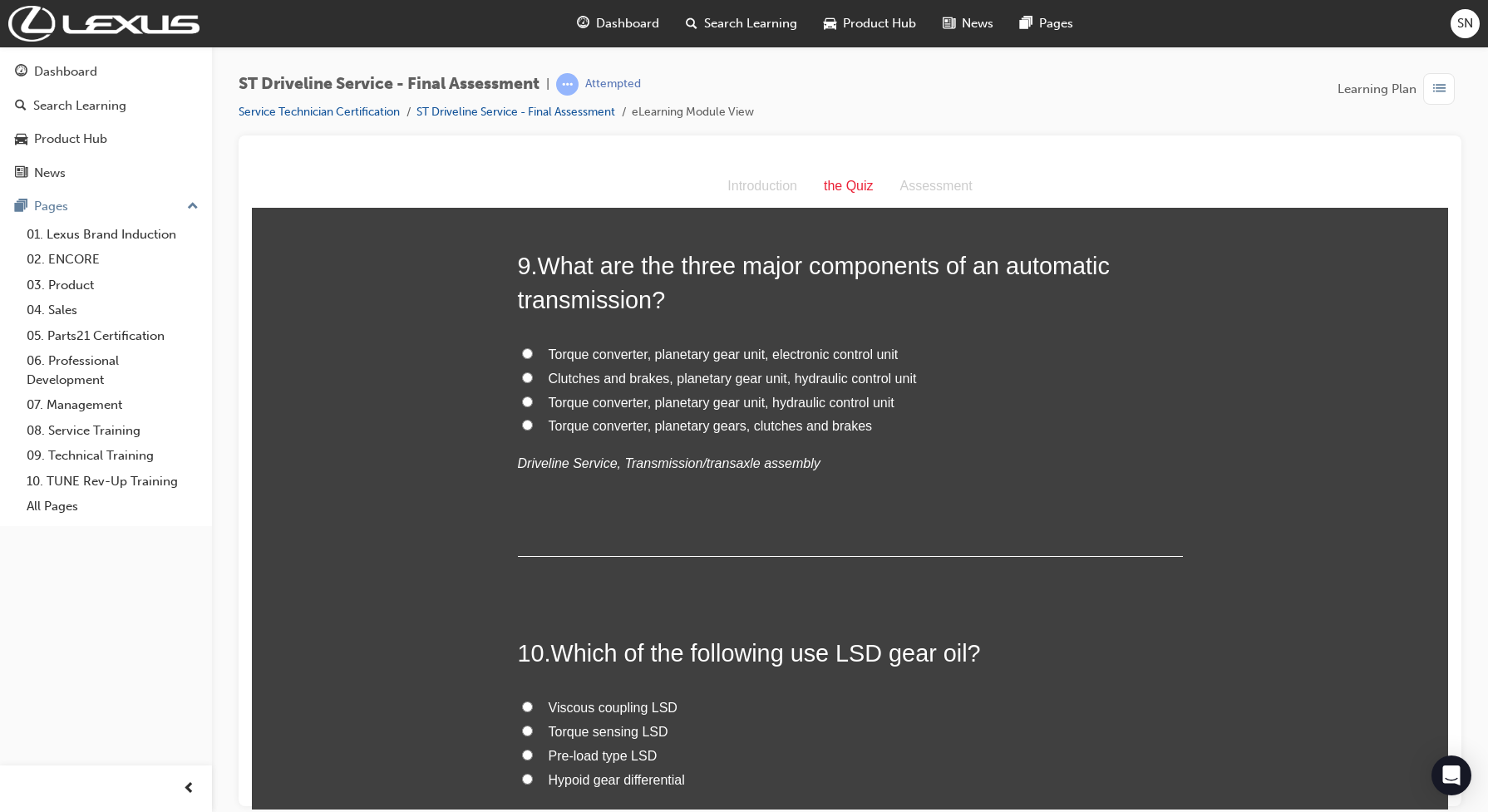
scroll to position [3011, 0]
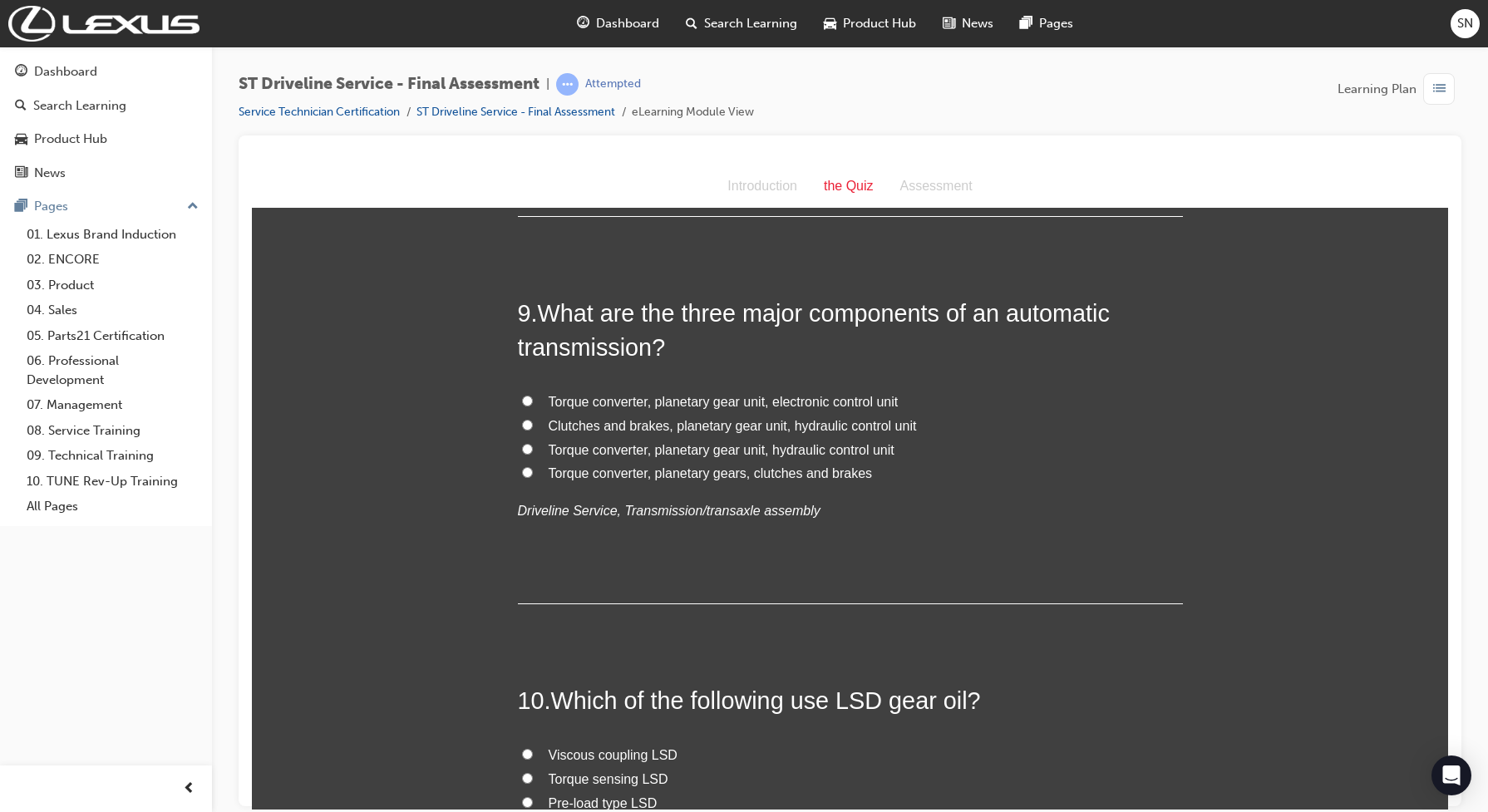
click at [522, 403] on input "Torque converter, planetary gear unit, electronic control unit" at bounding box center [527, 400] width 11 height 11
radio input "true"
click at [522, 427] on input "Clutches and brakes, planetary gear unit, hydraulic control unit" at bounding box center [527, 424] width 11 height 11
radio input "true"
click at [522, 474] on input "Torque converter, planetary gears, clutches and brakes" at bounding box center [527, 471] width 11 height 11
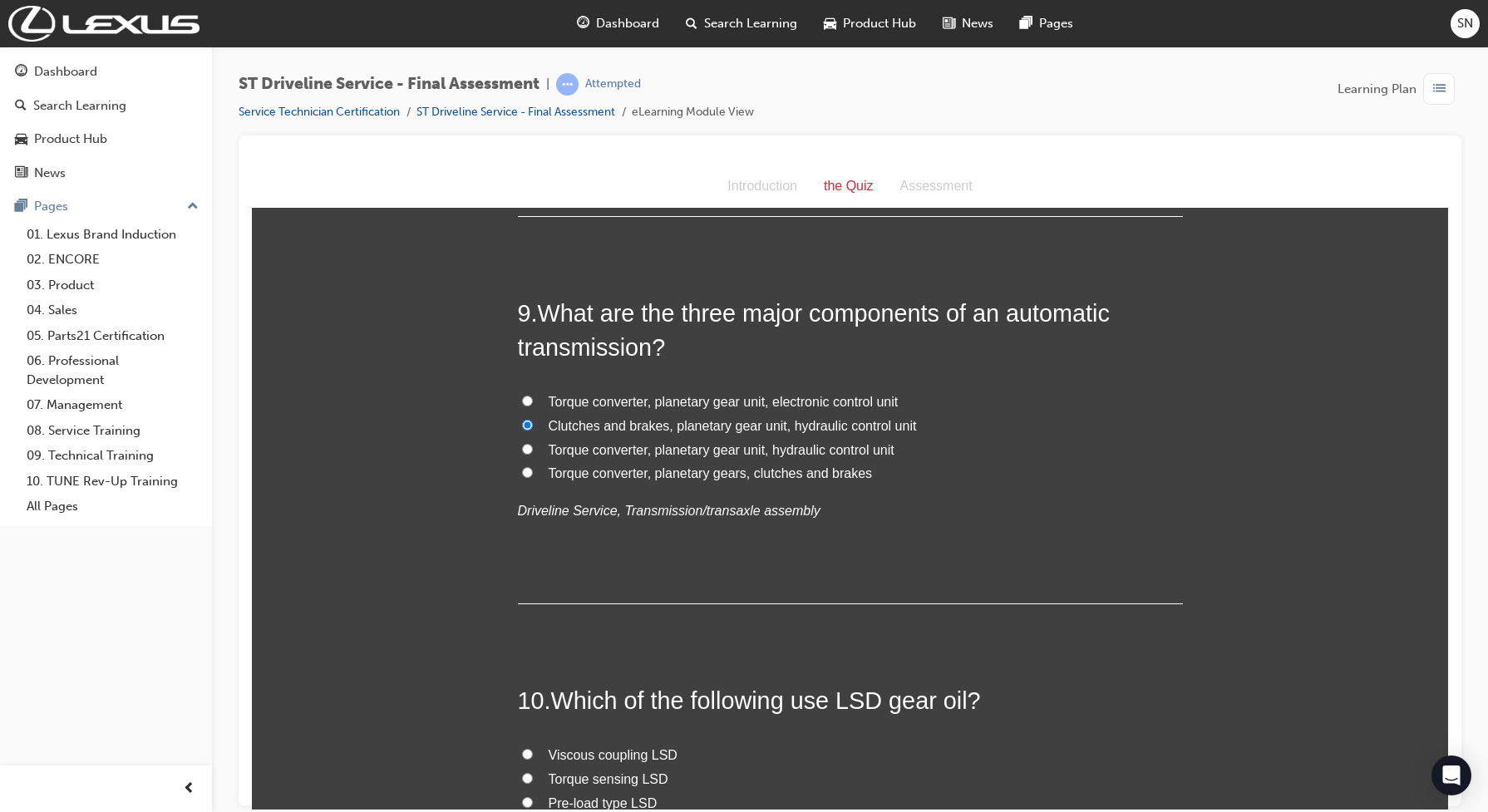
radio input "true"
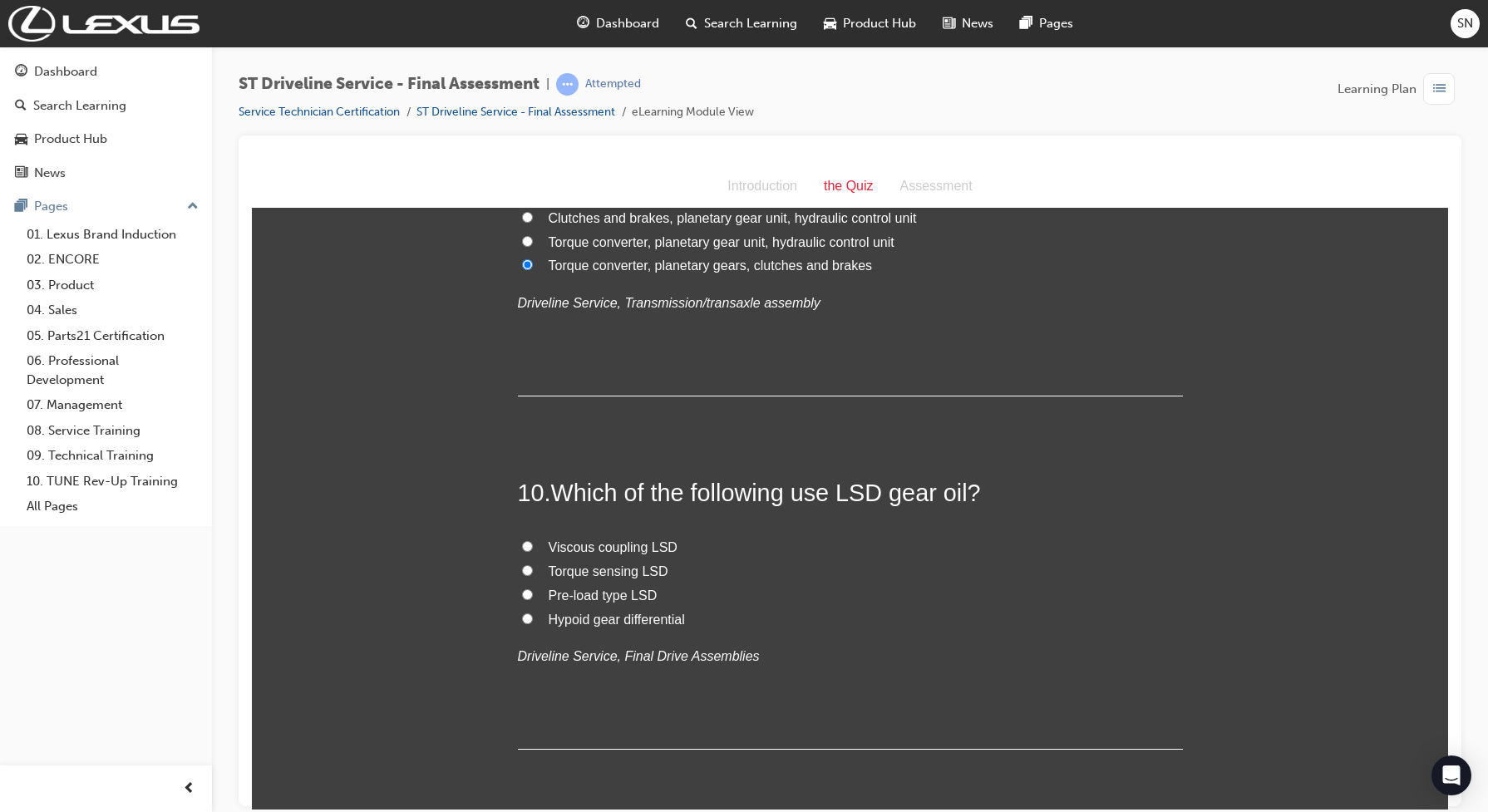
scroll to position [3323, 0]
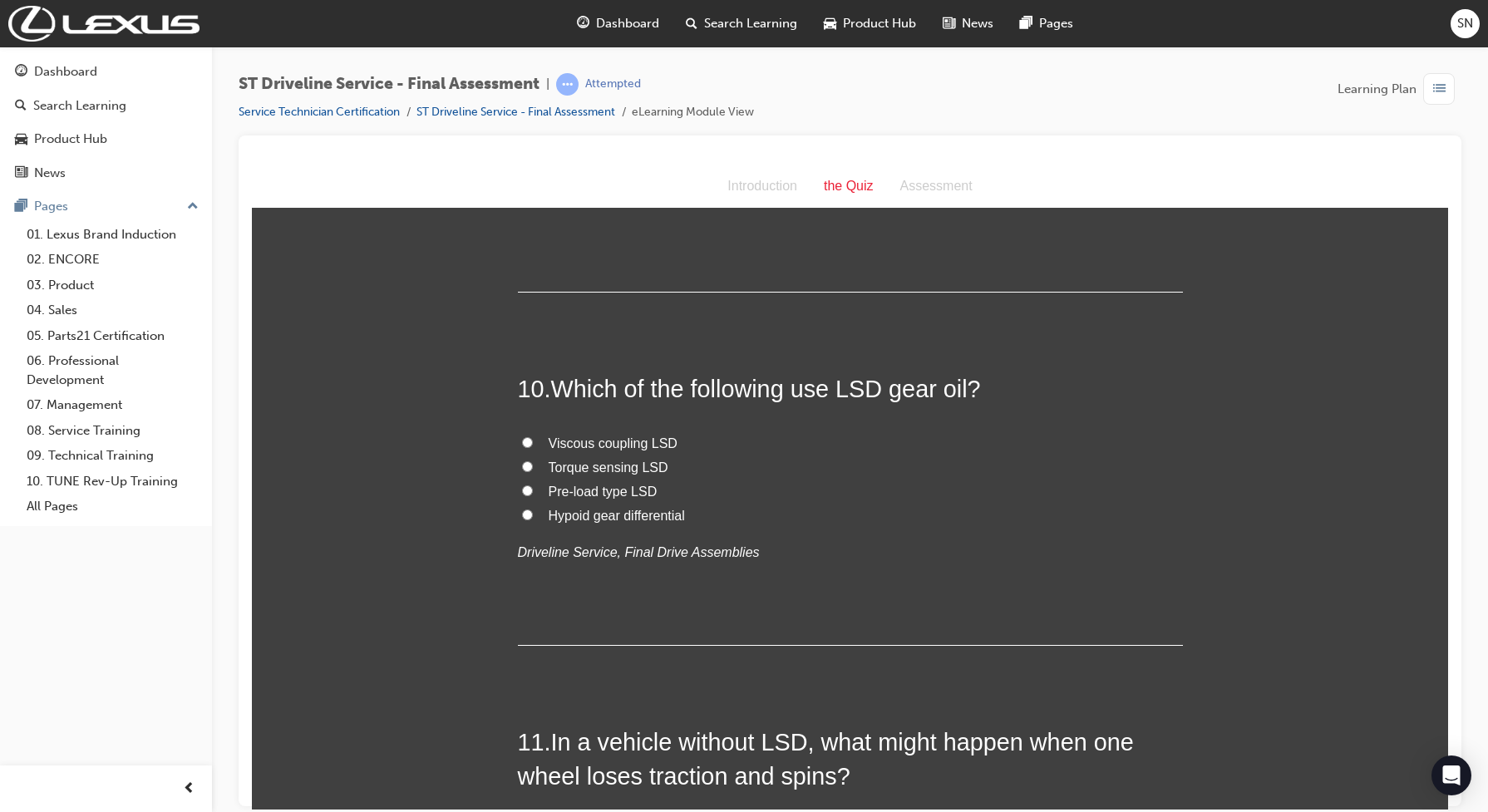
click at [522, 495] on input "Pre-load type LSD" at bounding box center [527, 489] width 11 height 11
radio input "true"
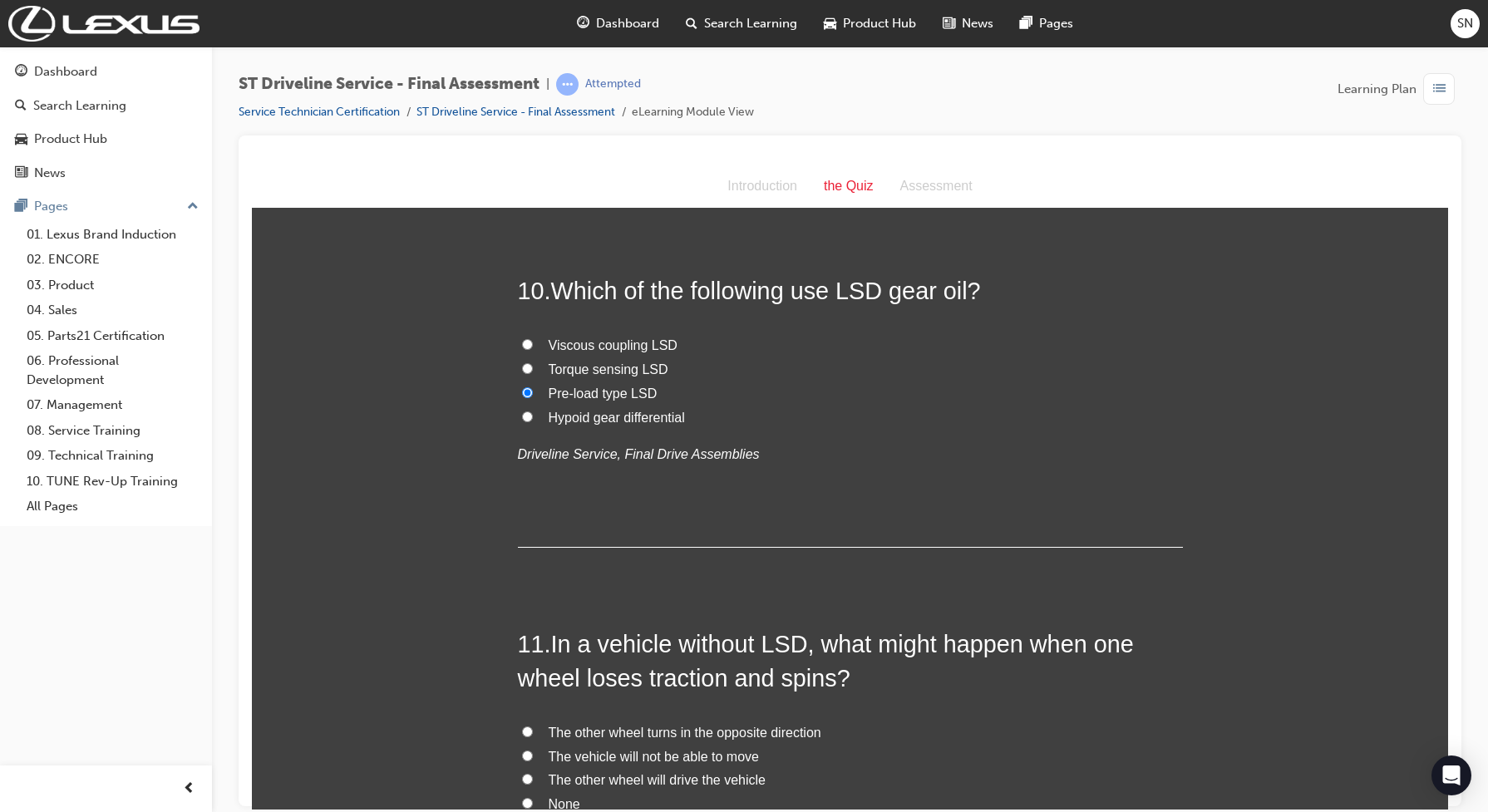
scroll to position [3634, 0]
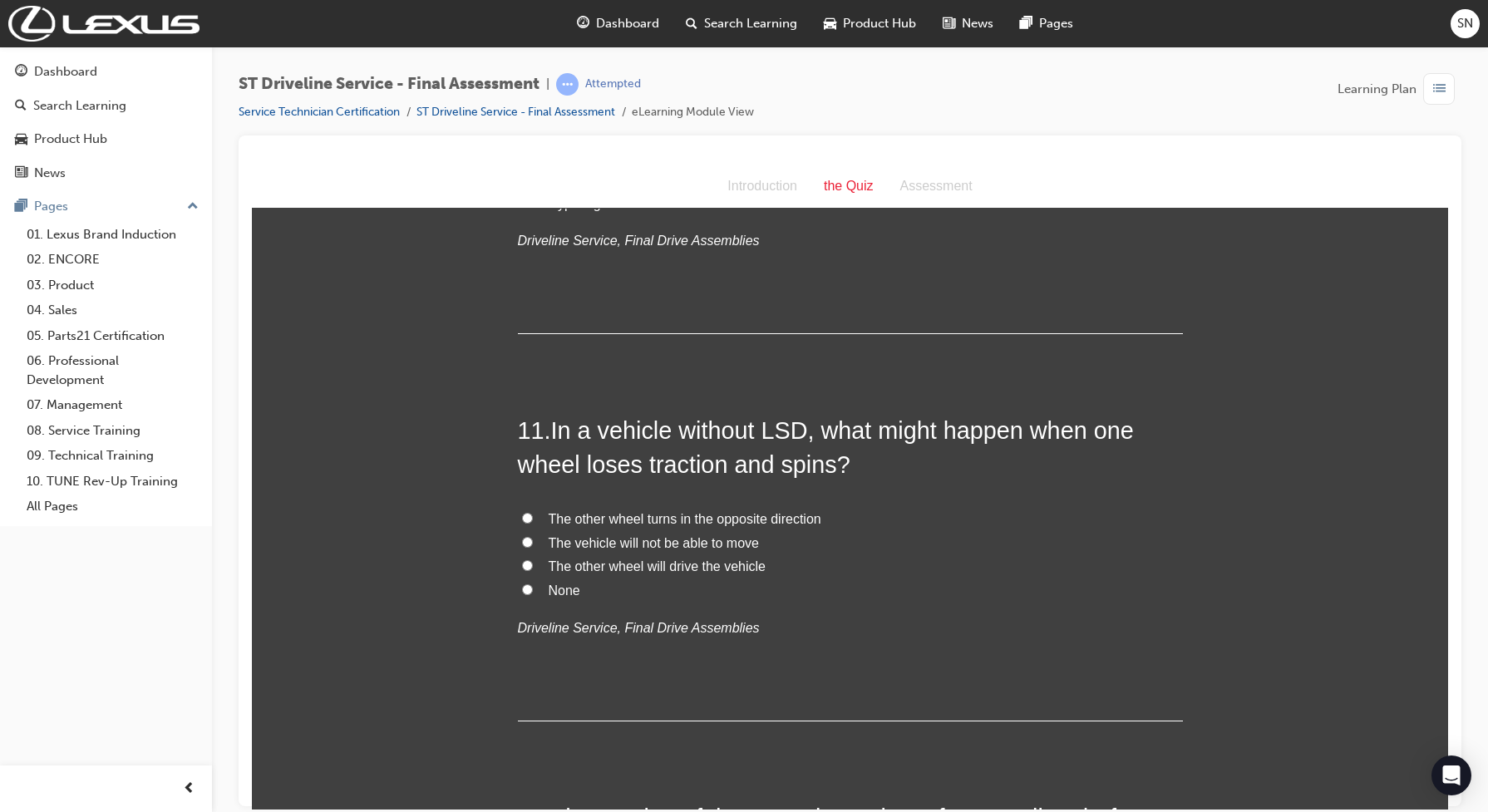
click at [522, 543] on input "The vehicle will not be able to move" at bounding box center [527, 541] width 11 height 11
radio input "true"
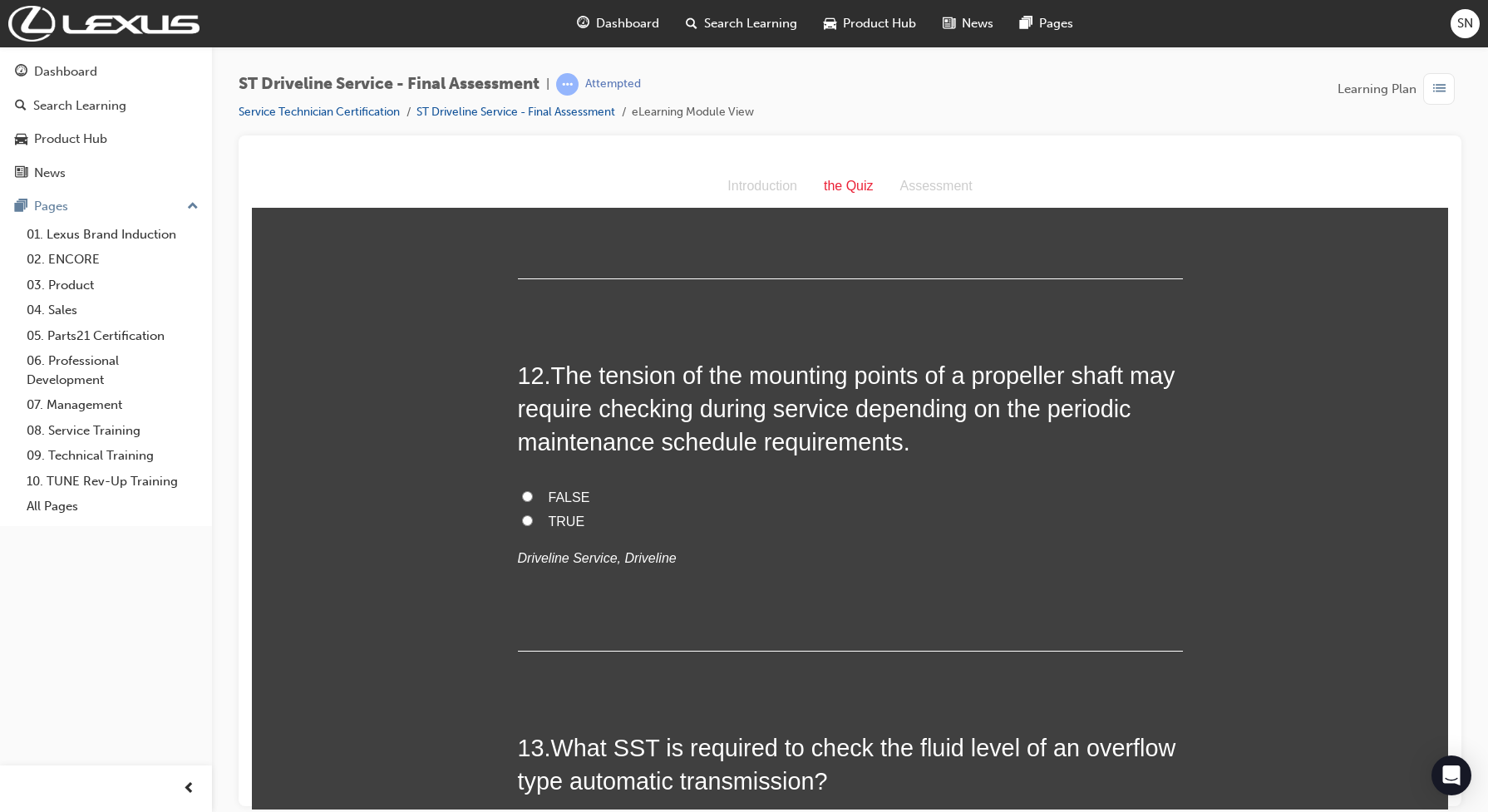
scroll to position [4153, 0]
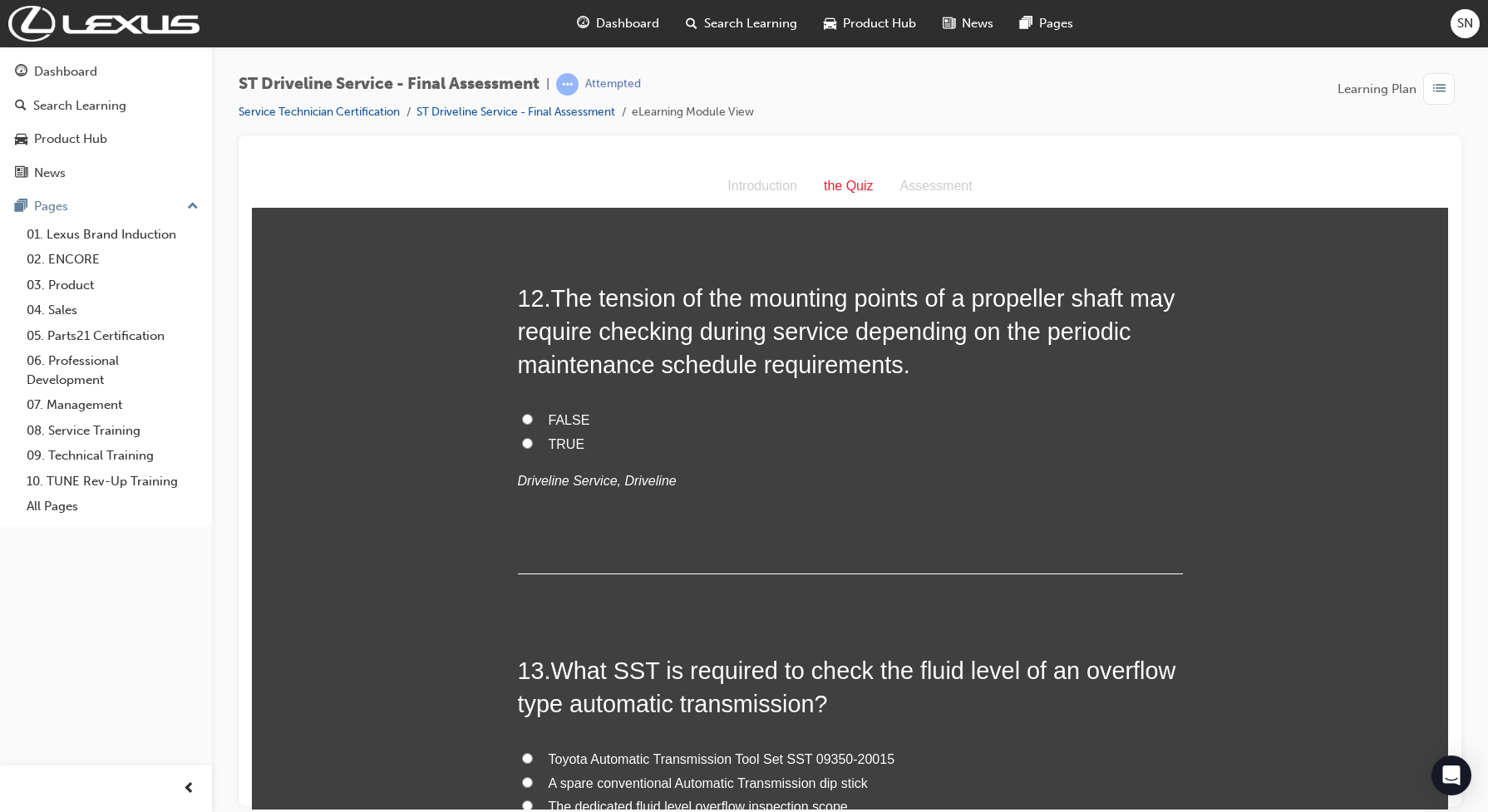
click at [522, 443] on input "TRUE" at bounding box center [527, 442] width 11 height 11
radio input "true"
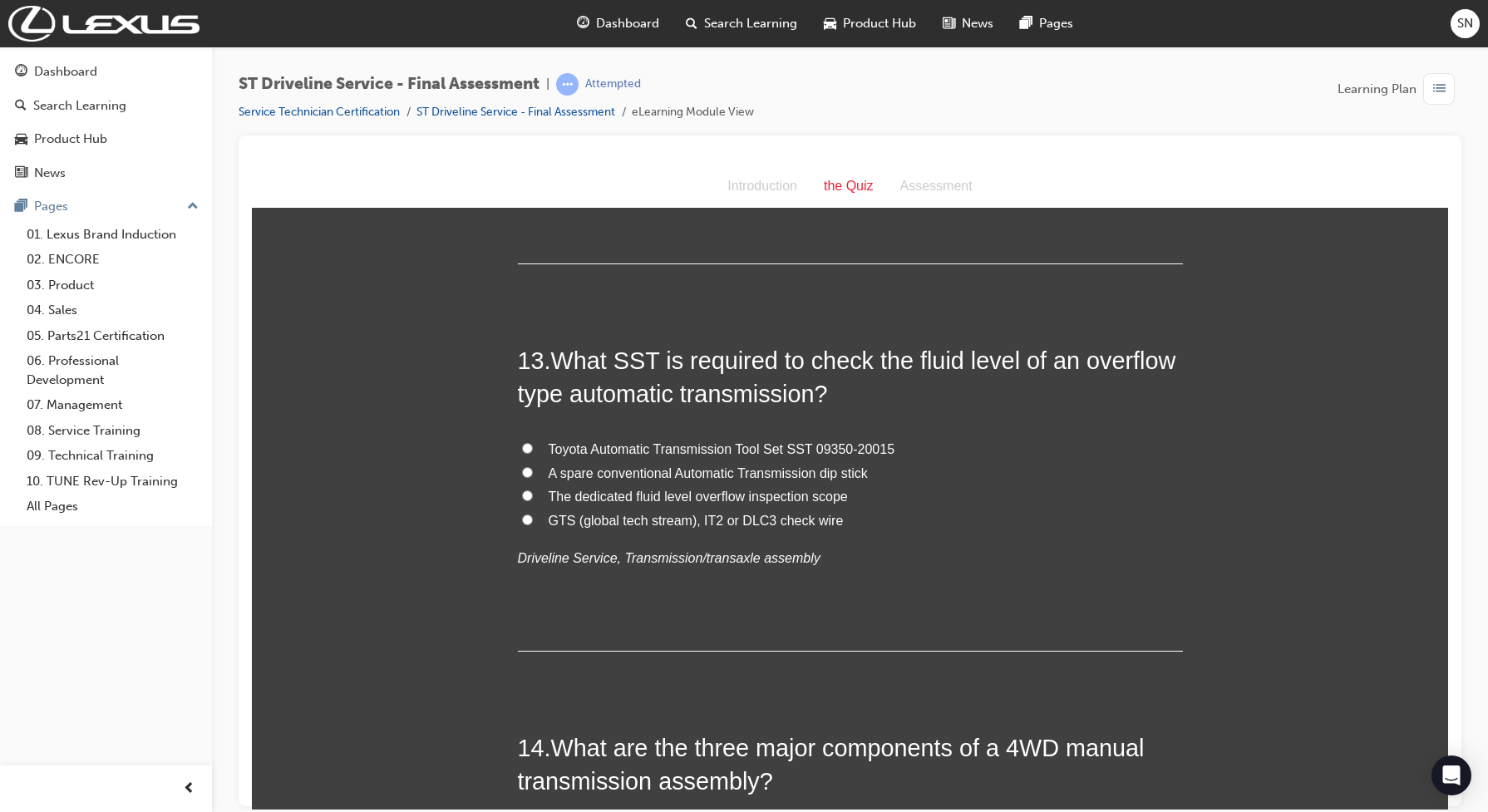
scroll to position [4465, 0]
click at [522, 443] on input "Toyota Automatic Transmission Tool Set SST 09350-20015" at bounding box center [527, 446] width 11 height 11
radio input "true"
drag, startPoint x: 779, startPoint y: 446, endPoint x: 890, endPoint y: 447, distance: 111.0
click at [890, 447] on label "Toyota Automatic Transmission Tool Set SST 09350-20015" at bounding box center [850, 447] width 665 height 24
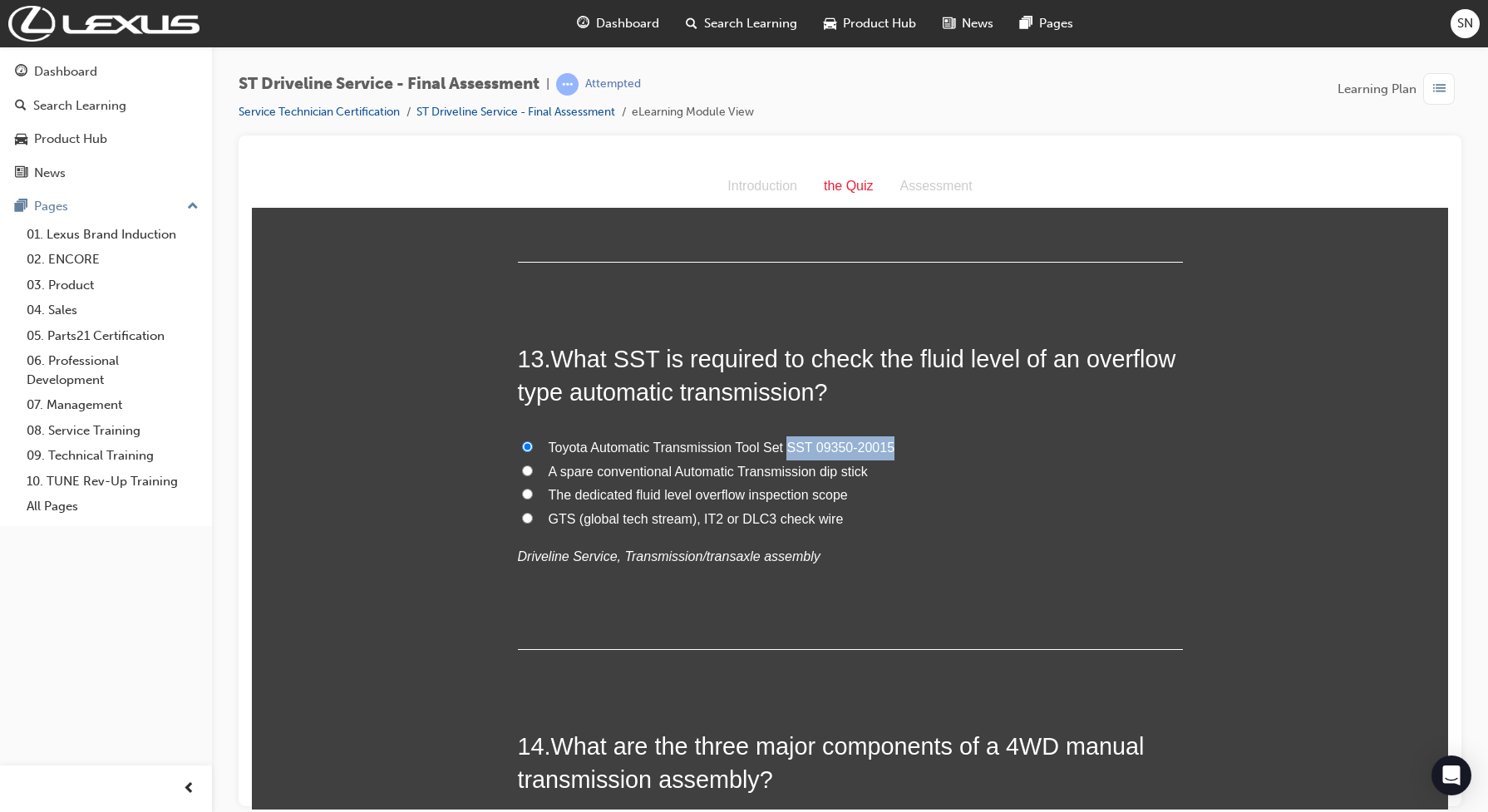
copy span "SST 09350-20015"
click at [571, 515] on span "GTS (global tech stream), IT2 or DLC3 check wire" at bounding box center [697, 518] width 295 height 14
click at [532, 515] on input "GTS (global tech stream), IT2 or DLC3 check wire" at bounding box center [527, 517] width 11 height 11
radio input "true"
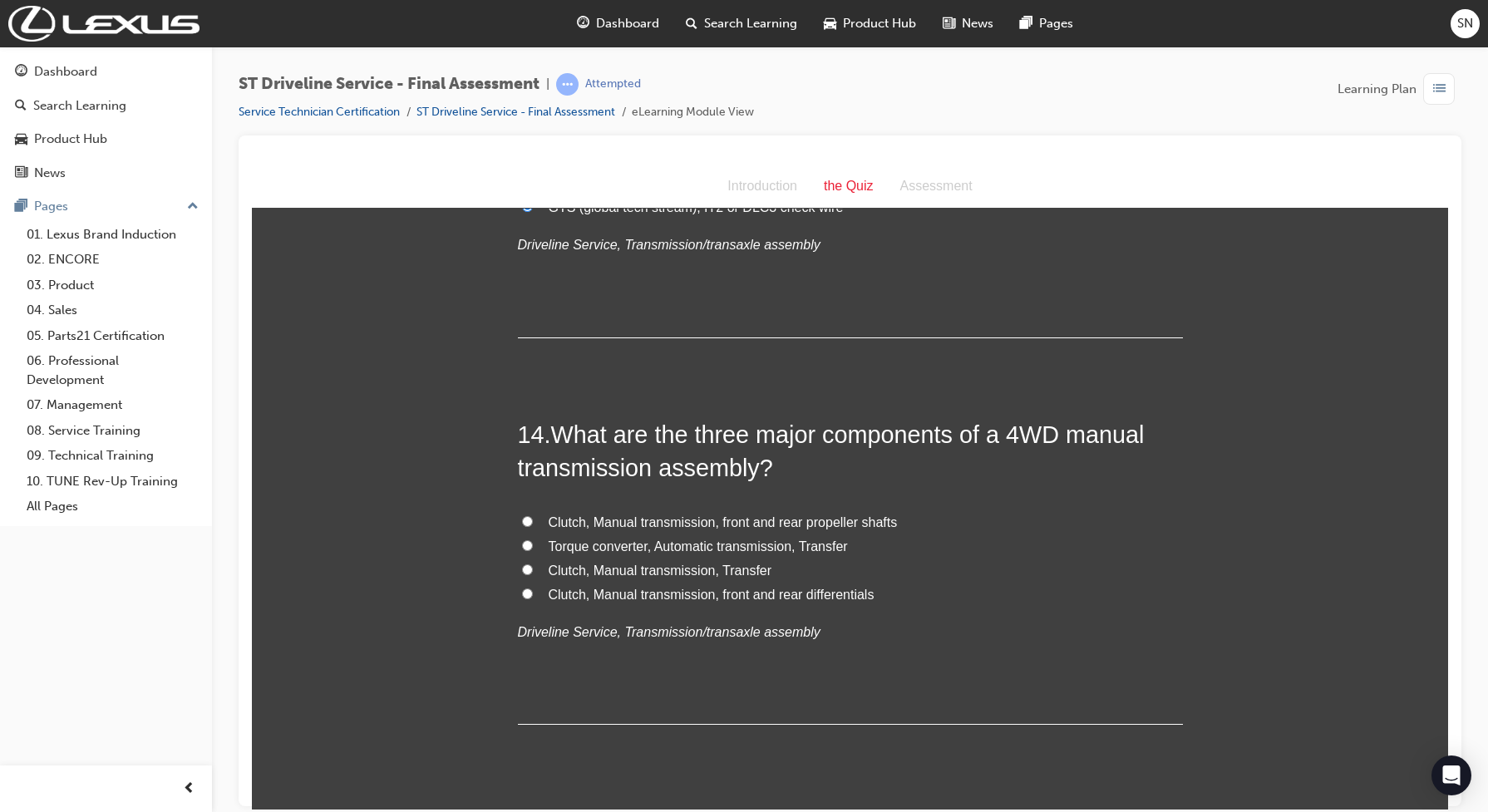
scroll to position [4880, 0]
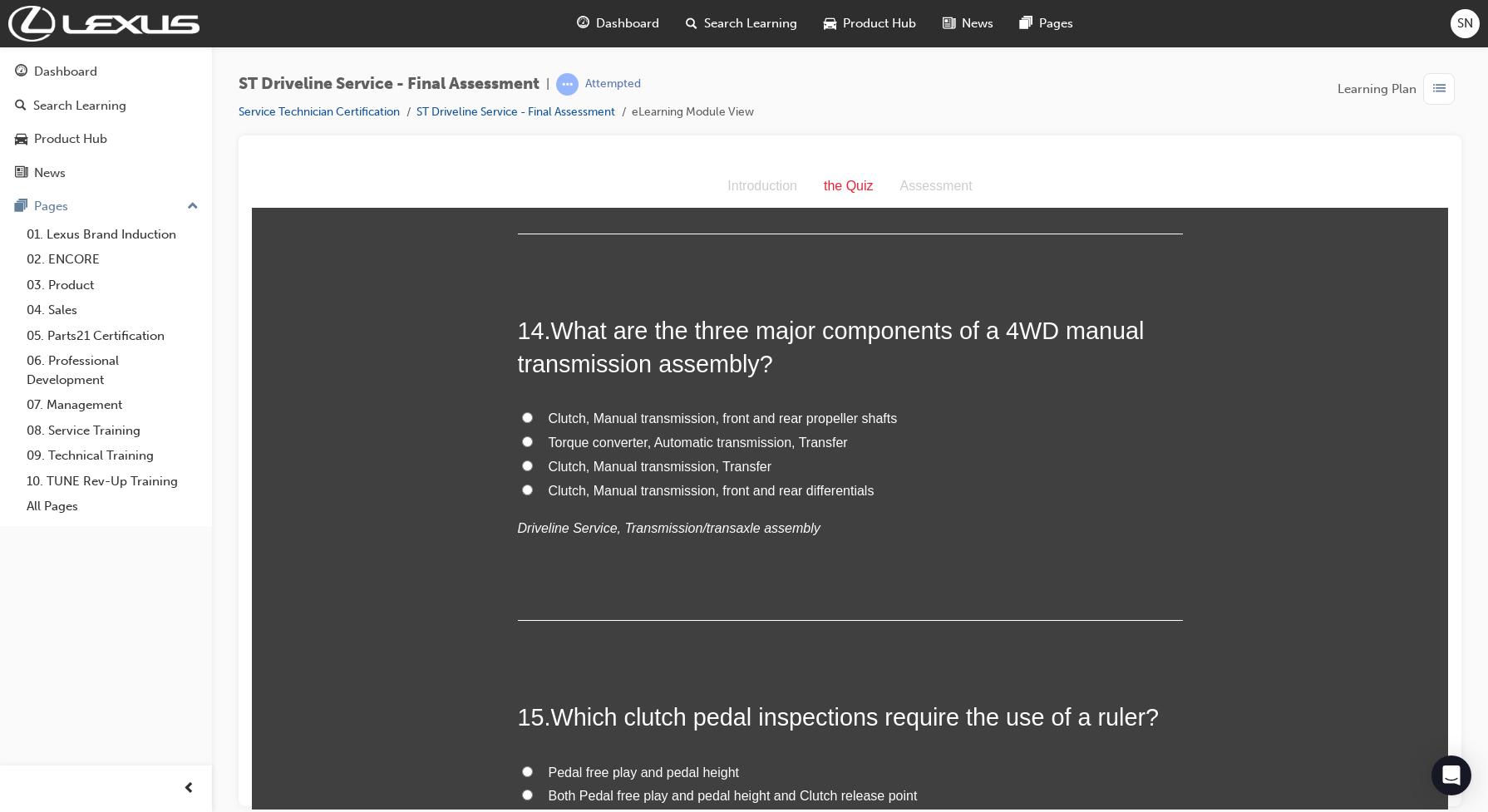
click at [557, 422] on span "Clutch, Manual transmission, front and rear propeller shafts" at bounding box center [723, 416] width 349 height 14
click at [532, 422] on input "Clutch, Manual transmission, front and rear propeller shafts" at bounding box center [527, 416] width 11 height 11
radio input "true"
click at [563, 494] on span "Clutch, Manual transmission, front and rear differentials" at bounding box center [711, 489] width 326 height 14
click at [532, 494] on input "Clutch, Manual transmission, front and rear differentials" at bounding box center [527, 488] width 11 height 11
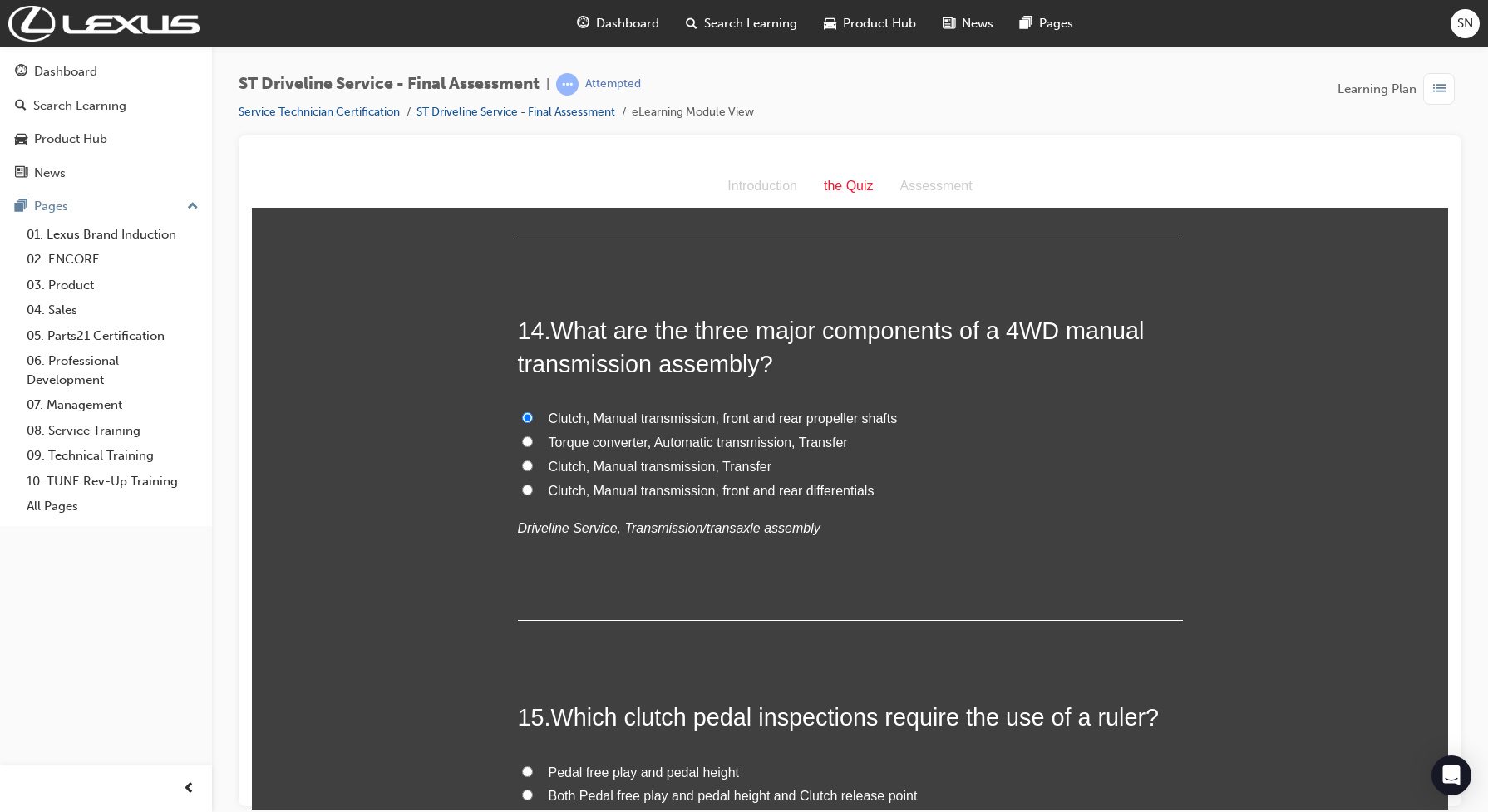
radio input "true"
click at [565, 477] on label "Clutch, Manual transmission, Transfer" at bounding box center [850, 467] width 665 height 24
click at [532, 470] on input "Clutch, Manual transmission, Transfer" at bounding box center [527, 465] width 11 height 11
radio input "true"
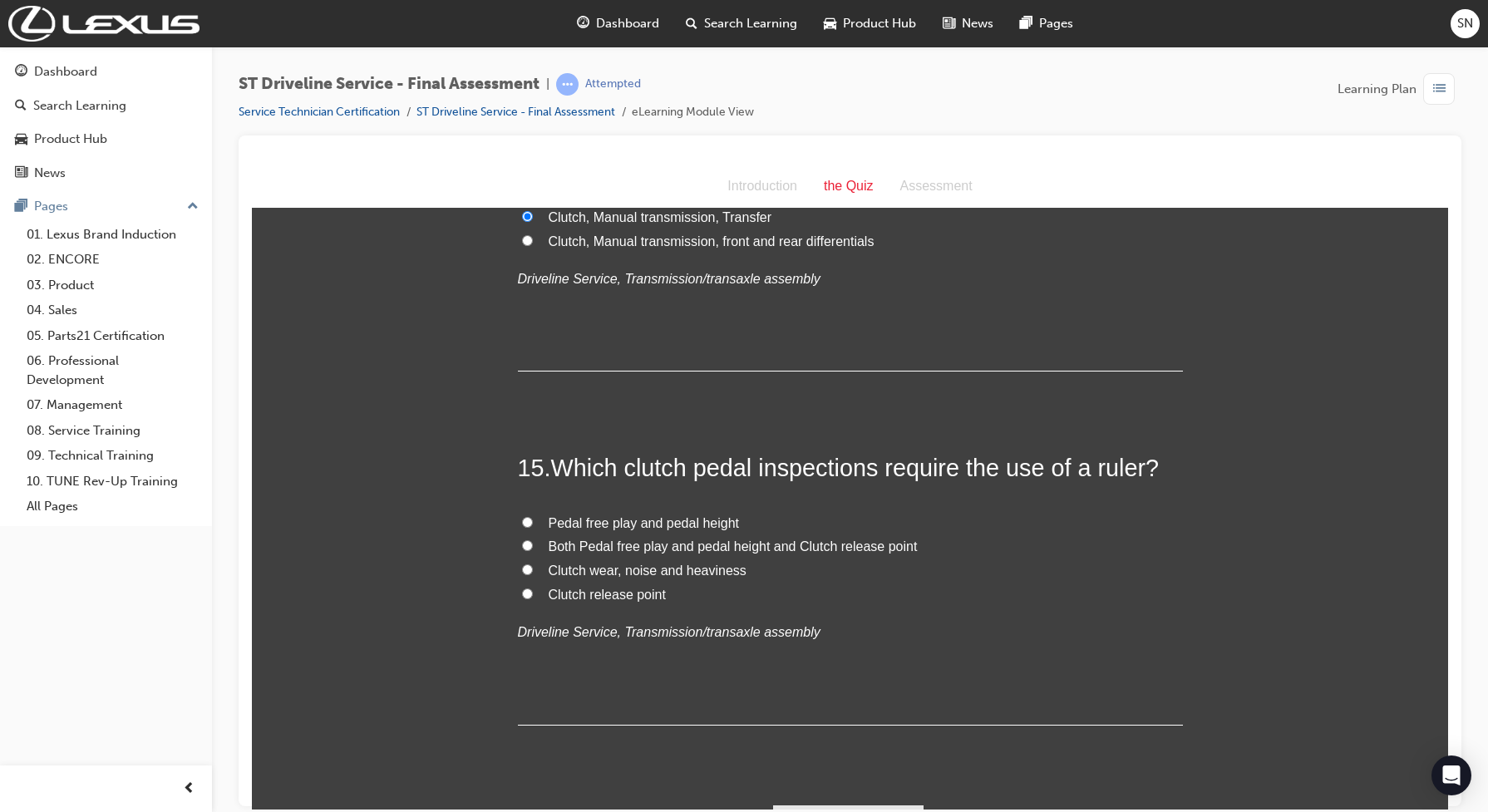
scroll to position [5175, 0]
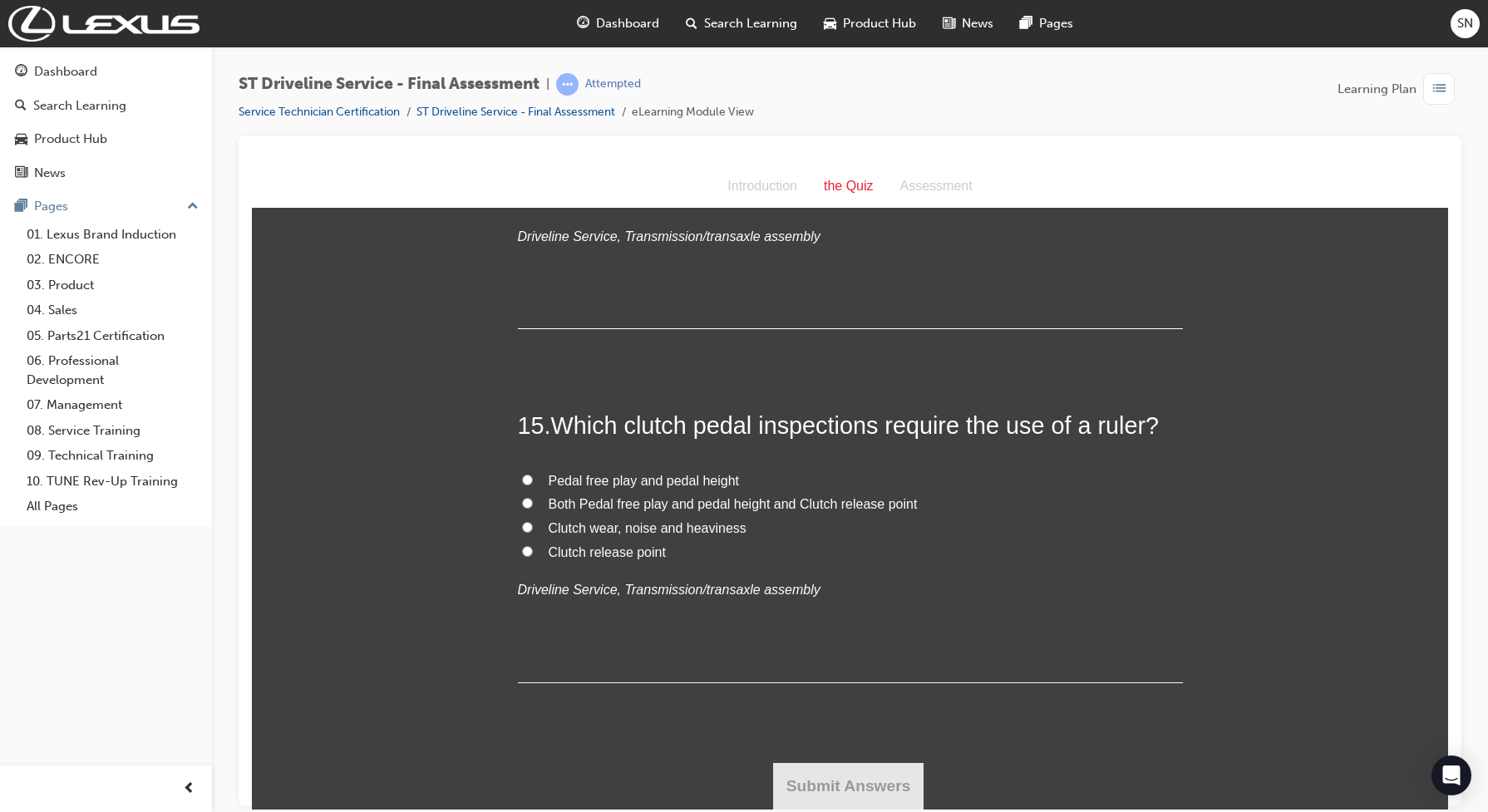
click at [522, 505] on input "Both Pedal free play and pedal height and Clutch release point" at bounding box center [527, 502] width 11 height 11
radio input "true"
click at [801, 793] on button "Submit Answers" at bounding box center [849, 785] width 151 height 46
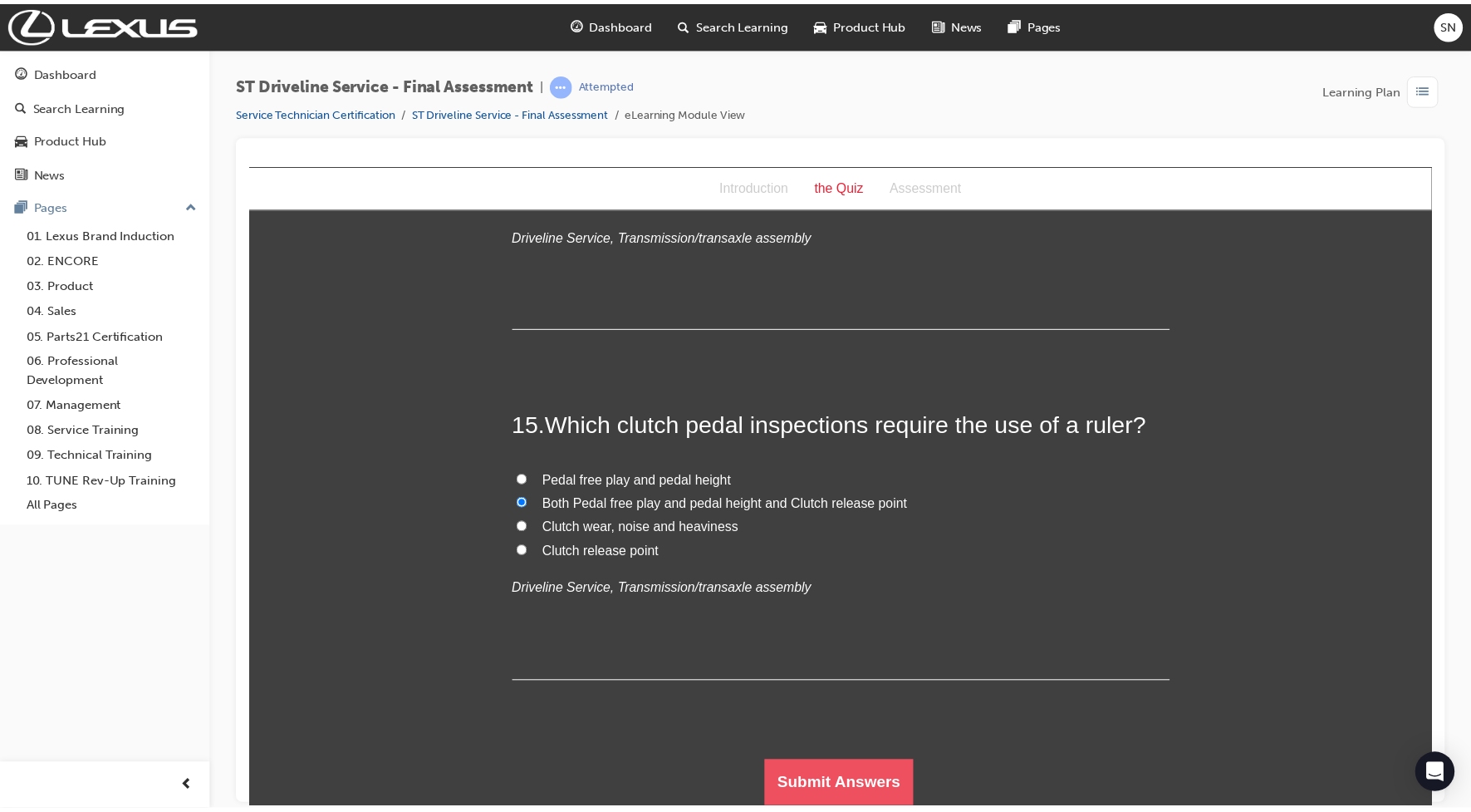
scroll to position [0, 0]
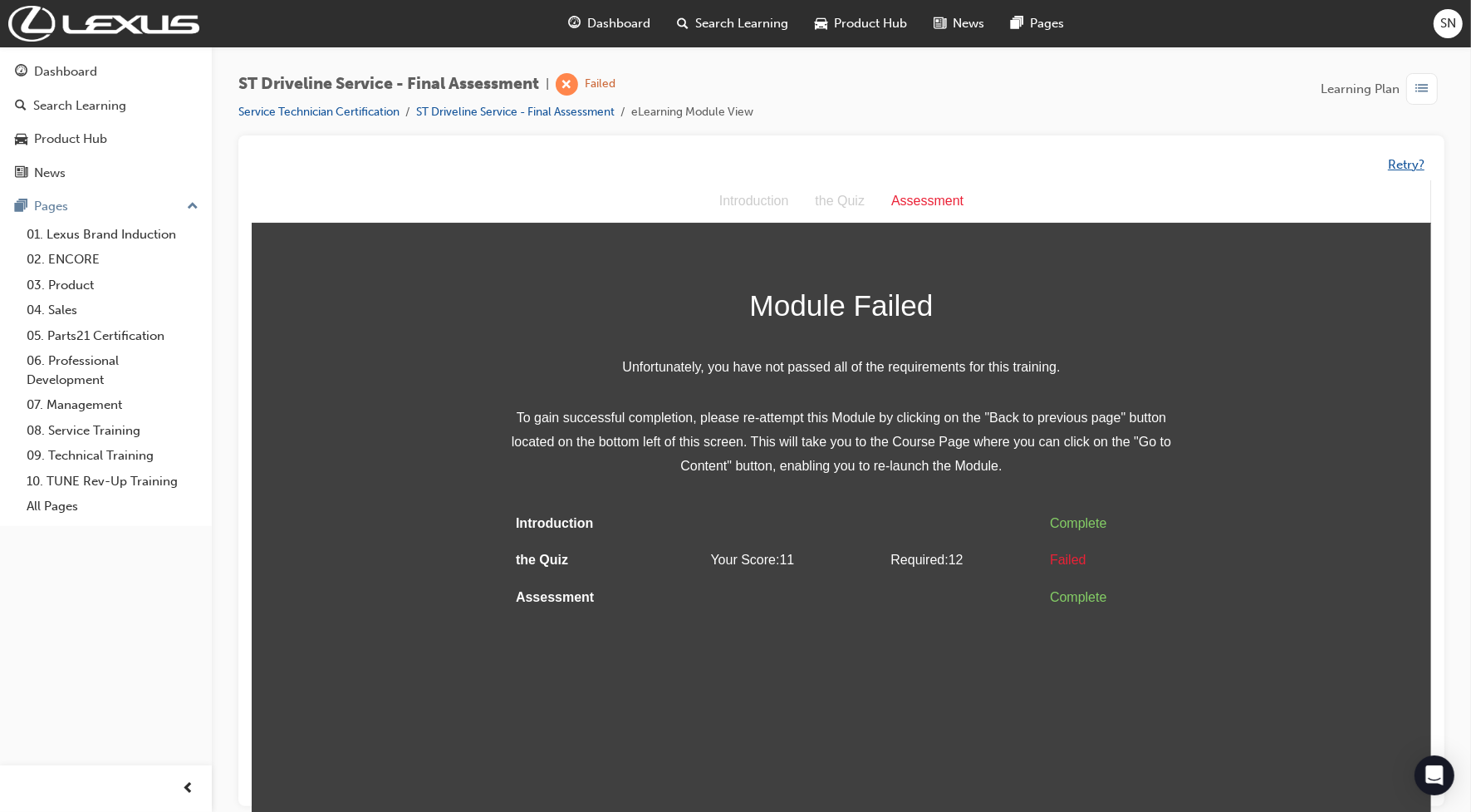
click at [1418, 164] on button "Retry?" at bounding box center [1406, 164] width 36 height 19
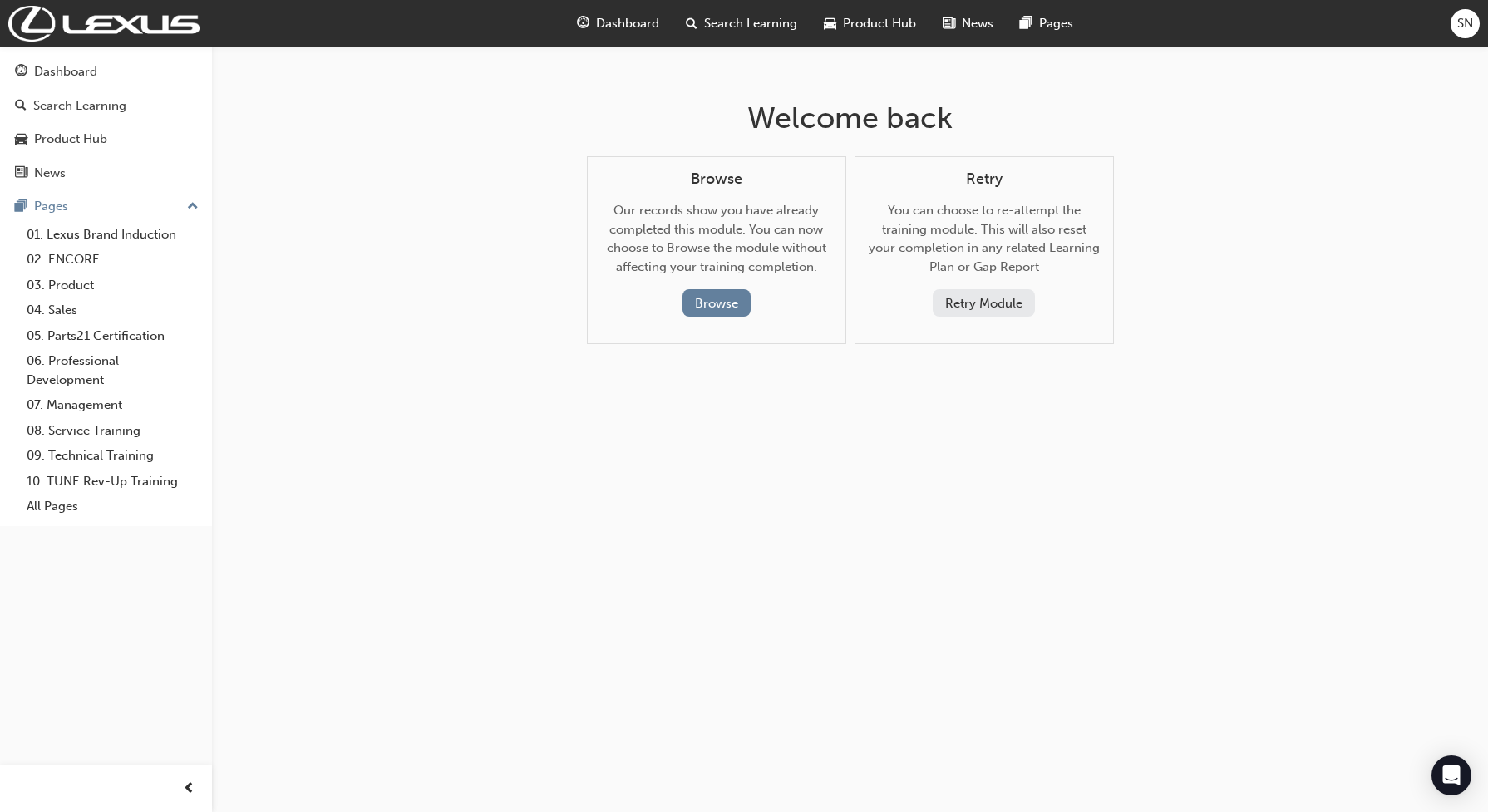
click at [962, 297] on button "Retry Module" at bounding box center [984, 303] width 102 height 27
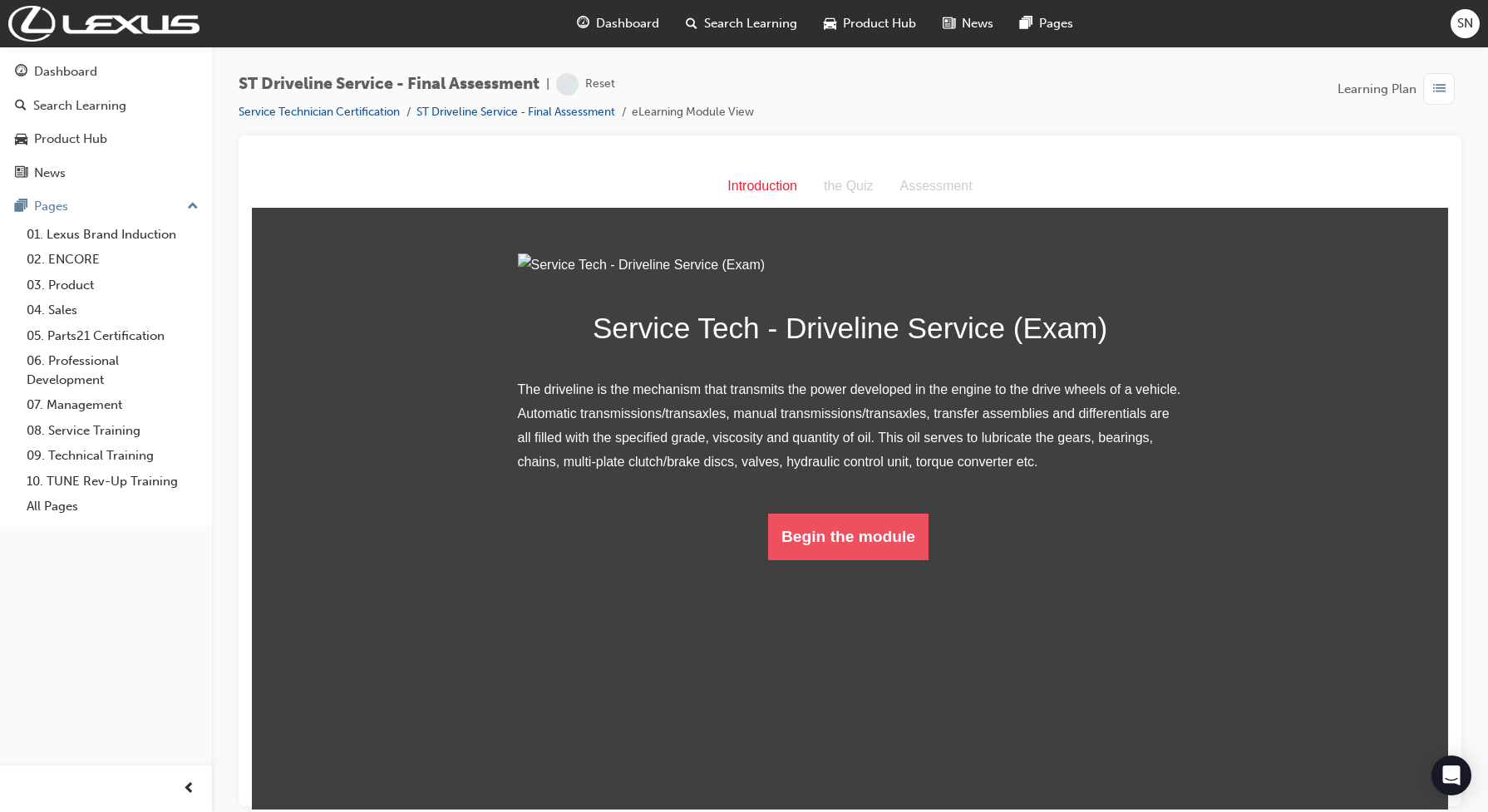
click at [838, 559] on button "Begin the module" at bounding box center [848, 535] width 160 height 46
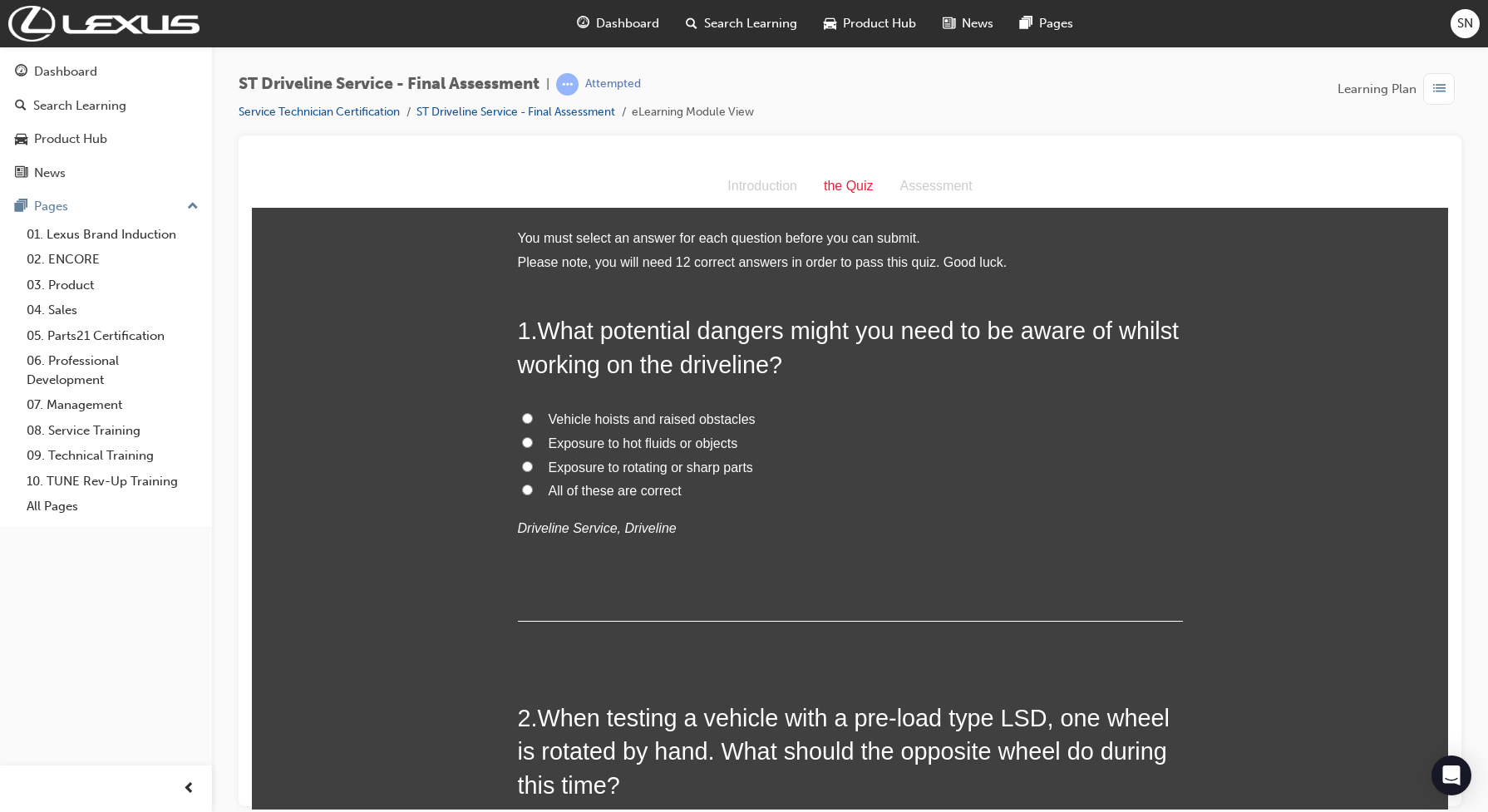
click at [636, 486] on span "All of these are correct" at bounding box center [615, 489] width 133 height 14
click at [532, 486] on input "All of these are correct" at bounding box center [527, 488] width 11 height 11
radio input "true"
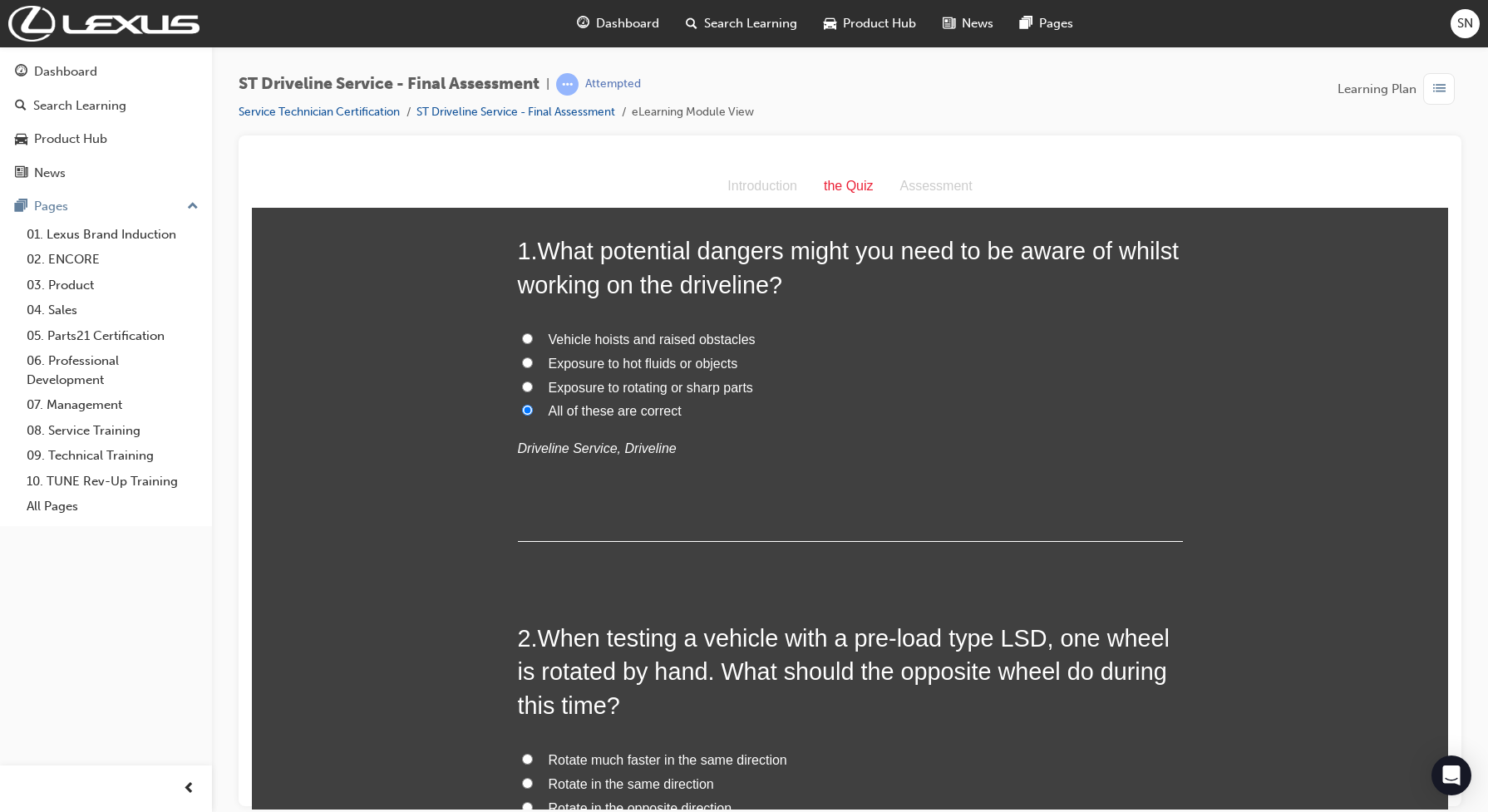
scroll to position [416, 0]
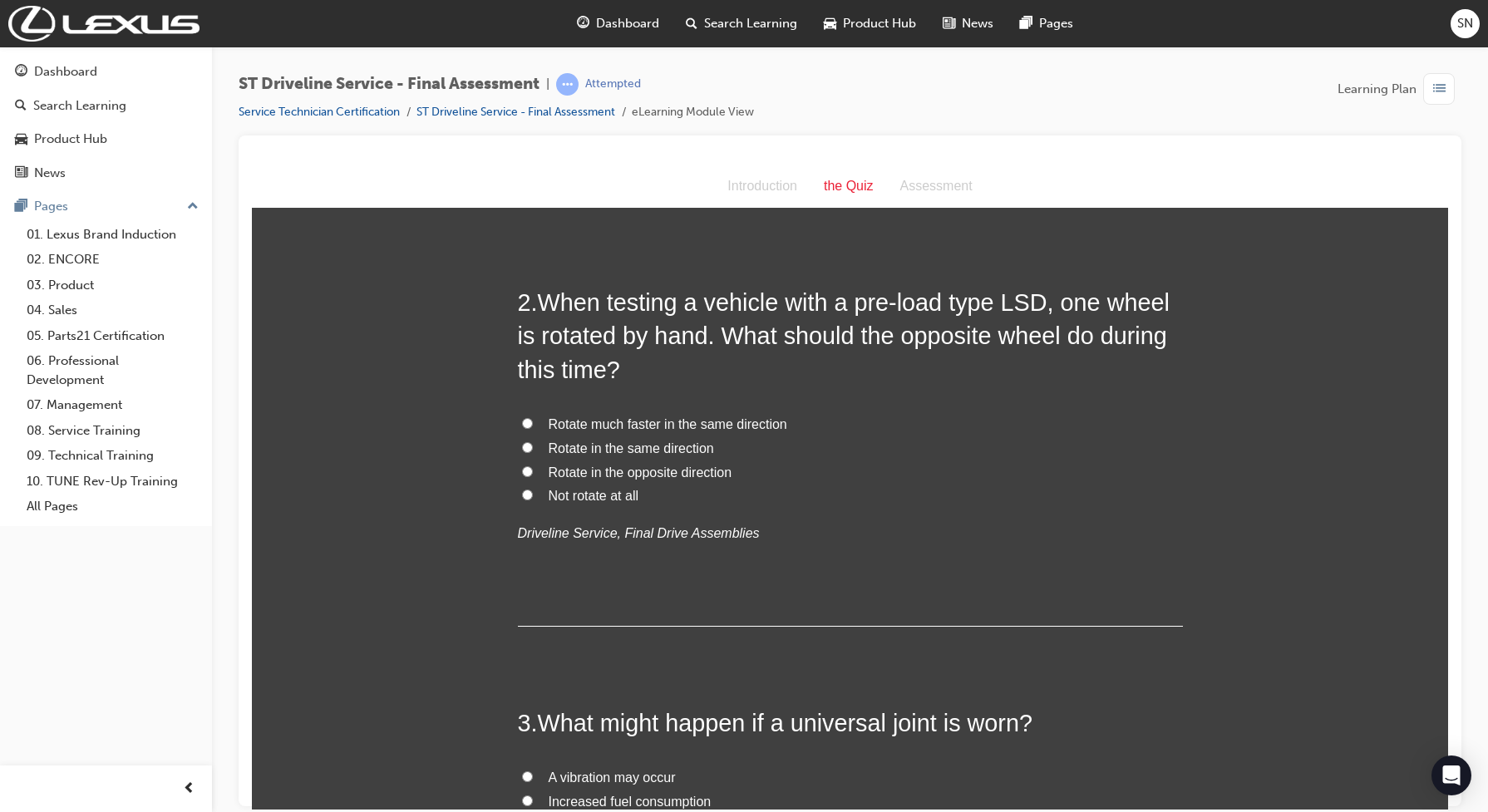
click at [568, 440] on span "Rotate in the same direction" at bounding box center [631, 447] width 165 height 14
click at [532, 441] on input "Rotate in the same direction" at bounding box center [527, 447] width 11 height 11
radio input "true"
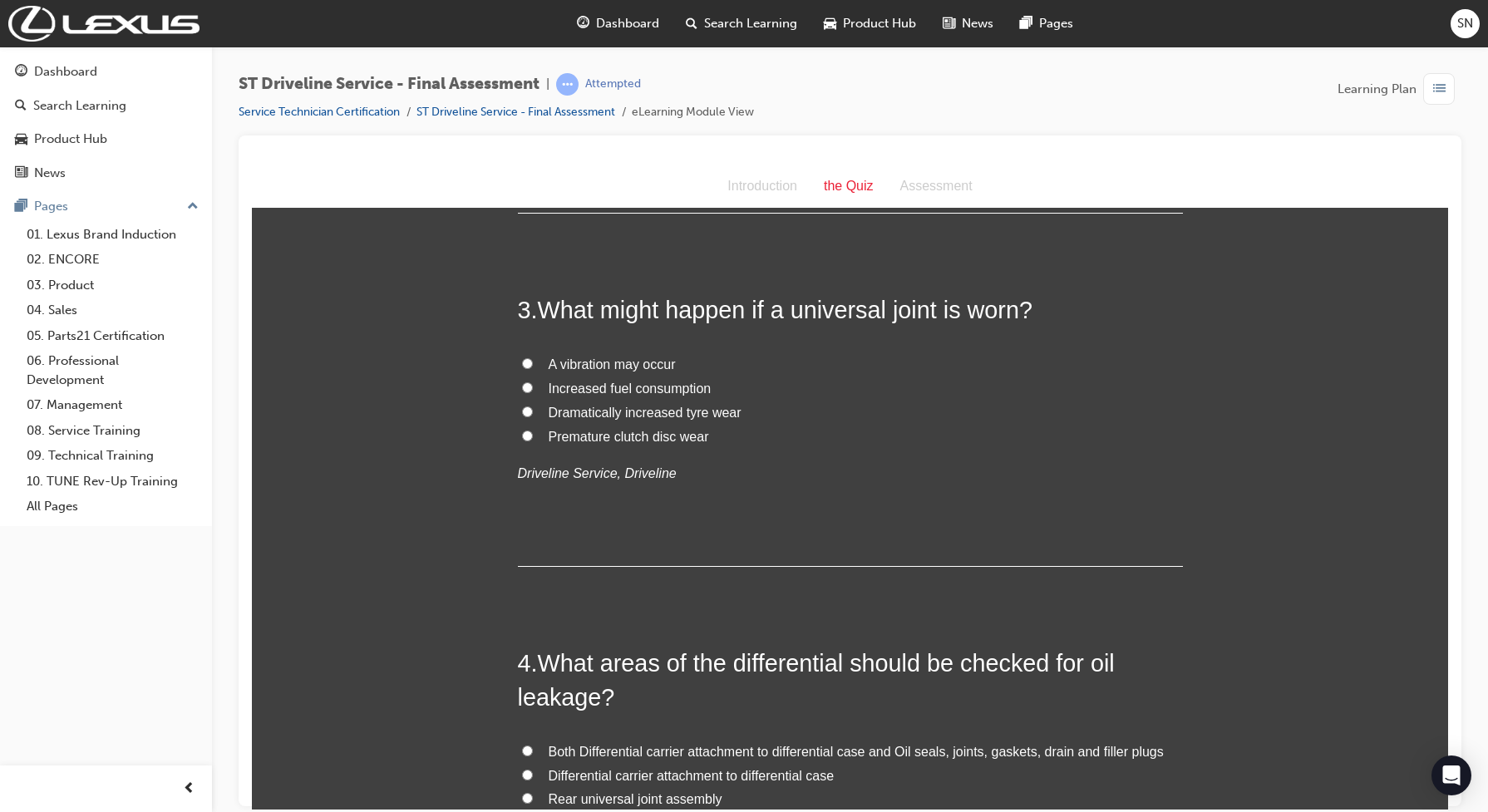
scroll to position [830, 0]
click at [557, 358] on span "A vibration may occur" at bounding box center [612, 360] width 127 height 14
click at [532, 358] on input "A vibration may occur" at bounding box center [527, 360] width 11 height 11
radio input "true"
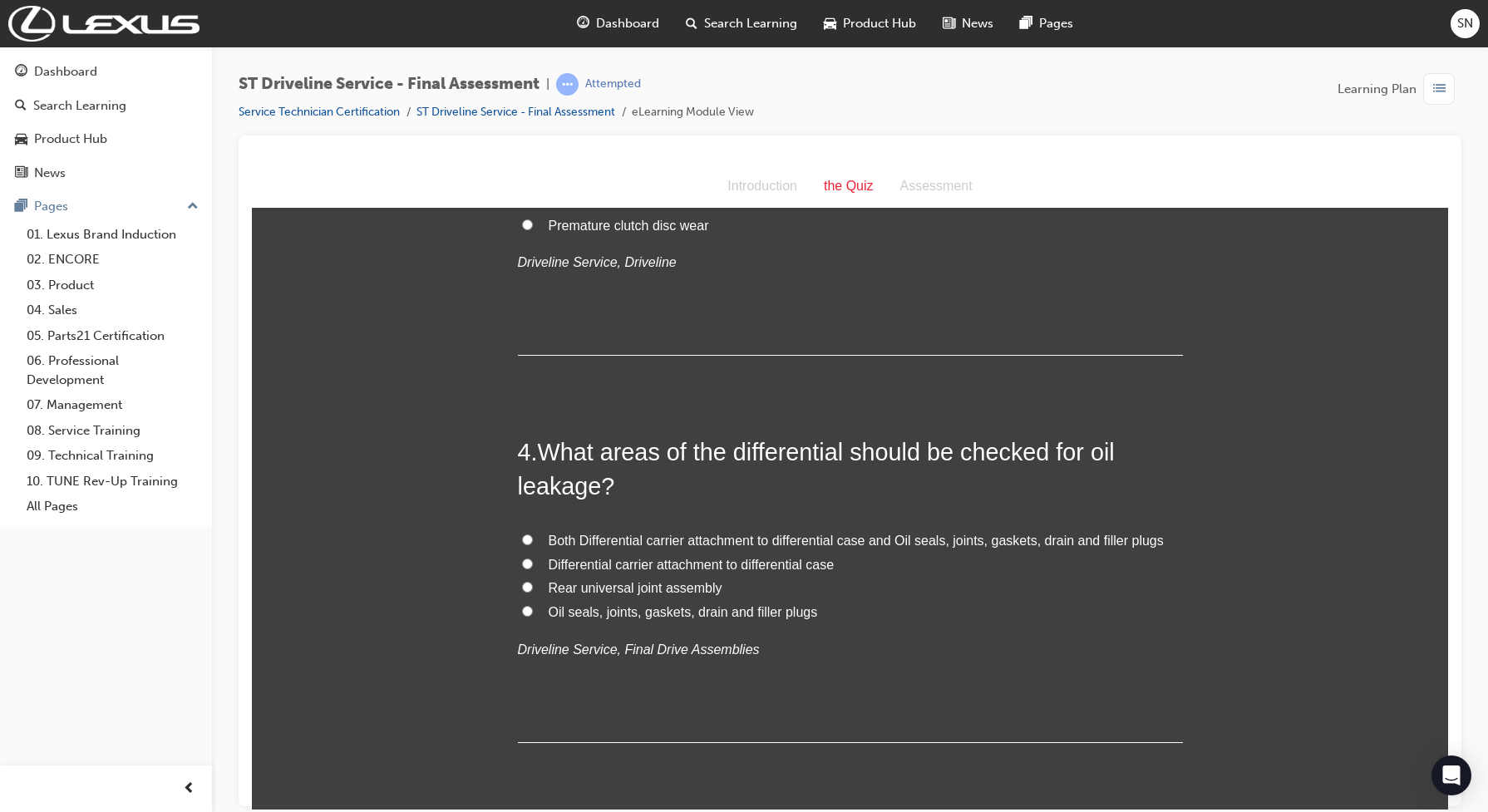
scroll to position [1038, 0]
click at [757, 540] on span "Both Differential carrier attachment to differential case and Oil seals, joints…" at bounding box center [856, 540] width 615 height 14
click at [532, 540] on input "Both Differential carrier attachment to differential case and Oil seals, joints…" at bounding box center [527, 540] width 11 height 11
radio input "true"
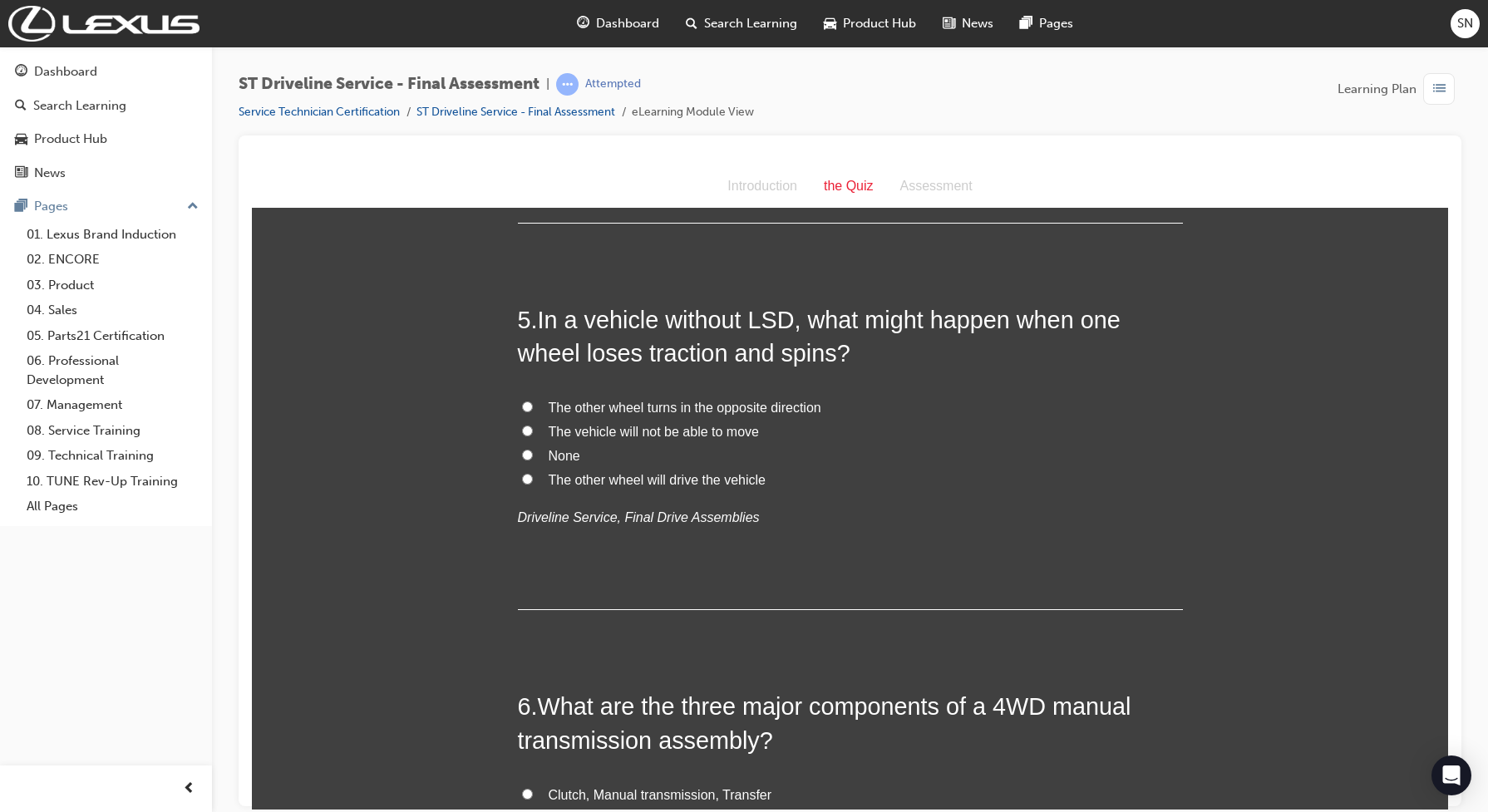
scroll to position [1557, 0]
click at [621, 430] on span "The vehicle will not be able to move" at bounding box center [654, 431] width 211 height 14
click at [532, 430] on input "The vehicle will not be able to move" at bounding box center [527, 431] width 11 height 11
radio input "true"
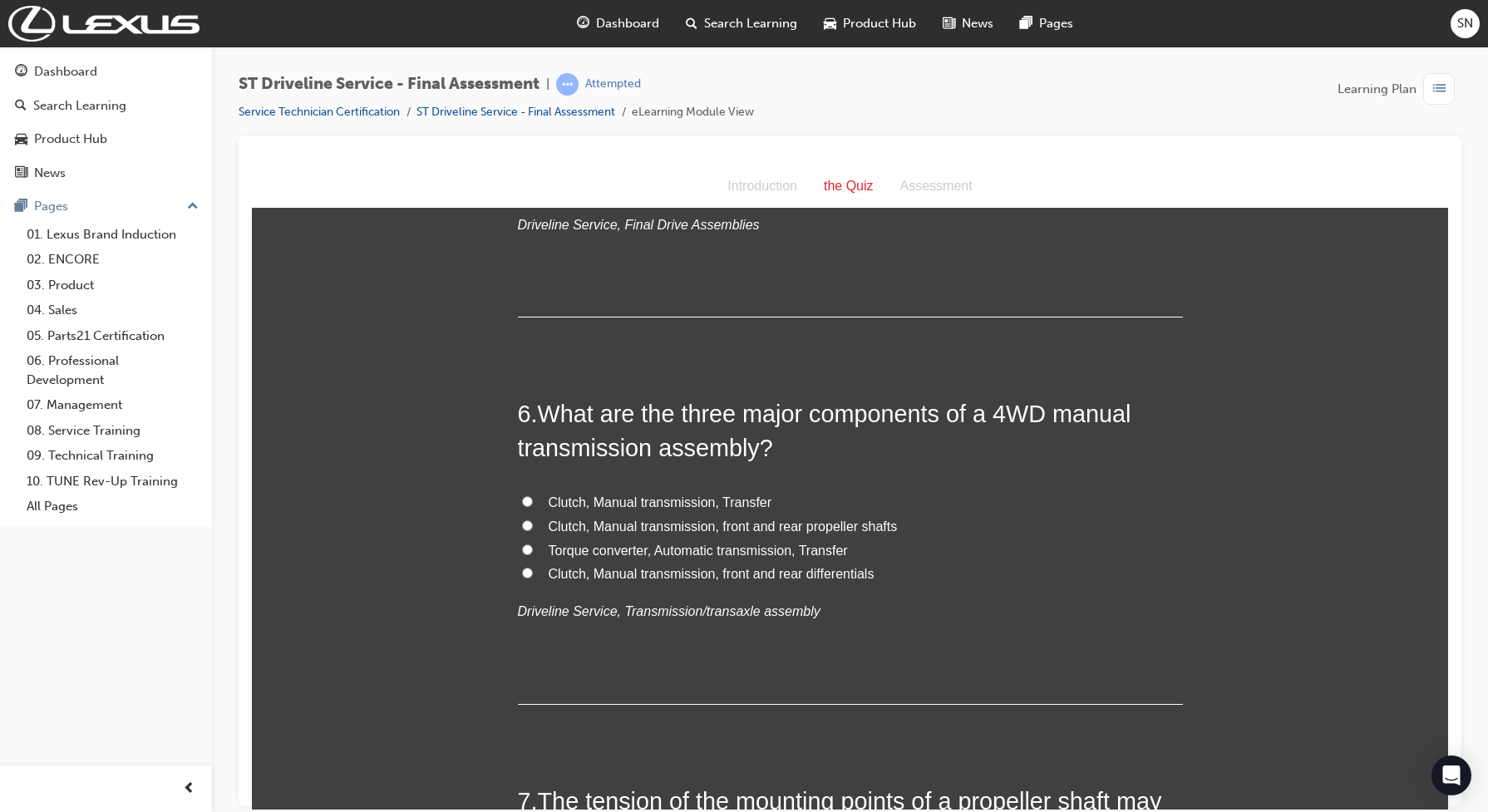
scroll to position [1869, 0]
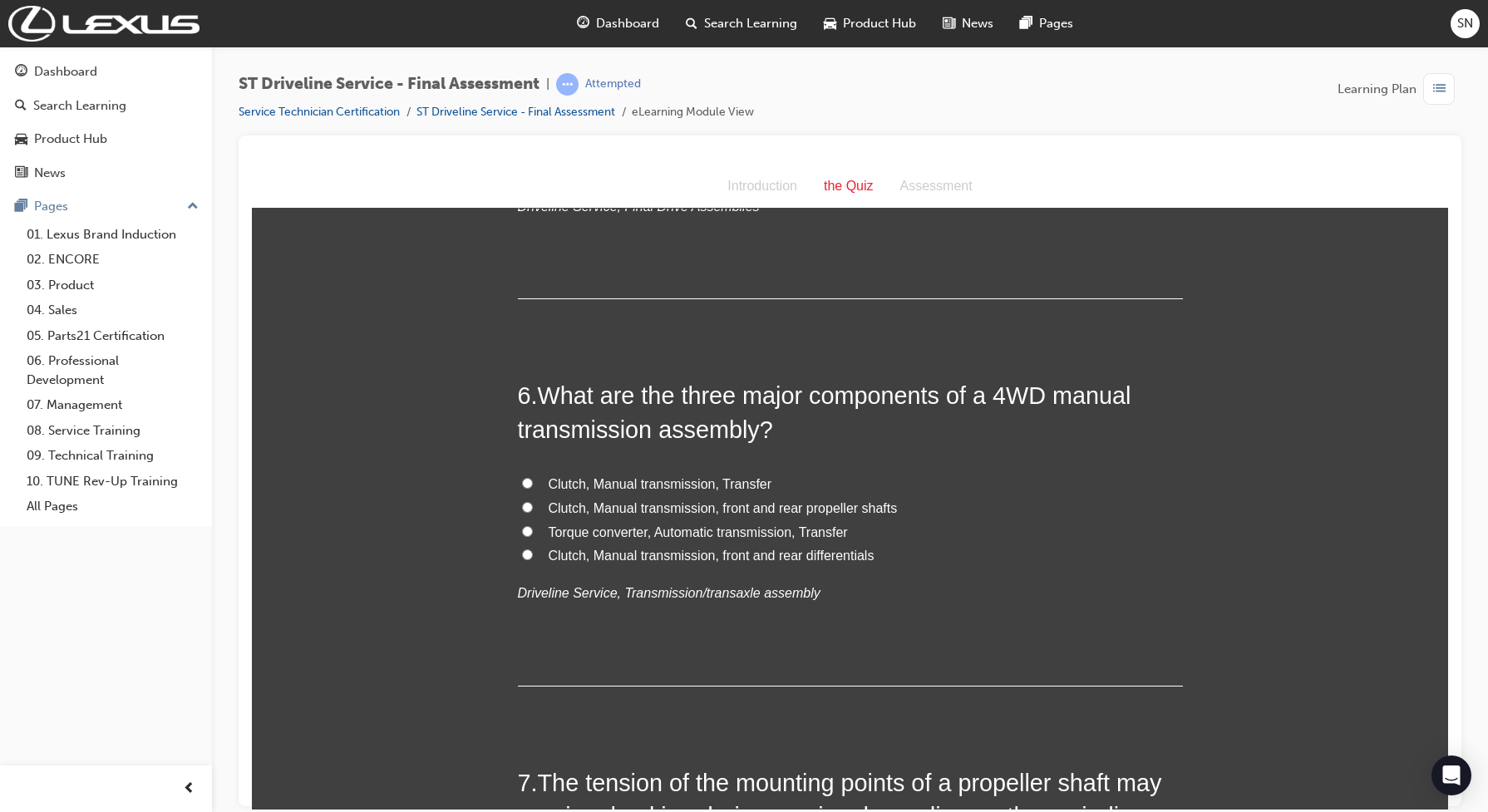
click at [731, 489] on span "Clutch, Manual transmission, Transfer" at bounding box center [660, 482] width 223 height 14
click at [532, 488] on input "Clutch, Manual transmission, Transfer" at bounding box center [527, 482] width 11 height 11
radio input "true"
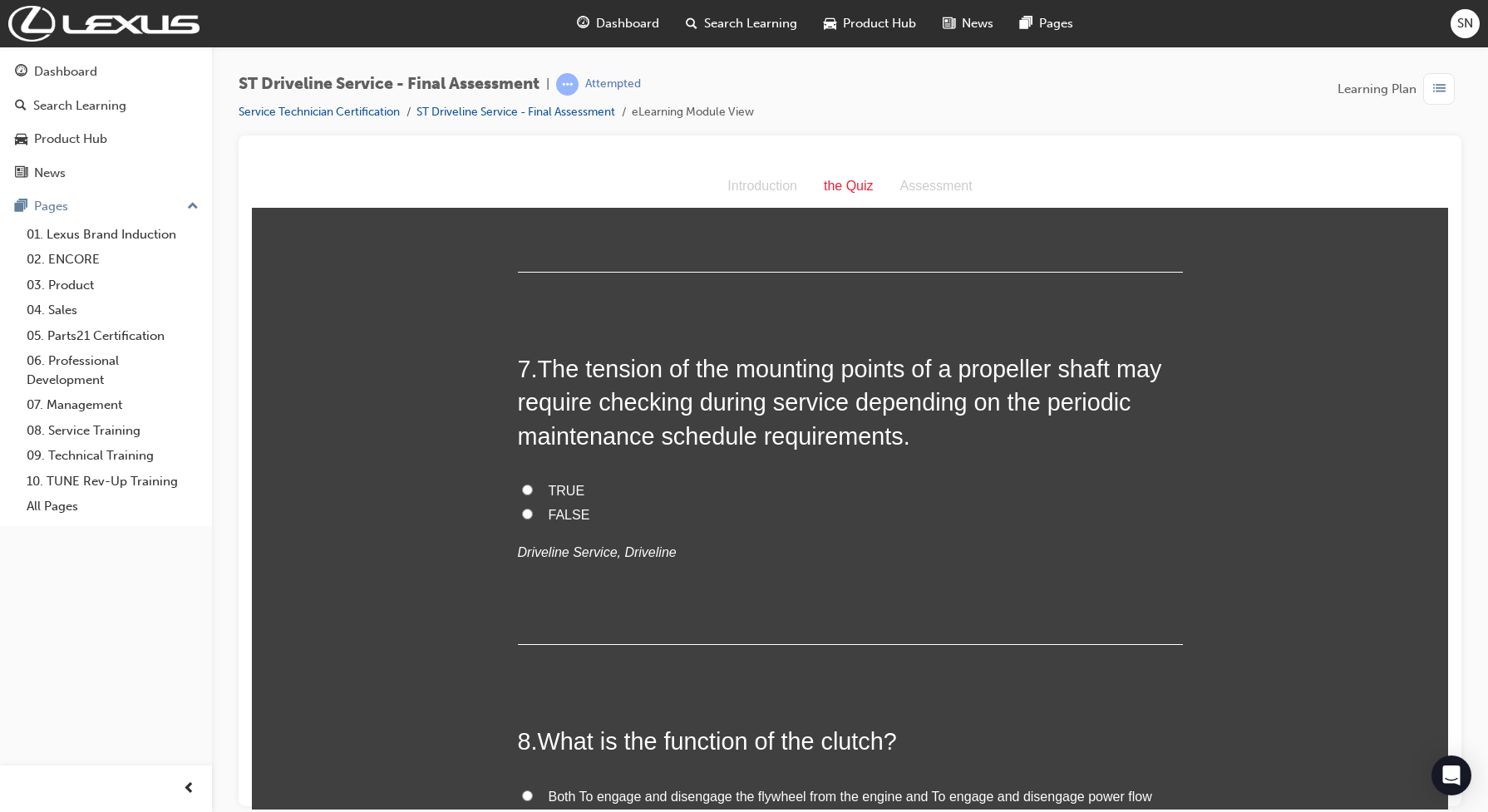
scroll to position [2285, 0]
click at [559, 487] on span "TRUE" at bounding box center [567, 488] width 36 height 14
click at [532, 487] on input "TRUE" at bounding box center [527, 488] width 11 height 11
radio input "true"
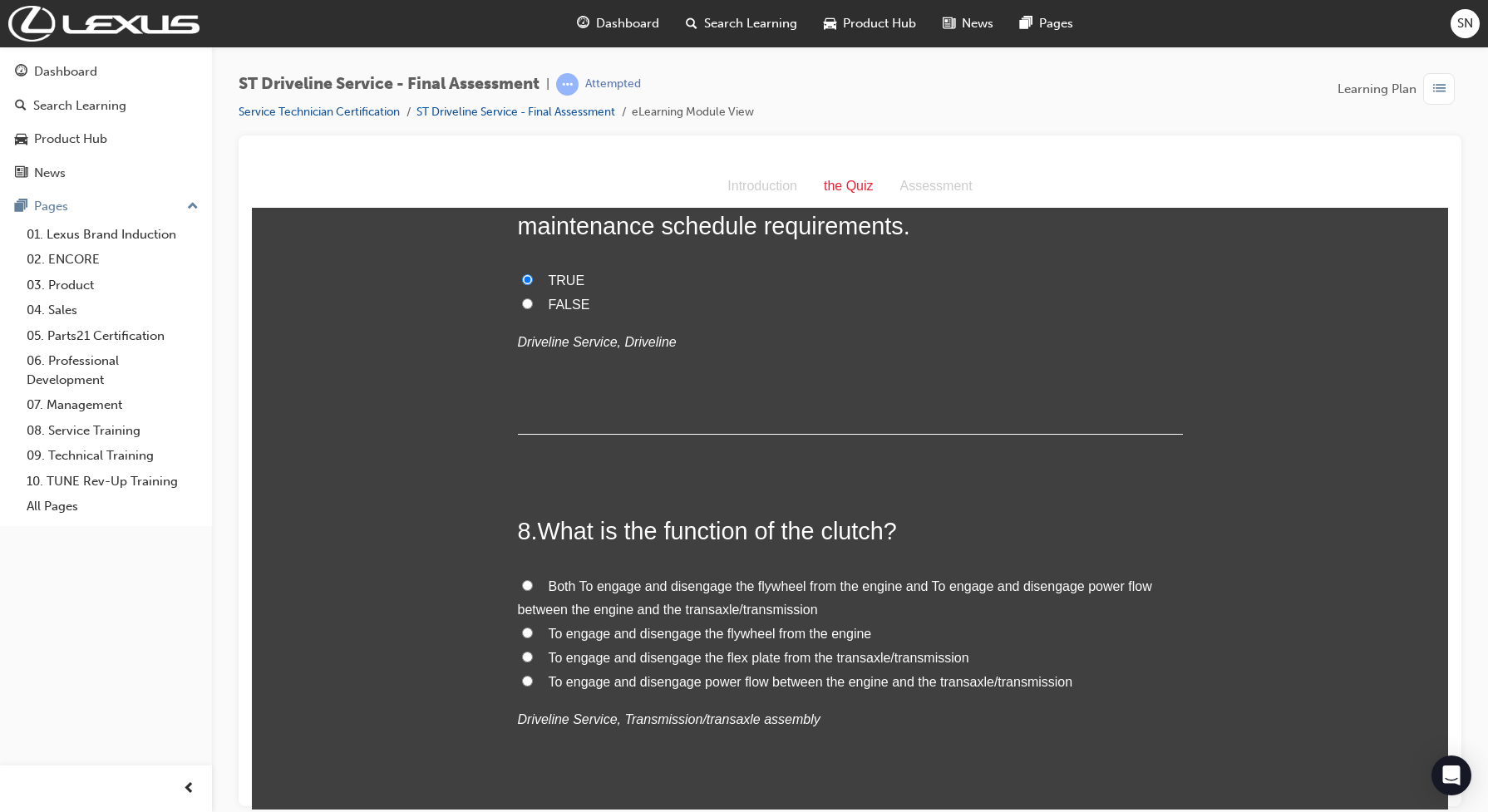
scroll to position [2595, 0]
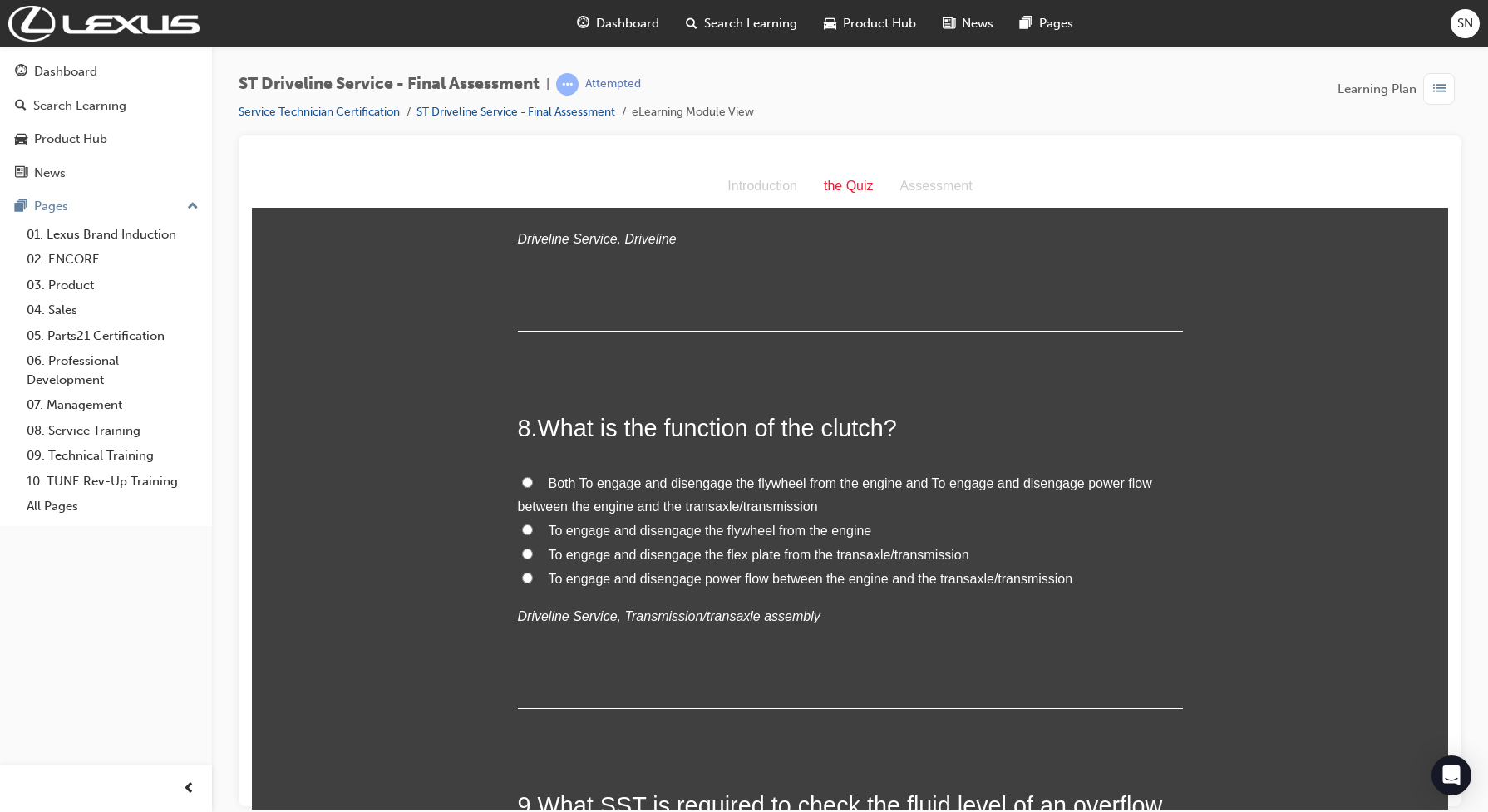
click at [541, 477] on span "Both To engage and disengage the flywheel from the engine and To engage and dis…" at bounding box center [834, 494] width 634 height 38
click at [532, 477] on input "Both To engage and disengage the flywheel from the engine and To engage and dis…" at bounding box center [527, 481] width 11 height 11
radio input "true"
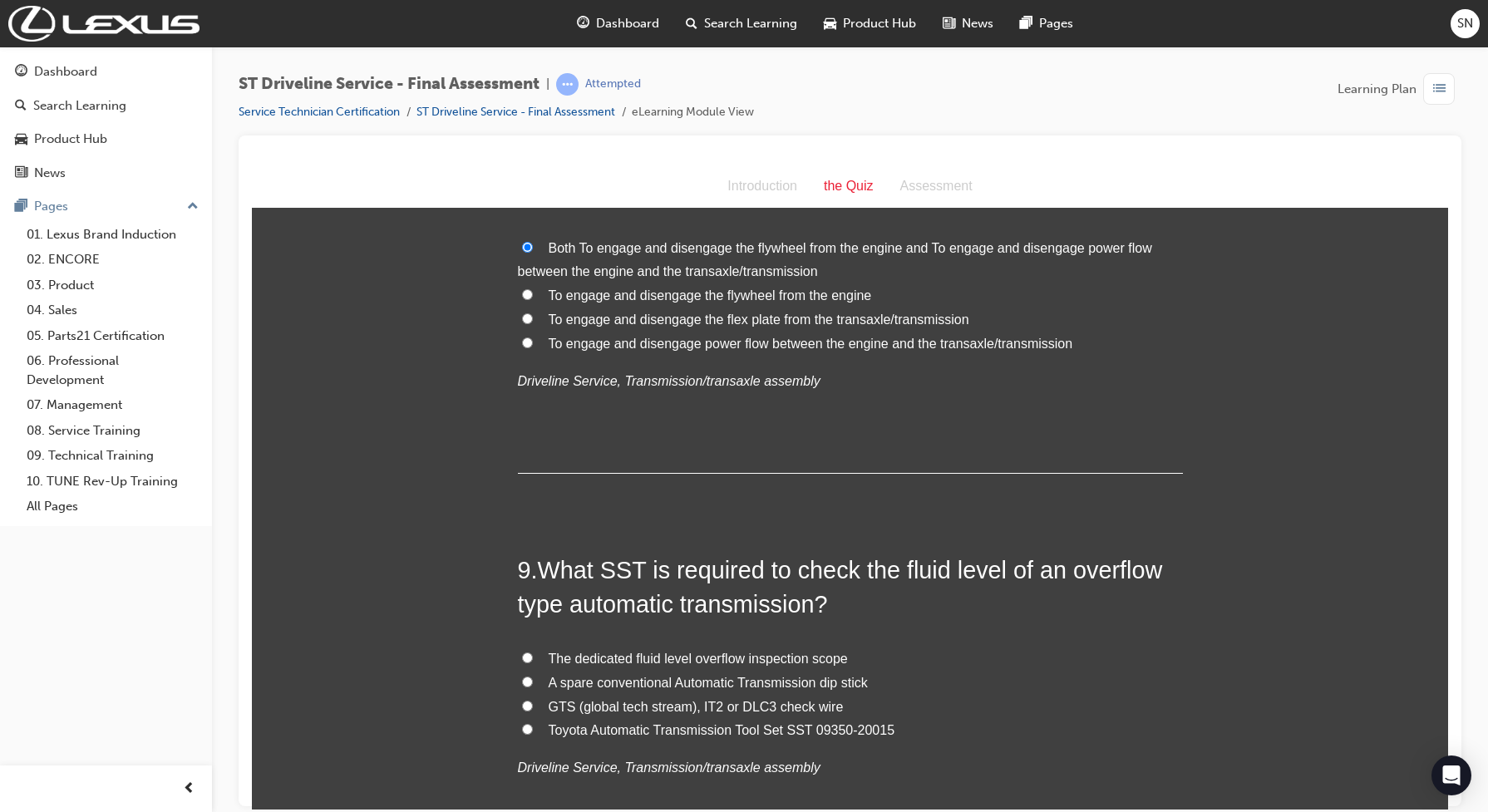
scroll to position [3011, 0]
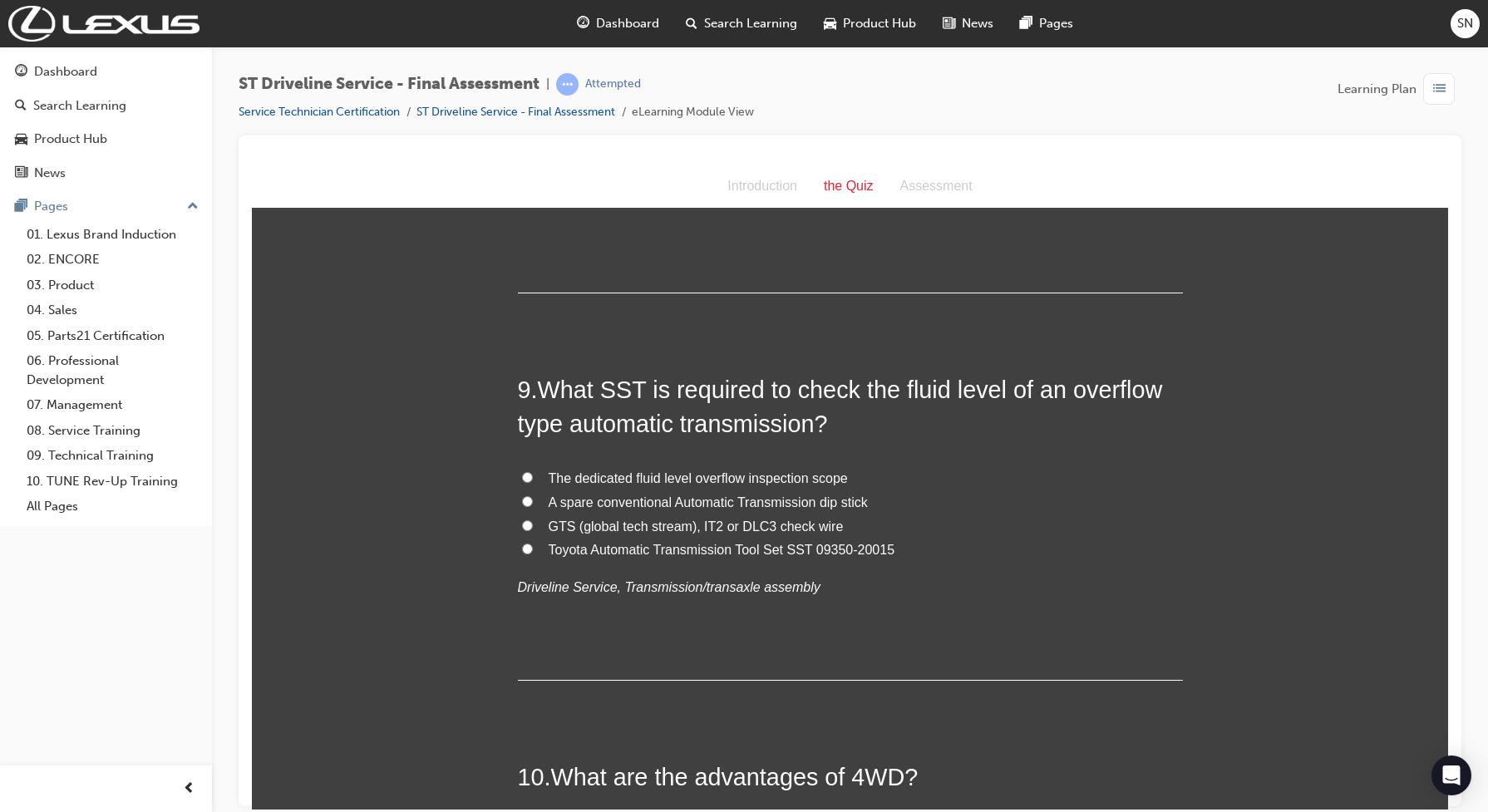
click at [522, 549] on input "Toyota Automatic Transmission Tool Set SST 09350-20015" at bounding box center [527, 548] width 11 height 11
radio input "true"
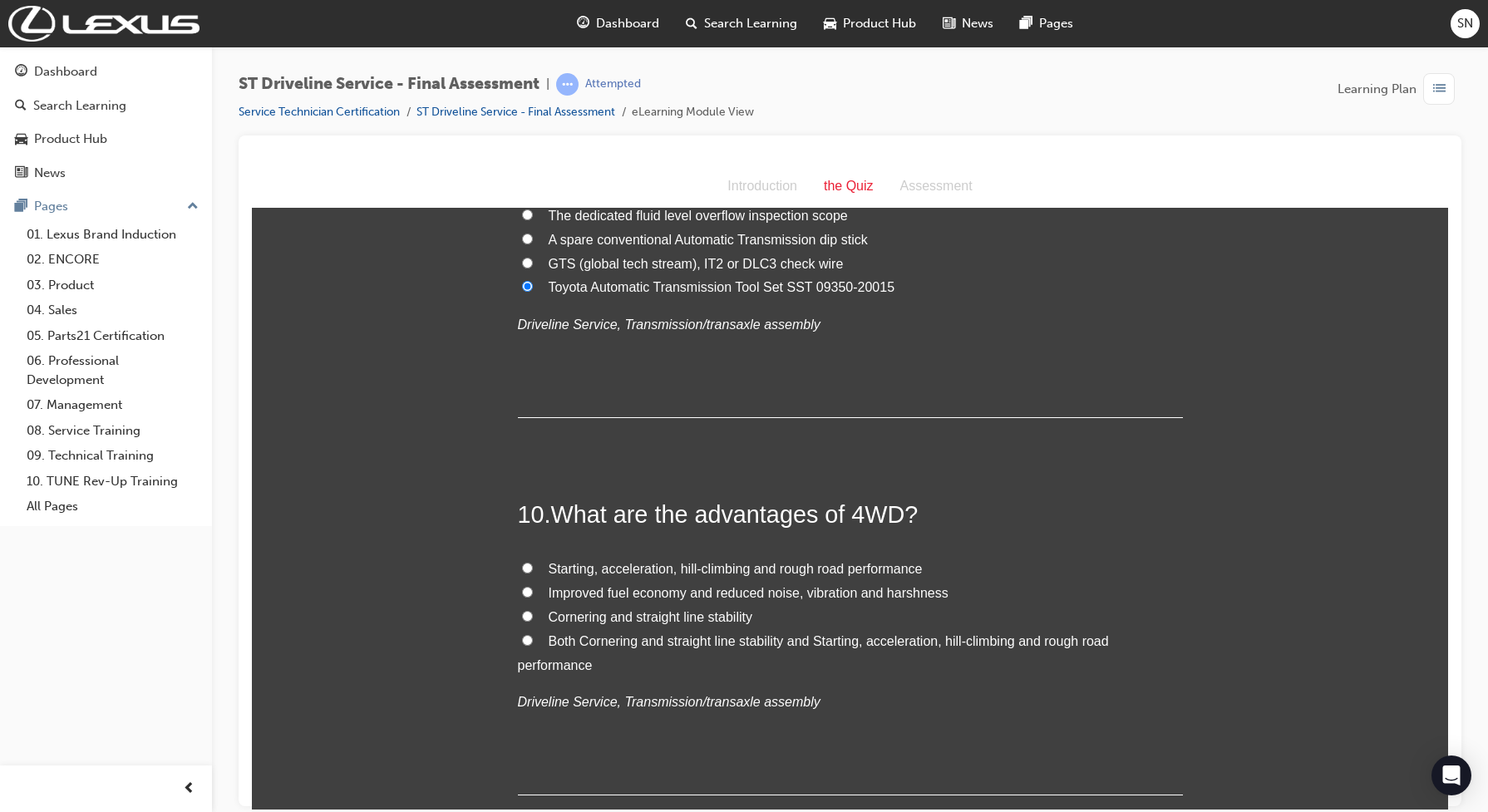
scroll to position [3427, 0]
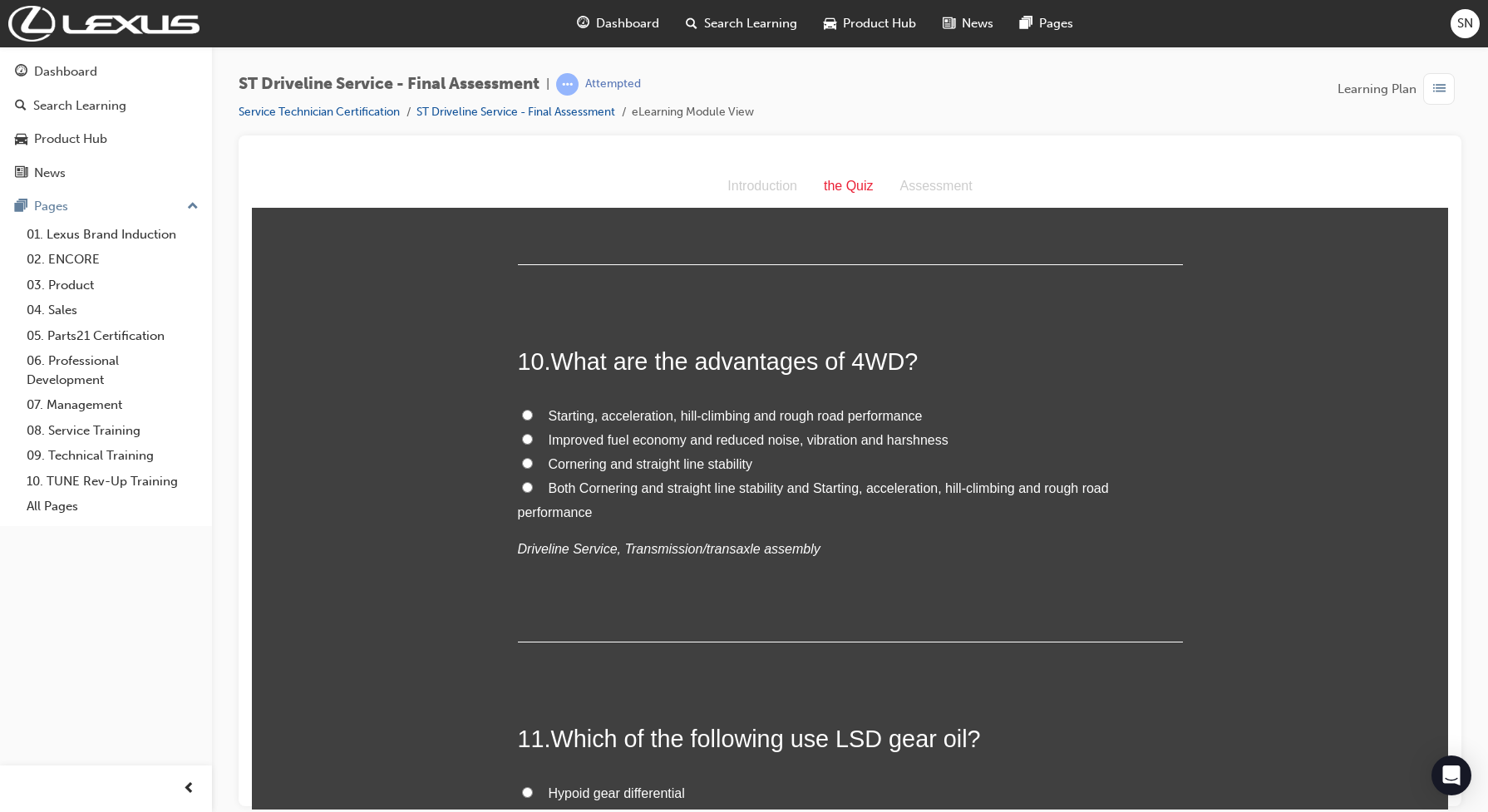
click at [522, 488] on input "Both Cornering and straight line stability and Starting, acceleration, hill-cli…" at bounding box center [527, 487] width 11 height 11
radio input "true"
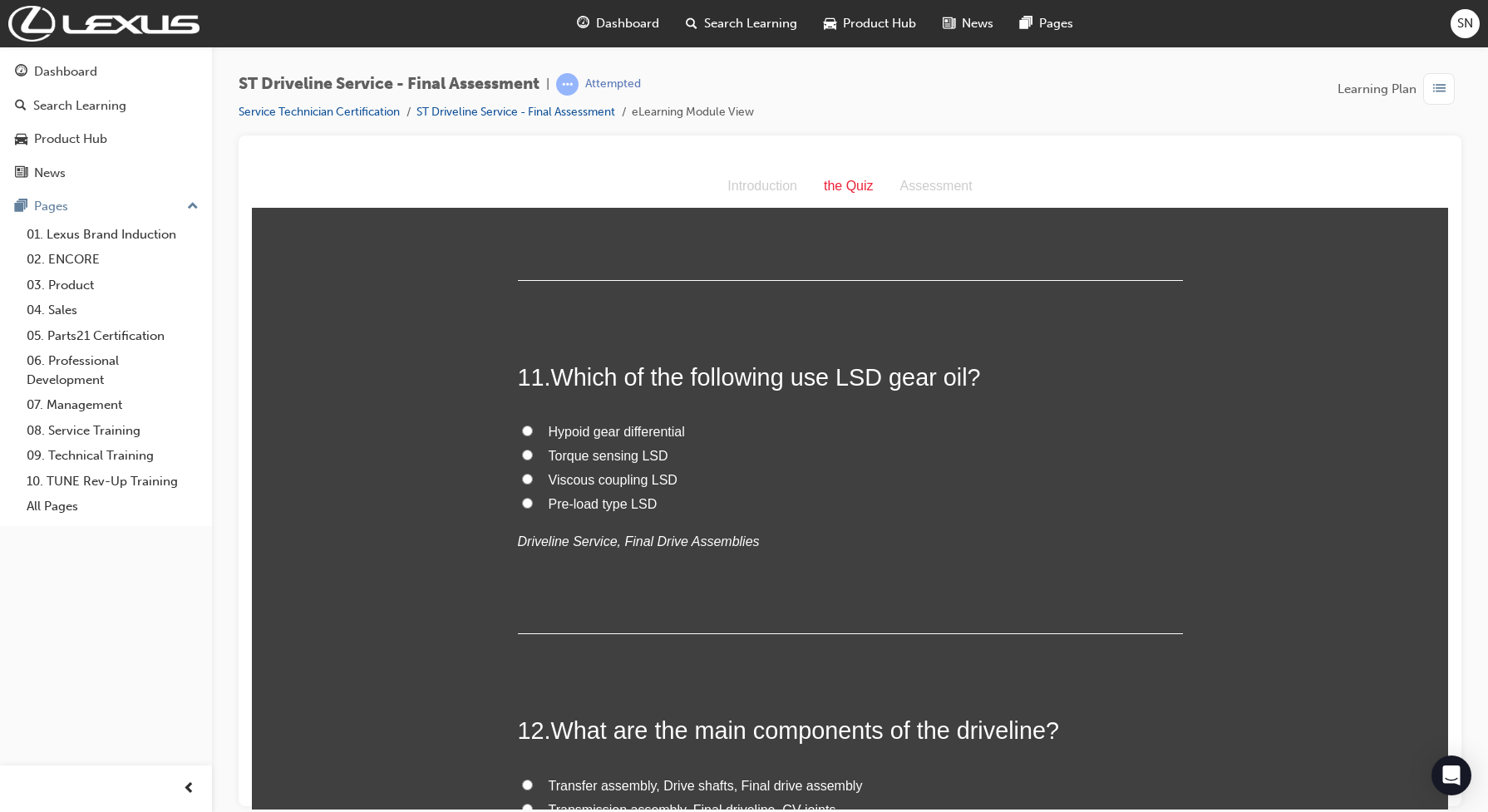
scroll to position [3738, 0]
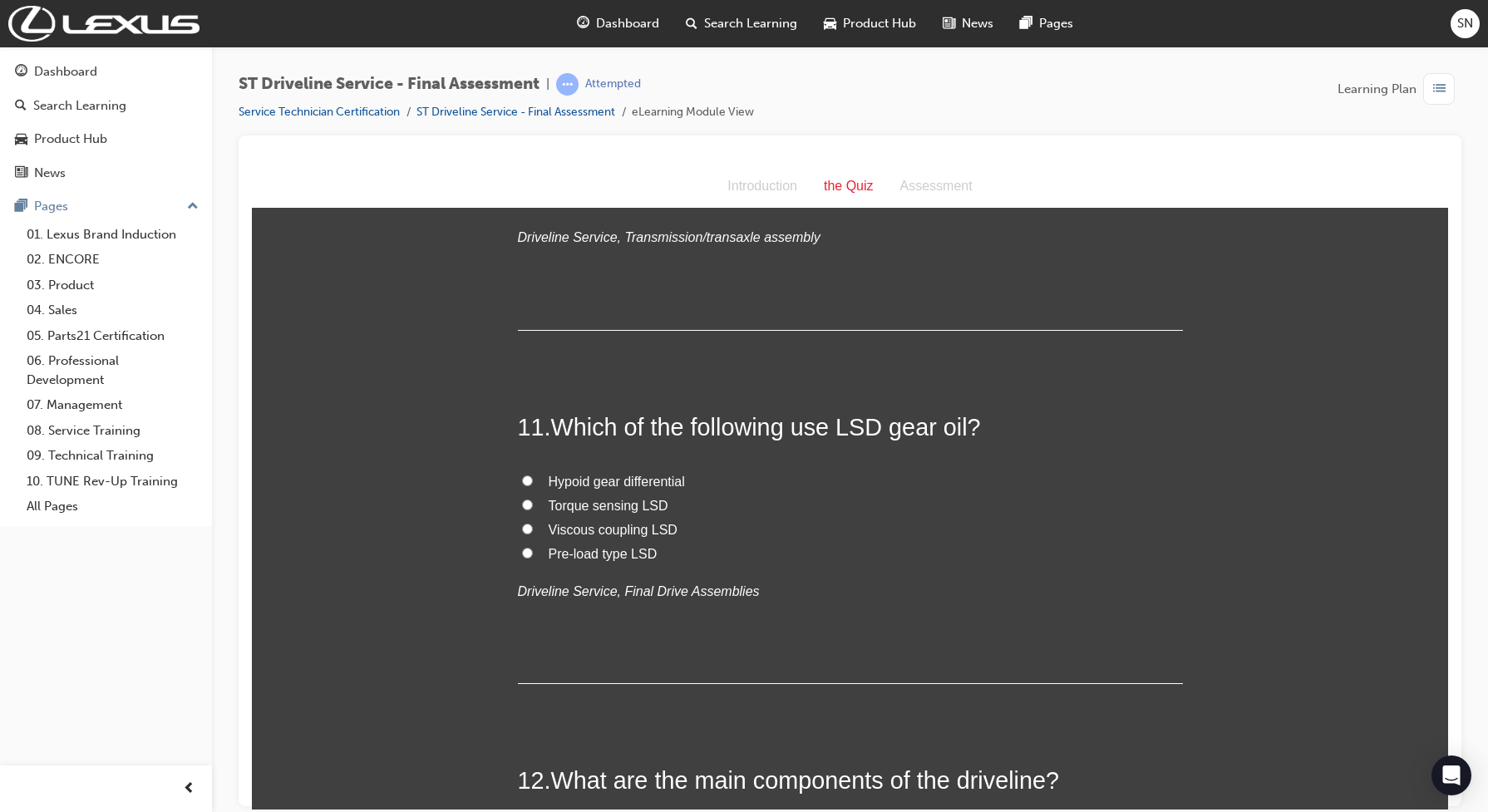
click at [522, 551] on input "Pre-load type LSD" at bounding box center [527, 552] width 11 height 11
radio input "true"
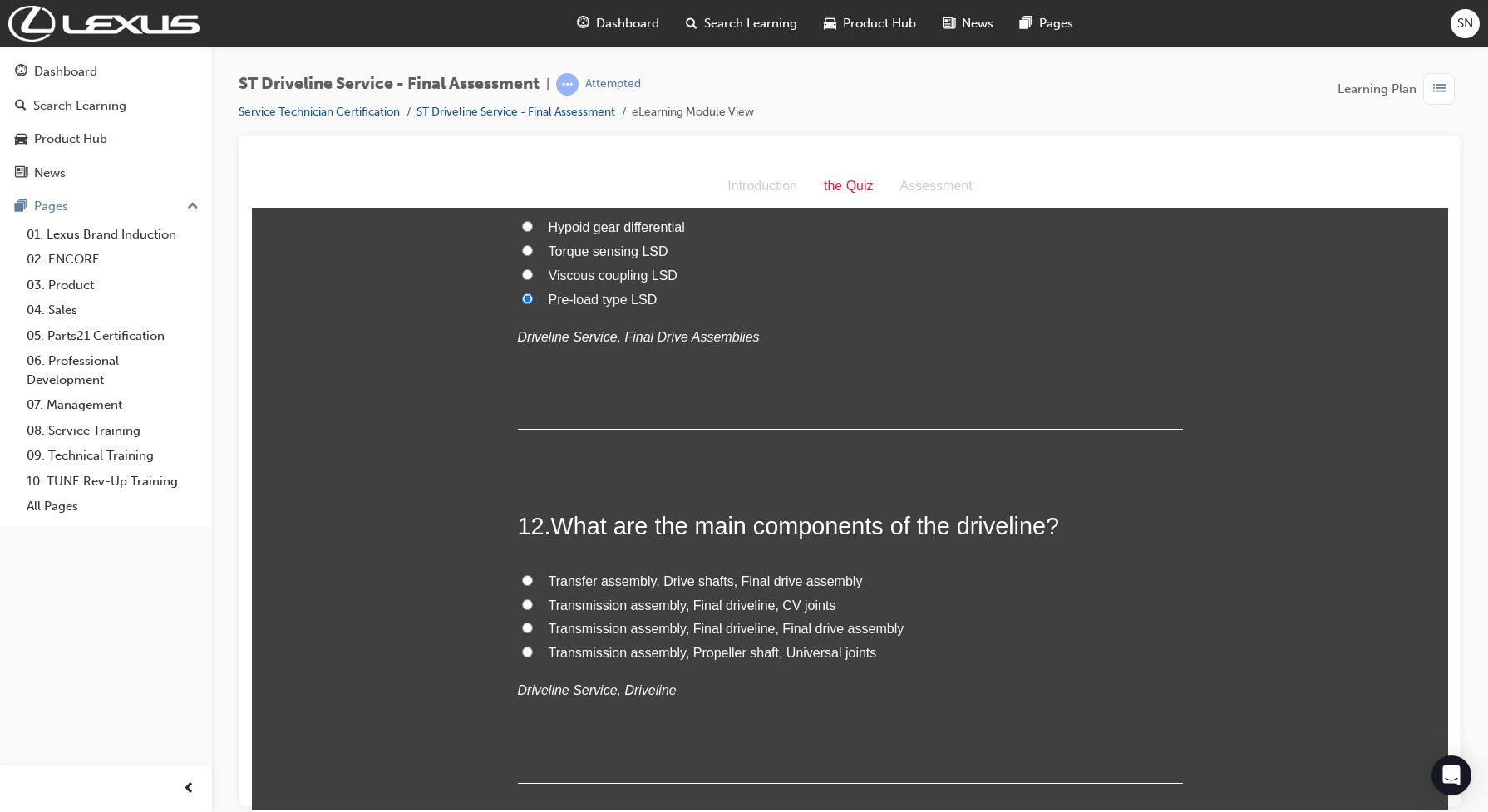
scroll to position [4153, 0]
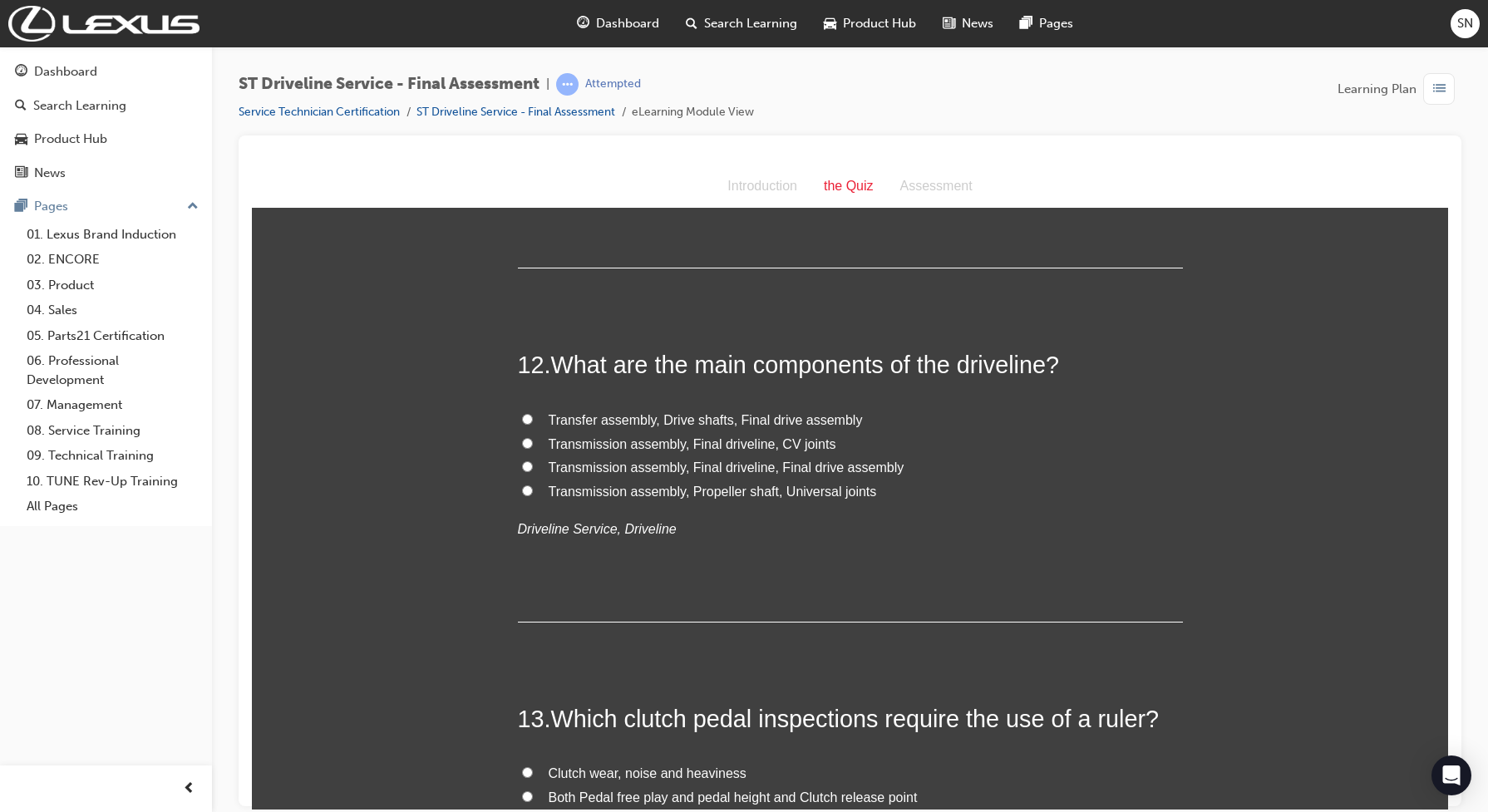
click at [568, 498] on span "Transmission assembly, Propeller shaft, Universal joints" at bounding box center [713, 489] width 328 height 14
click at [532, 495] on input "Transmission assembly, Propeller shaft, Universal joints" at bounding box center [527, 489] width 11 height 11
radio input "true"
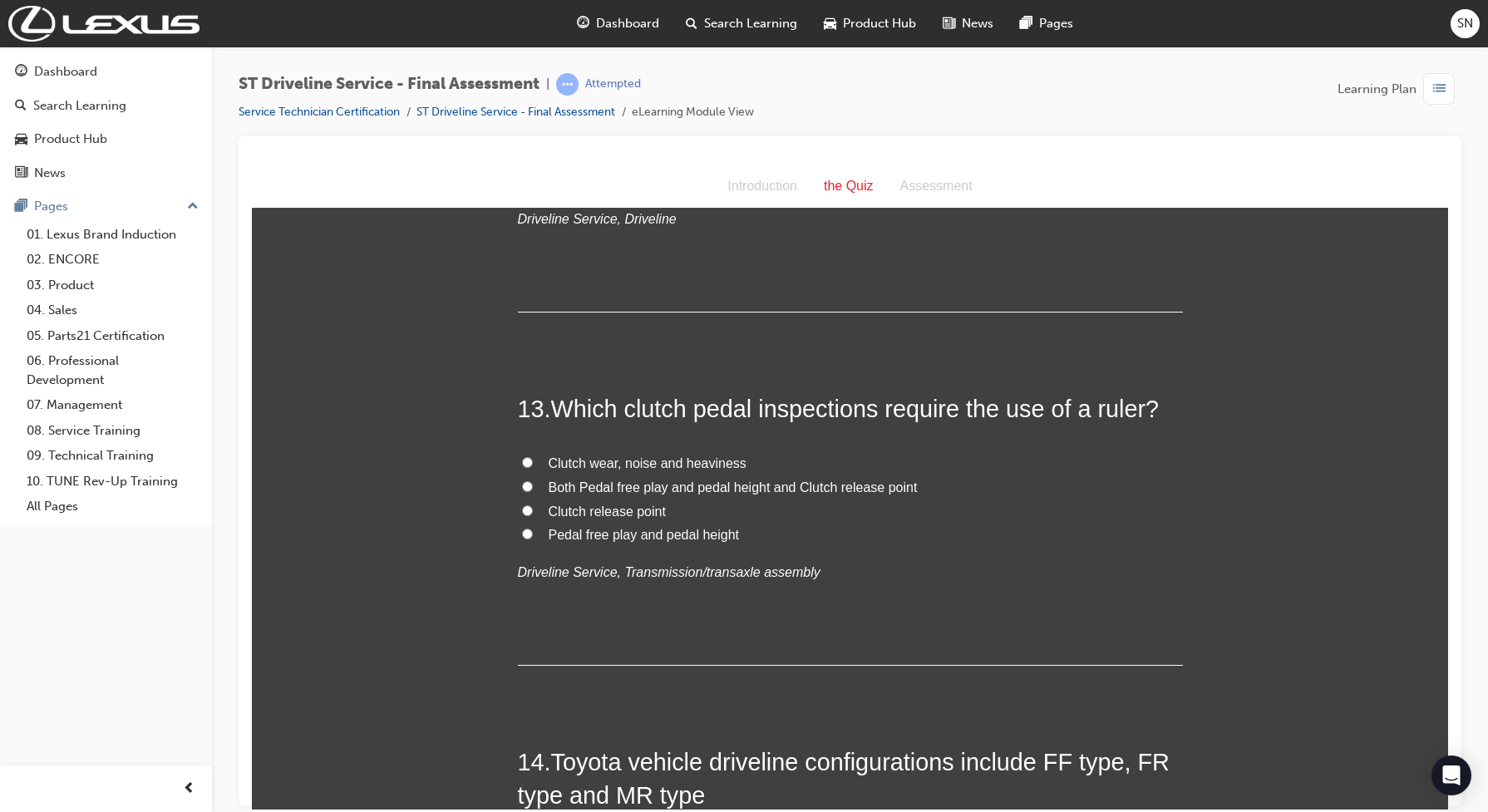
scroll to position [4465, 0]
click at [570, 487] on span "Both Pedal free play and pedal height and Clutch release point" at bounding box center [733, 484] width 369 height 14
click at [532, 487] on input "Both Pedal free play and pedal height and Clutch release point" at bounding box center [527, 484] width 11 height 11
radio input "true"
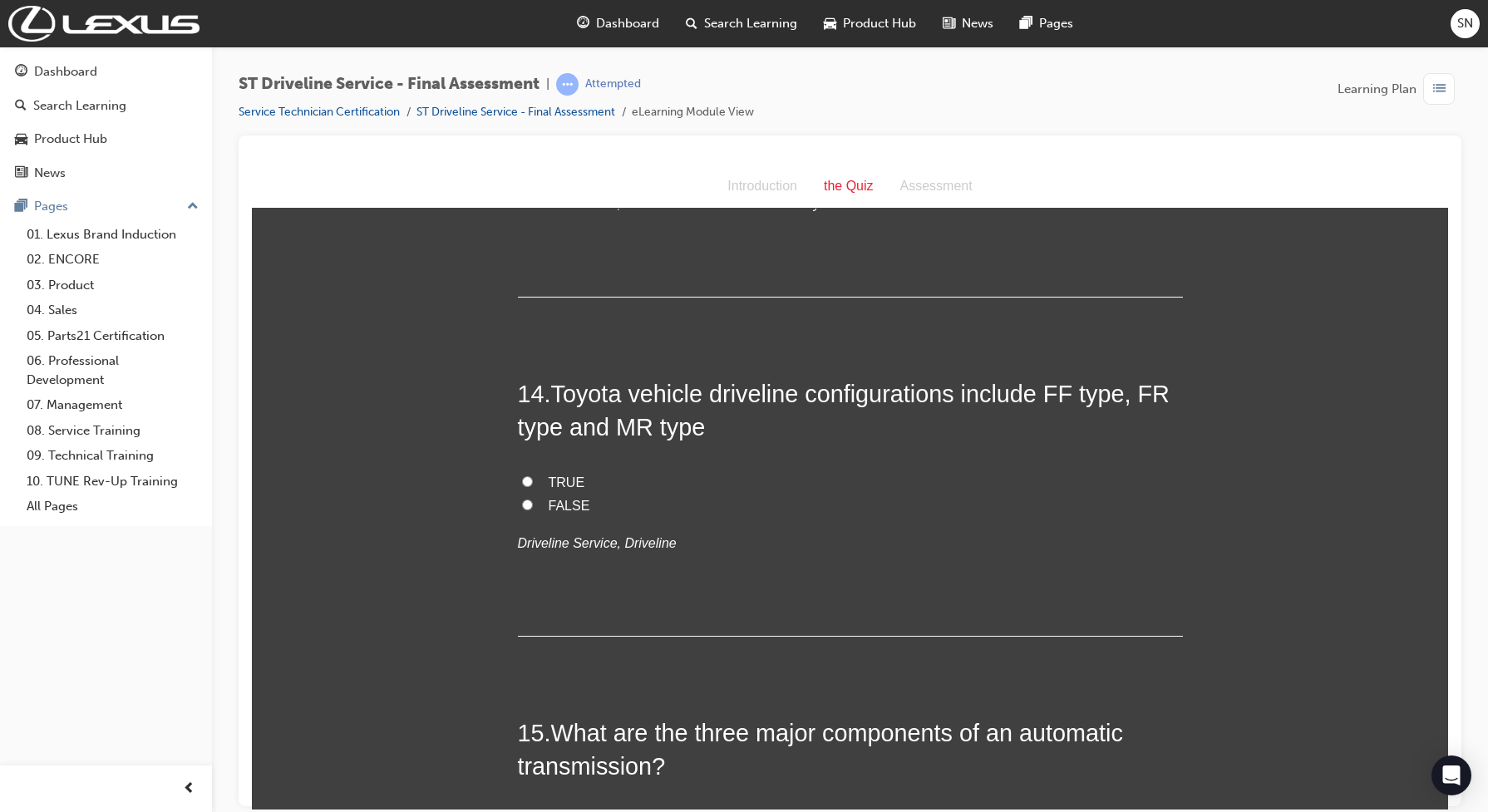
scroll to position [4880, 0]
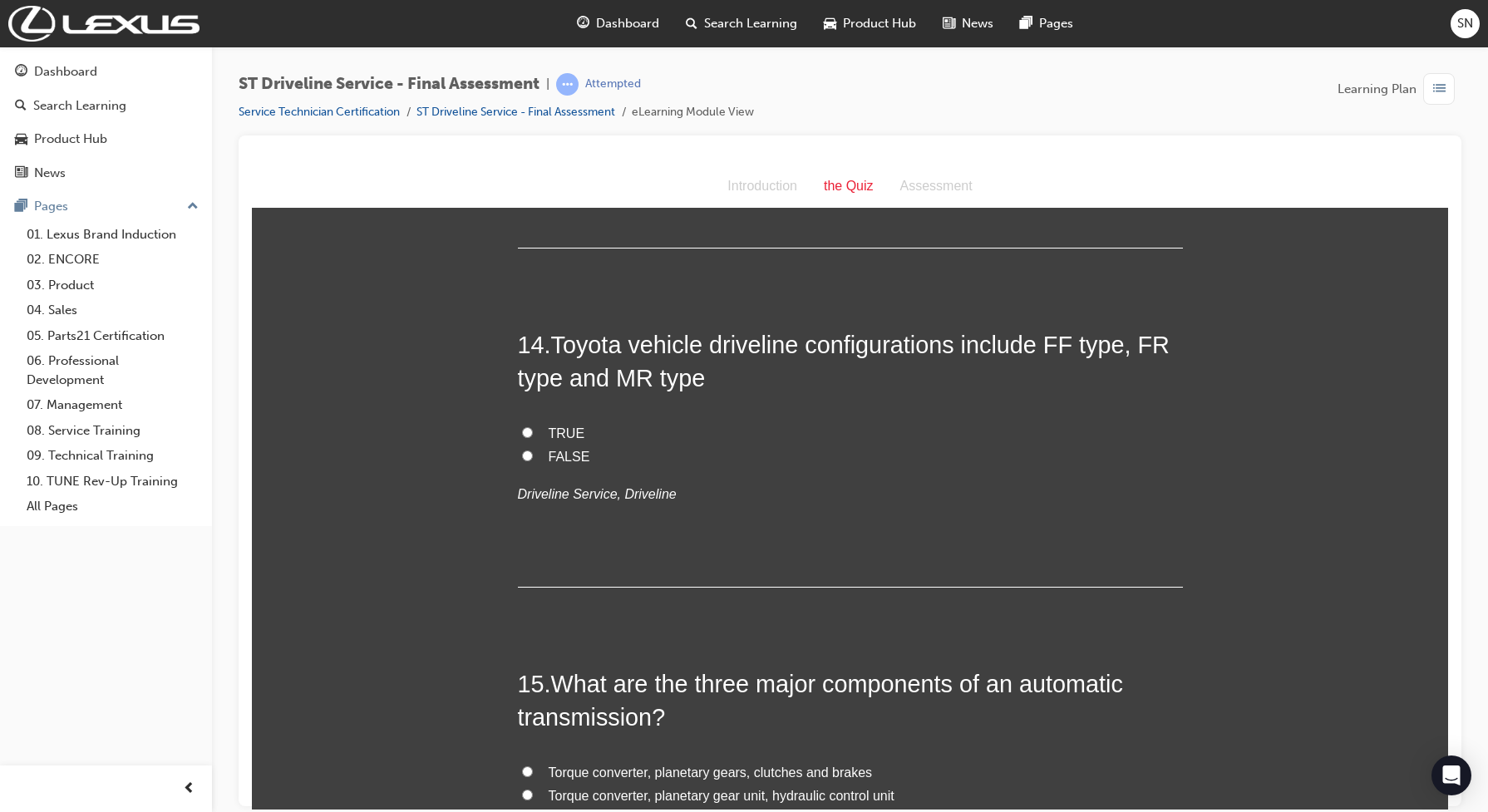
click at [529, 443] on label "TRUE" at bounding box center [850, 433] width 665 height 24
click at [529, 437] on input "TRUE" at bounding box center [527, 432] width 11 height 11
radio input "true"
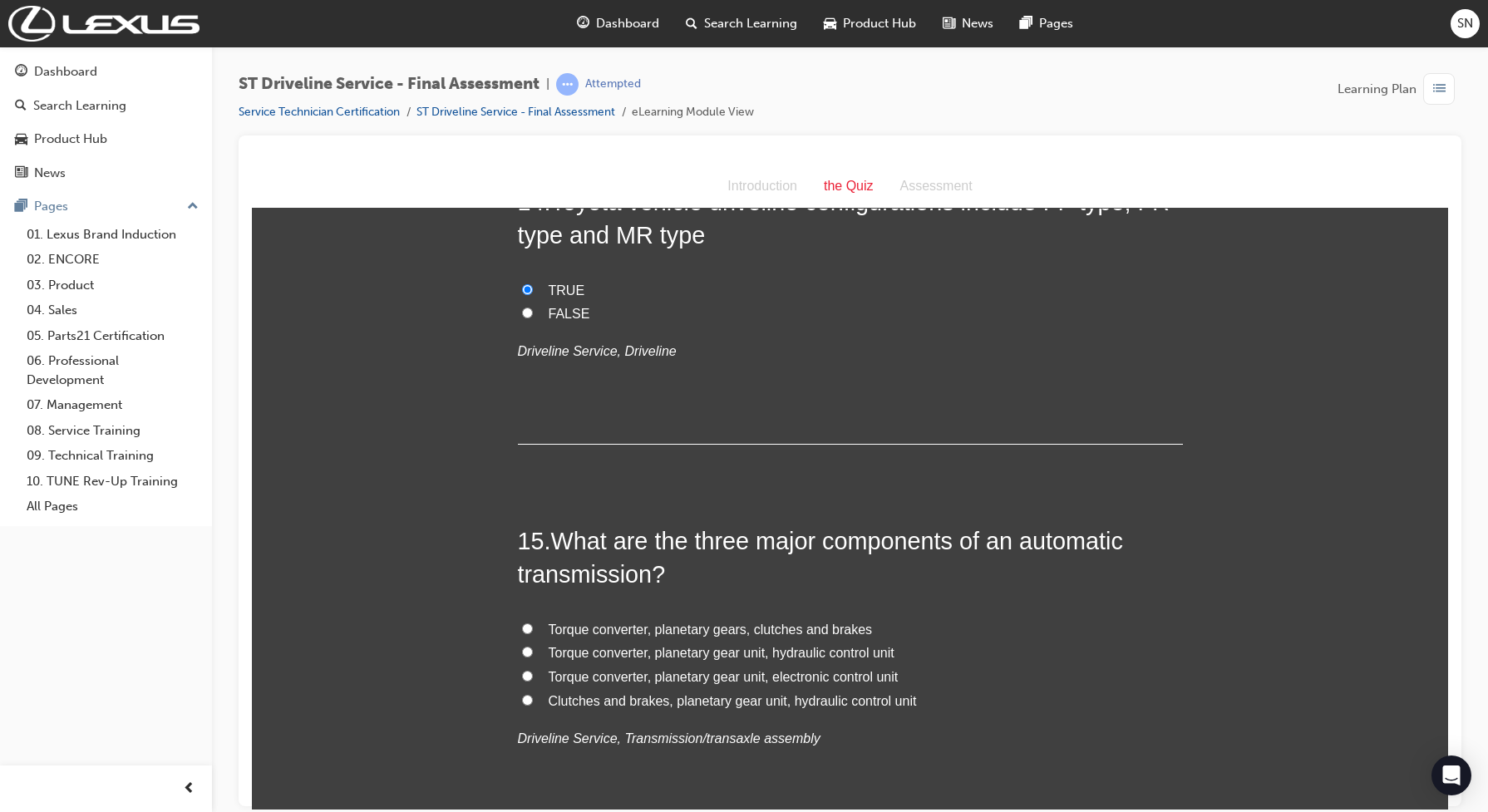
scroll to position [5175, 0]
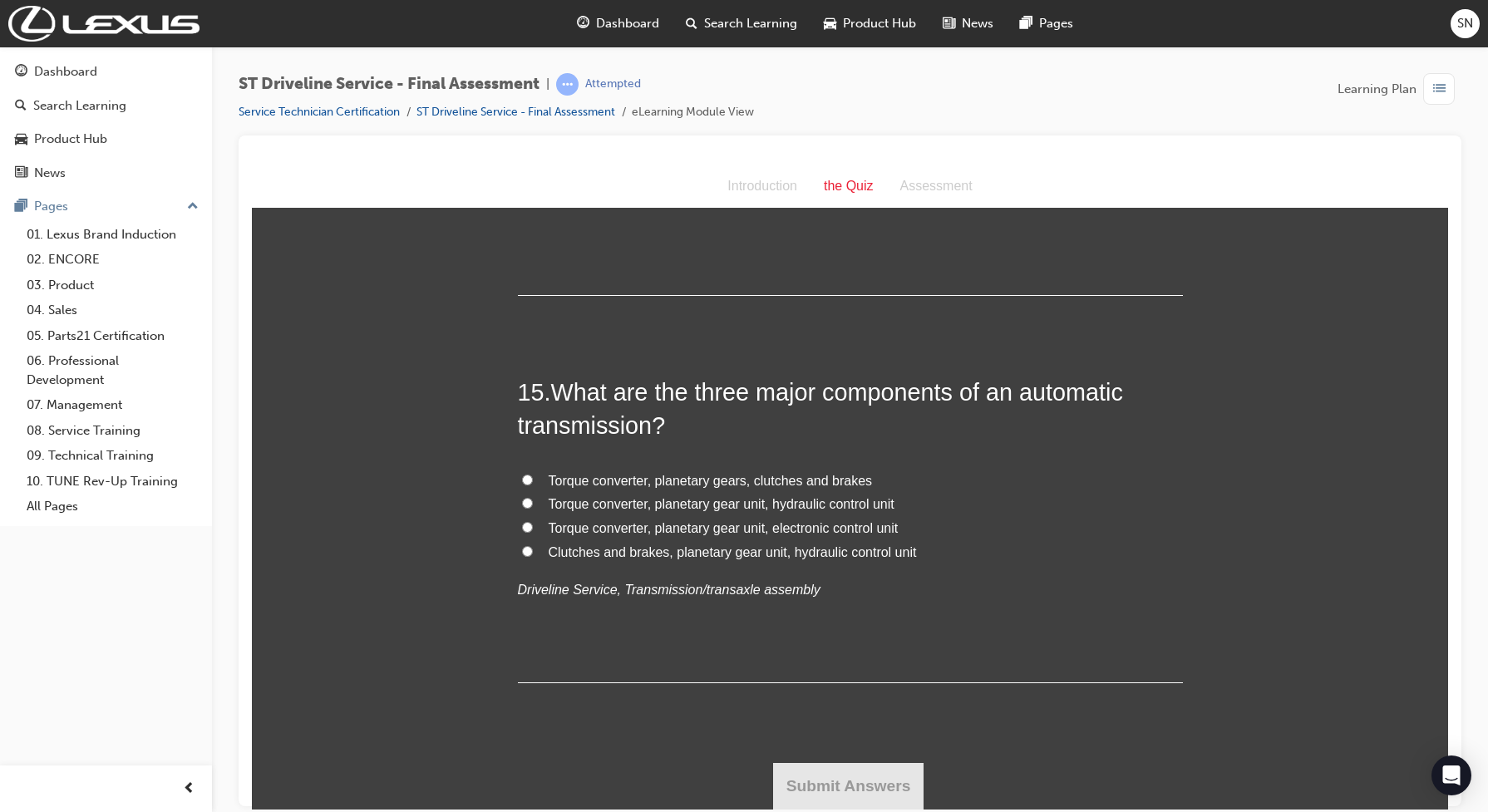
click at [616, 499] on span "Torque converter, planetary gear unit, hydraulic control unit" at bounding box center [721, 502] width 346 height 14
click at [532, 499] on input "Torque converter, planetary gear unit, hydraulic control unit" at bounding box center [527, 502] width 11 height 11
radio input "true"
click at [802, 779] on button "Submit Answers" at bounding box center [849, 785] width 151 height 46
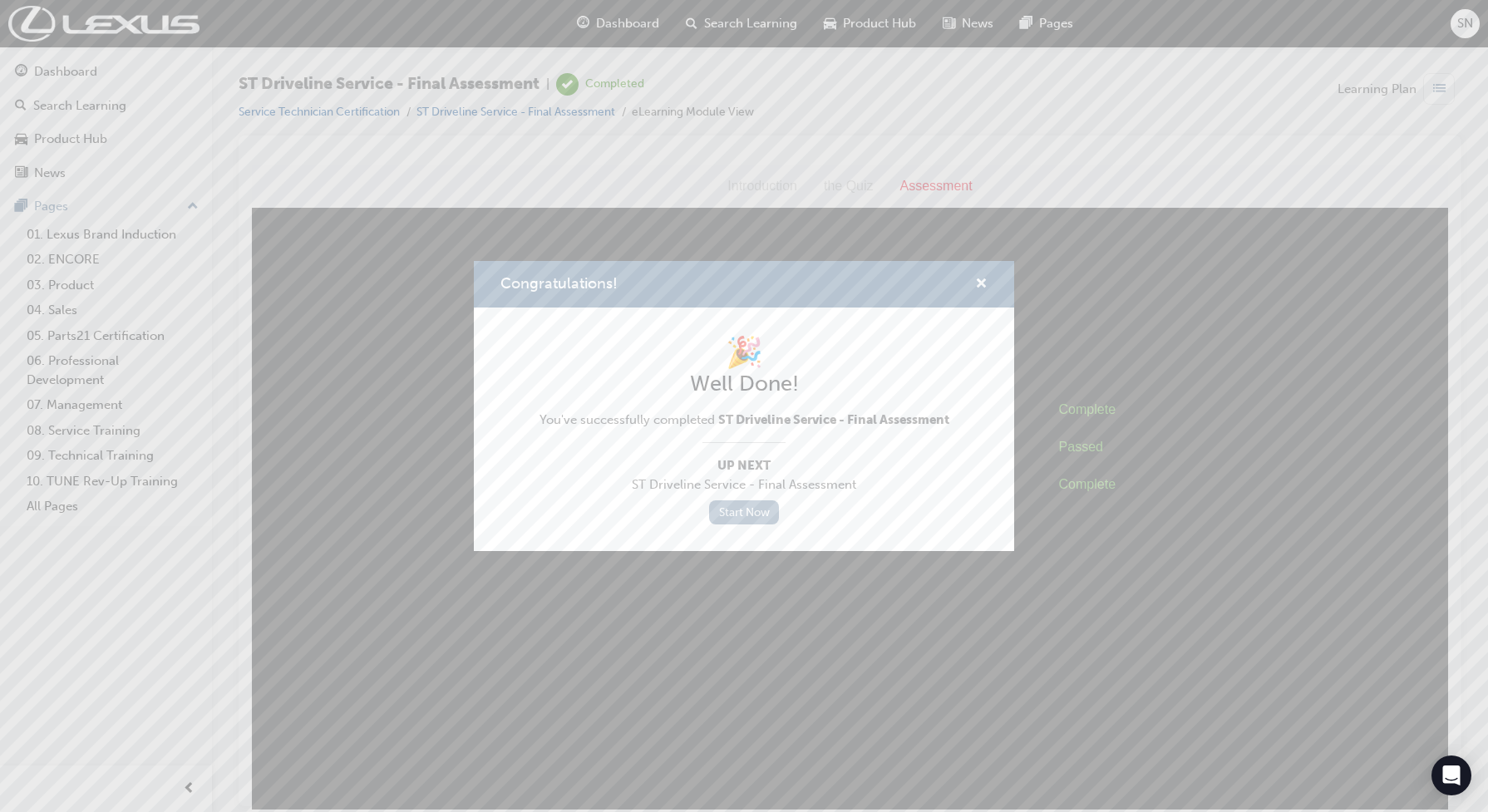
click at [761, 511] on link "Start Now" at bounding box center [743, 512] width 70 height 24
